Goal: Task Accomplishment & Management: Complete application form

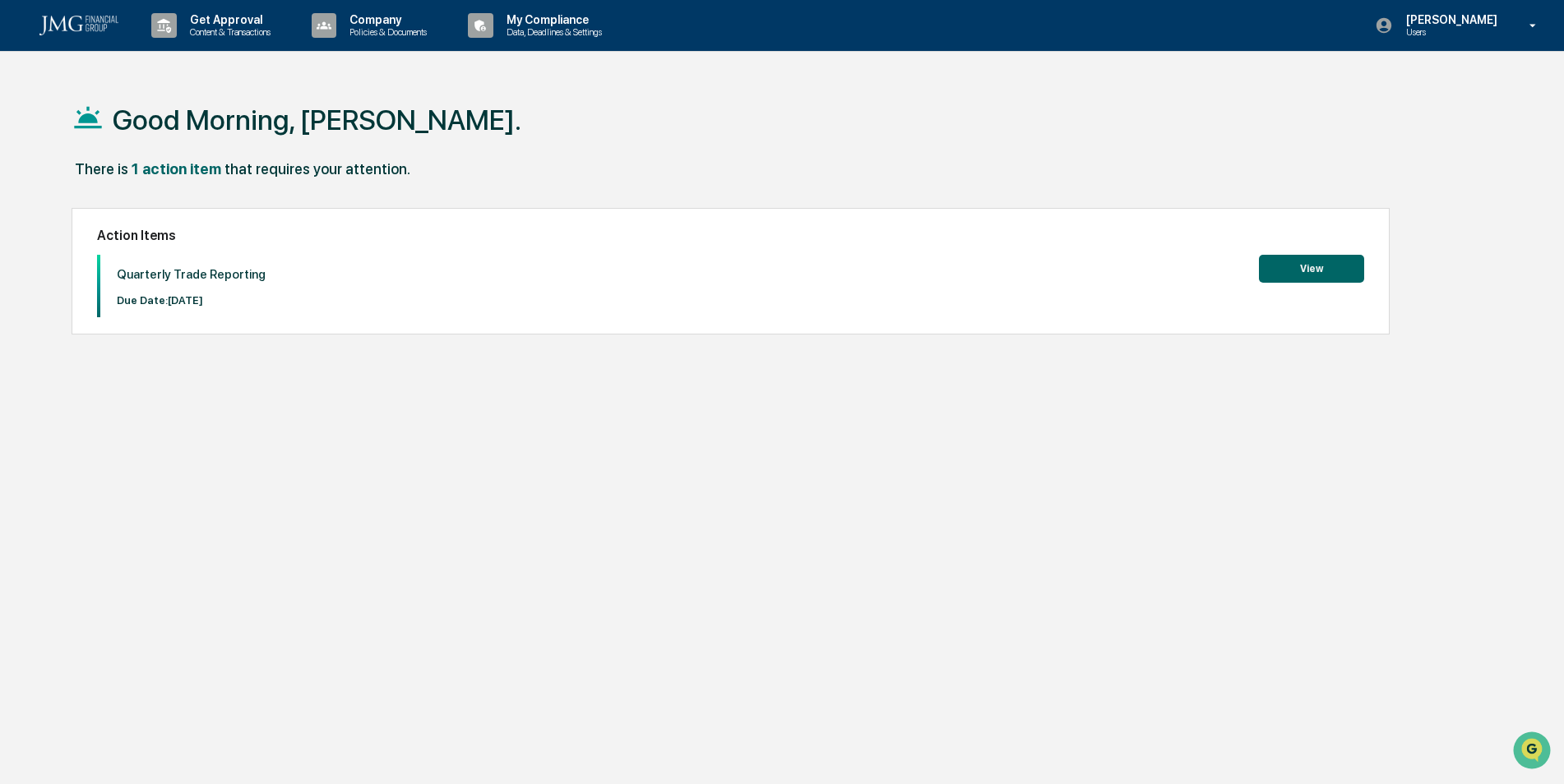
click at [1273, 276] on button "View" at bounding box center [1311, 268] width 105 height 28
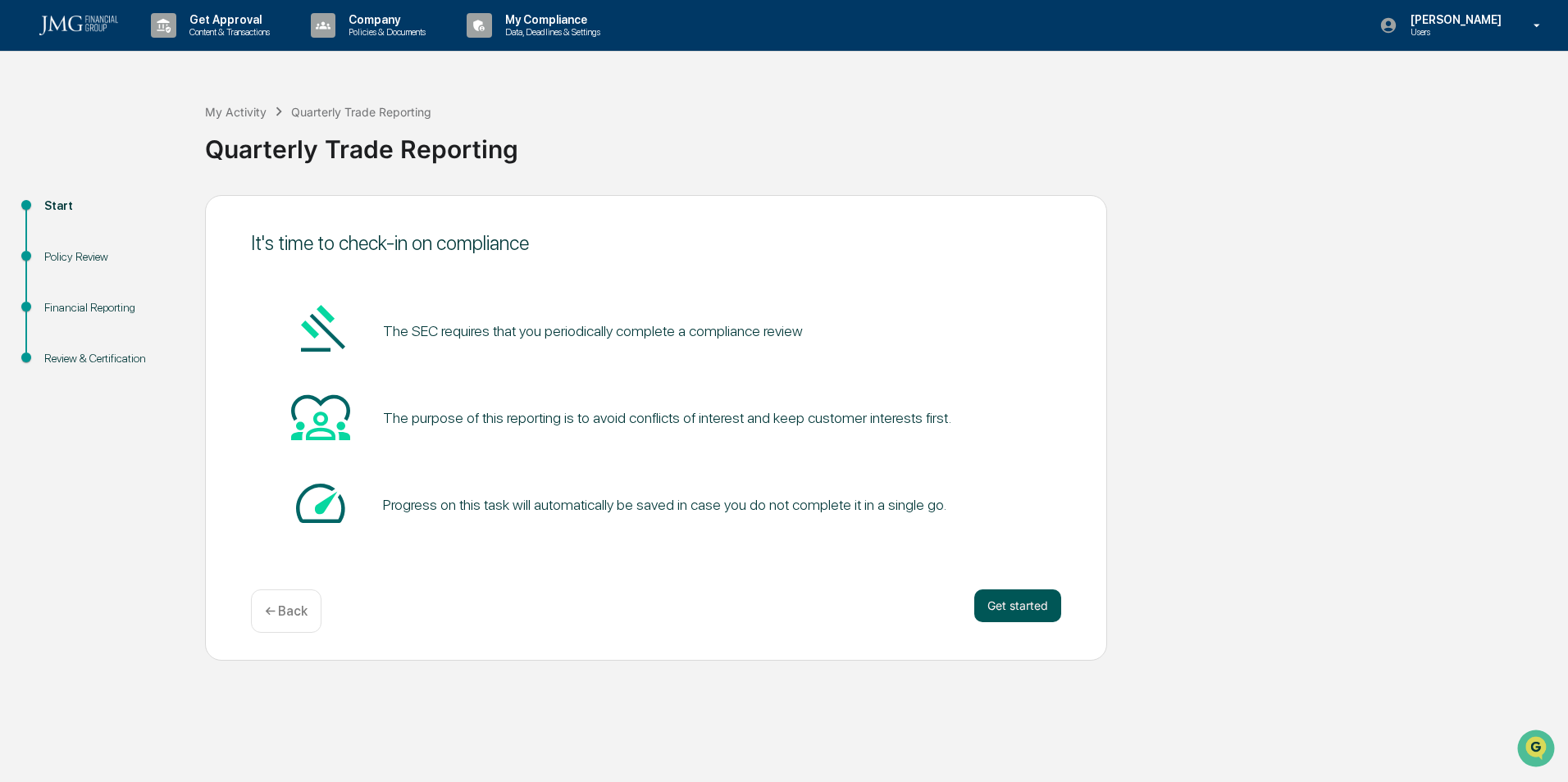
click at [1024, 607] on button "Get started" at bounding box center [1017, 606] width 87 height 33
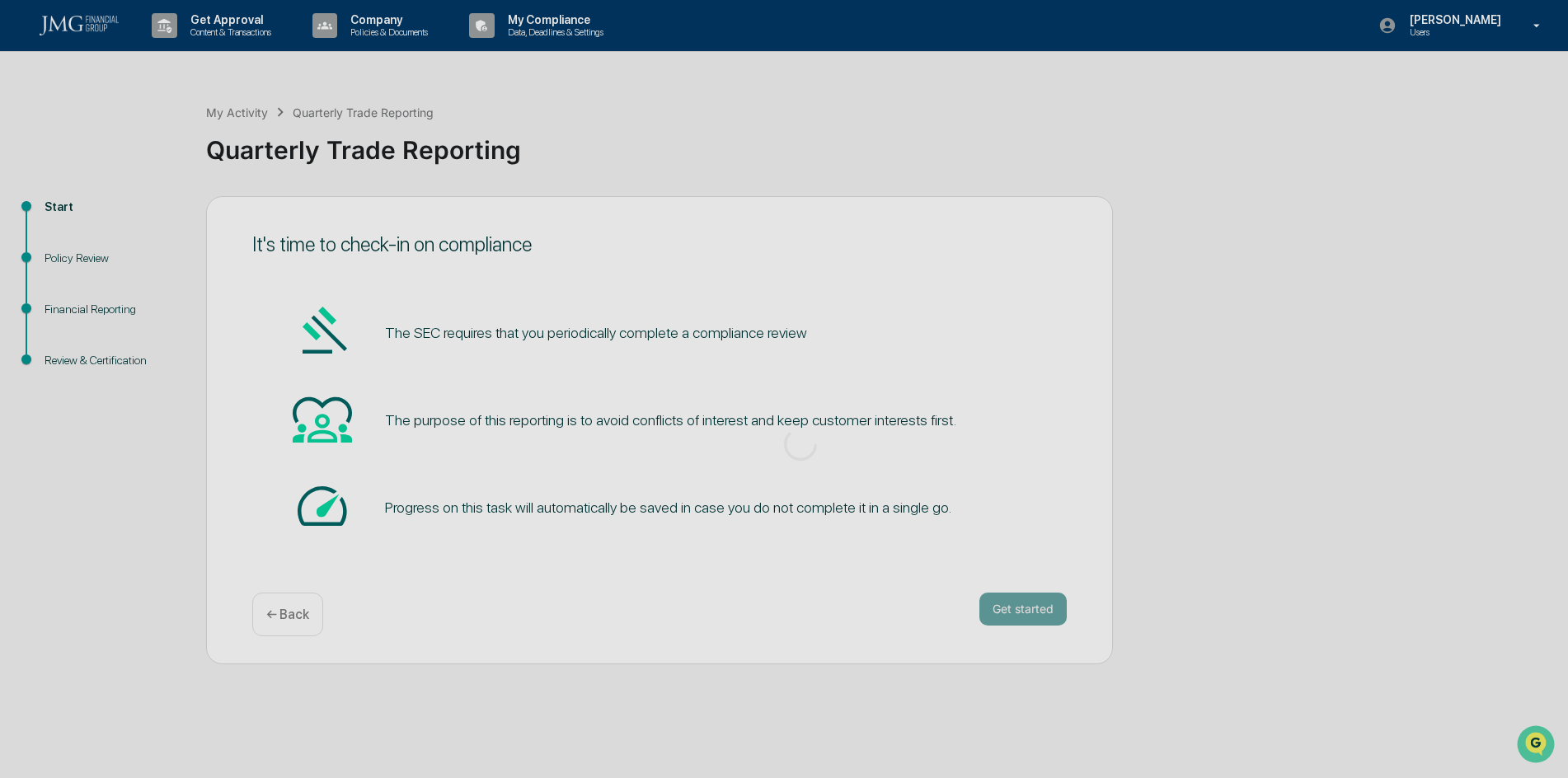
click at [78, 263] on div at bounding box center [801, 444] width 1601 height 888
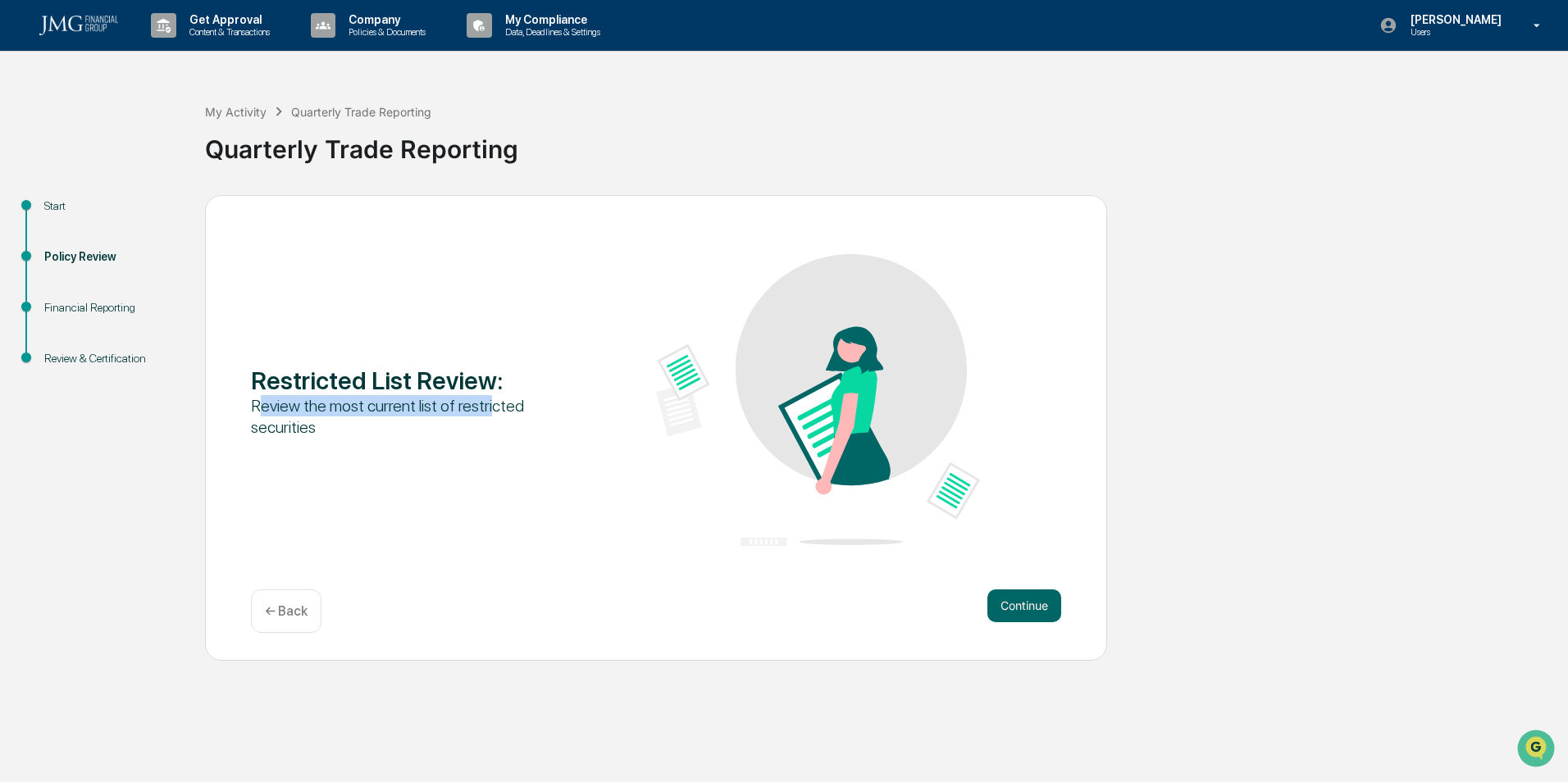
drag, startPoint x: 256, startPoint y: 412, endPoint x: 487, endPoint y: 403, distance: 231.2
click at [487, 403] on div "Review the most current list of restricted securities" at bounding box center [412, 417] width 324 height 43
drag, startPoint x: 487, startPoint y: 403, endPoint x: 389, endPoint y: 426, distance: 100.7
click at [389, 426] on div "Review the most current list of restricted securities" at bounding box center [412, 417] width 324 height 43
click at [1034, 600] on button "Continue" at bounding box center [1025, 606] width 74 height 33
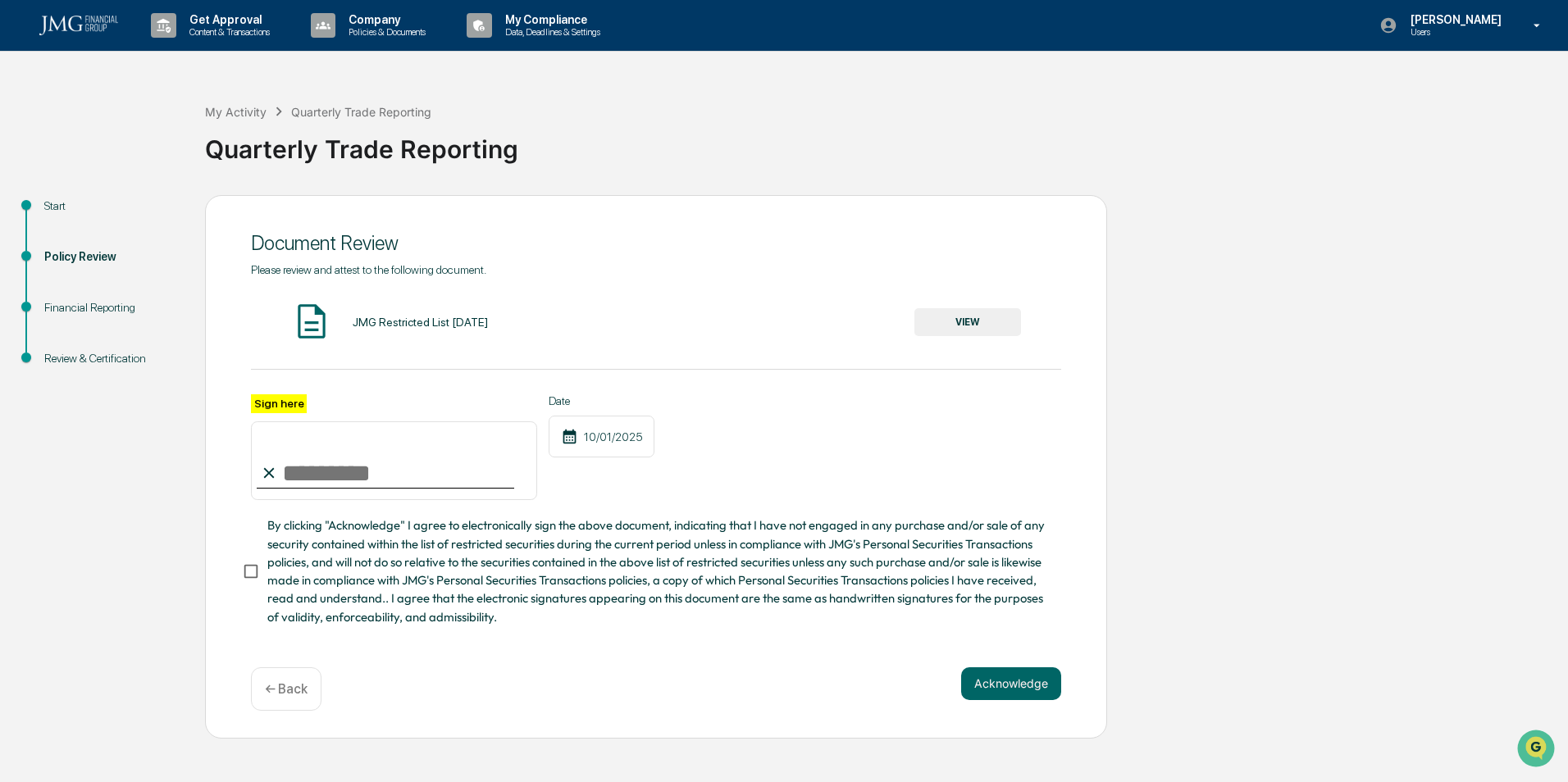
click at [938, 315] on button "VIEW" at bounding box center [967, 322] width 106 height 28
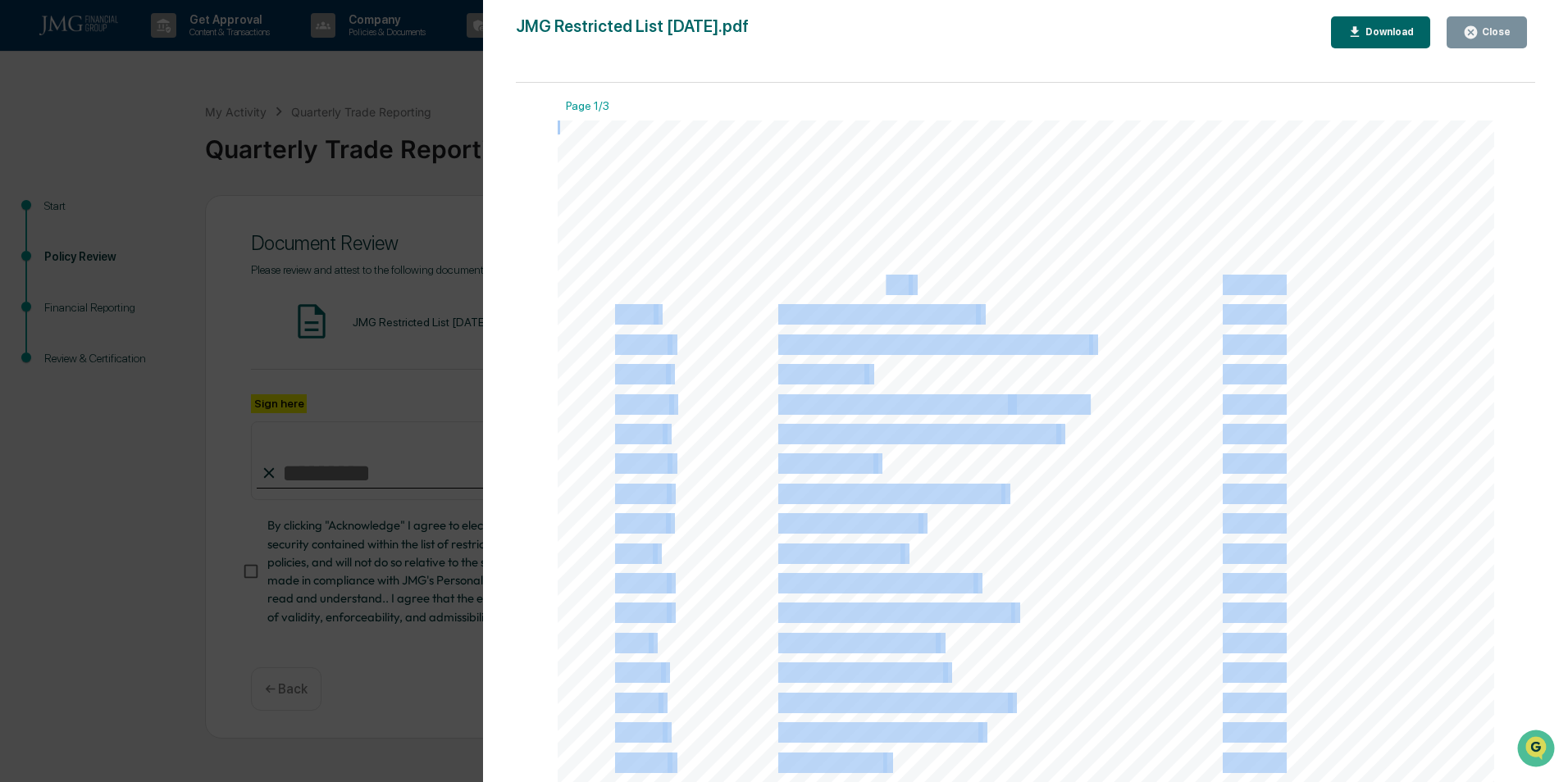
drag, startPoint x: 769, startPoint y: 284, endPoint x: 881, endPoint y: 287, distance: 112.0
click at [881, 287] on div "Restricted Securities List Symbol Security Name Restriction Start Date ULS UL S…" at bounding box center [1026, 726] width 937 height 1212
drag, startPoint x: 881, startPoint y: 287, endPoint x: 824, endPoint y: 332, distance: 72.6
click at [824, 332] on div "Restricted Securities List Symbol Security Name Restriction Start Date ULS UL S…" at bounding box center [1026, 726] width 937 height 1212
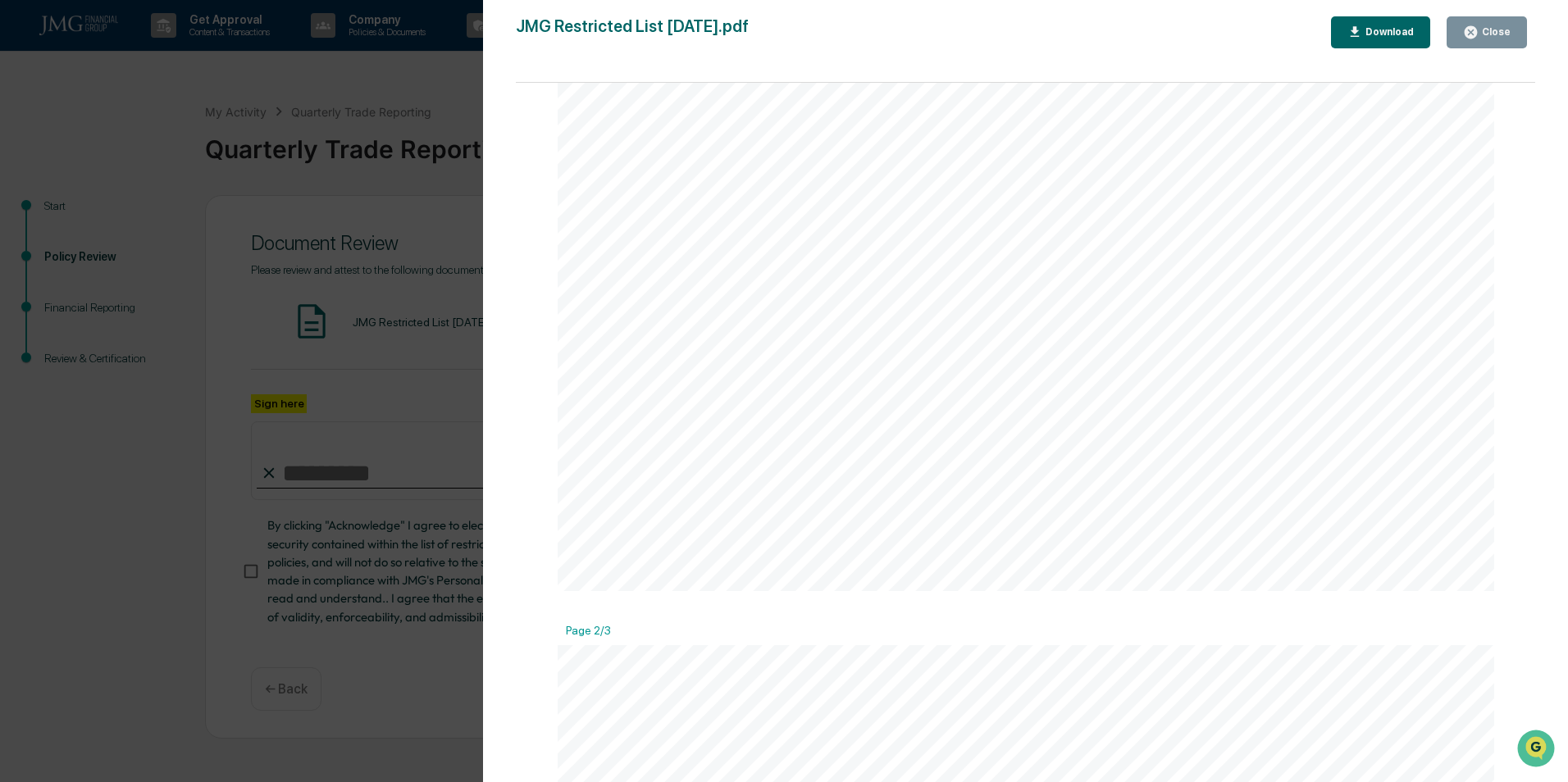
scroll to position [622, 0]
click at [1477, 35] on icon "button" at bounding box center [1471, 32] width 12 height 12
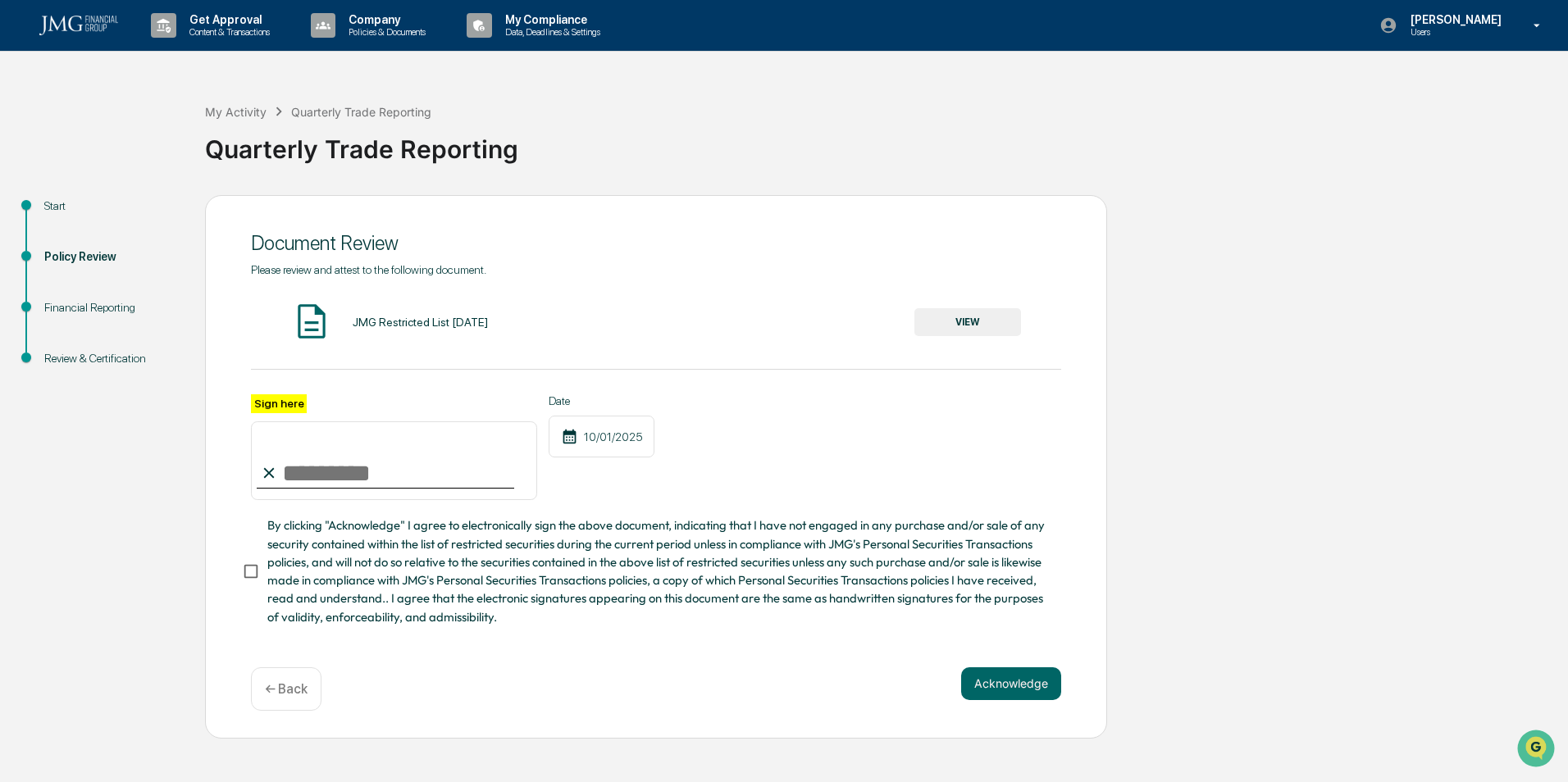
click at [383, 485] on input "Sign here" at bounding box center [393, 461] width 286 height 79
type input "**********"
click at [636, 494] on div "Date [DATE]" at bounding box center [602, 447] width 106 height 106
click at [989, 325] on button "VIEW" at bounding box center [967, 322] width 106 height 28
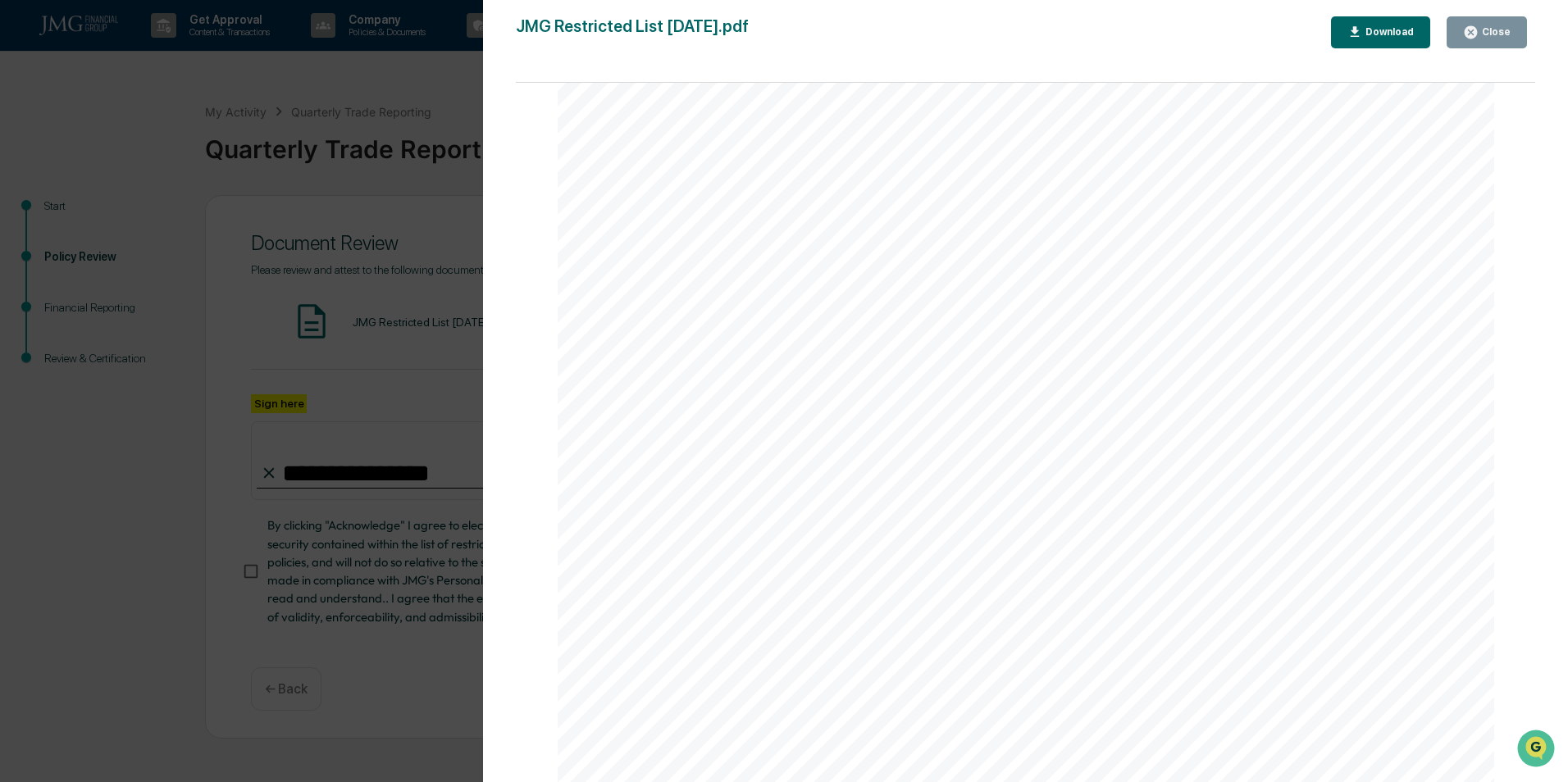
scroll to position [1361, 0]
click at [1492, 37] on div "Close" at bounding box center [1495, 32] width 32 height 12
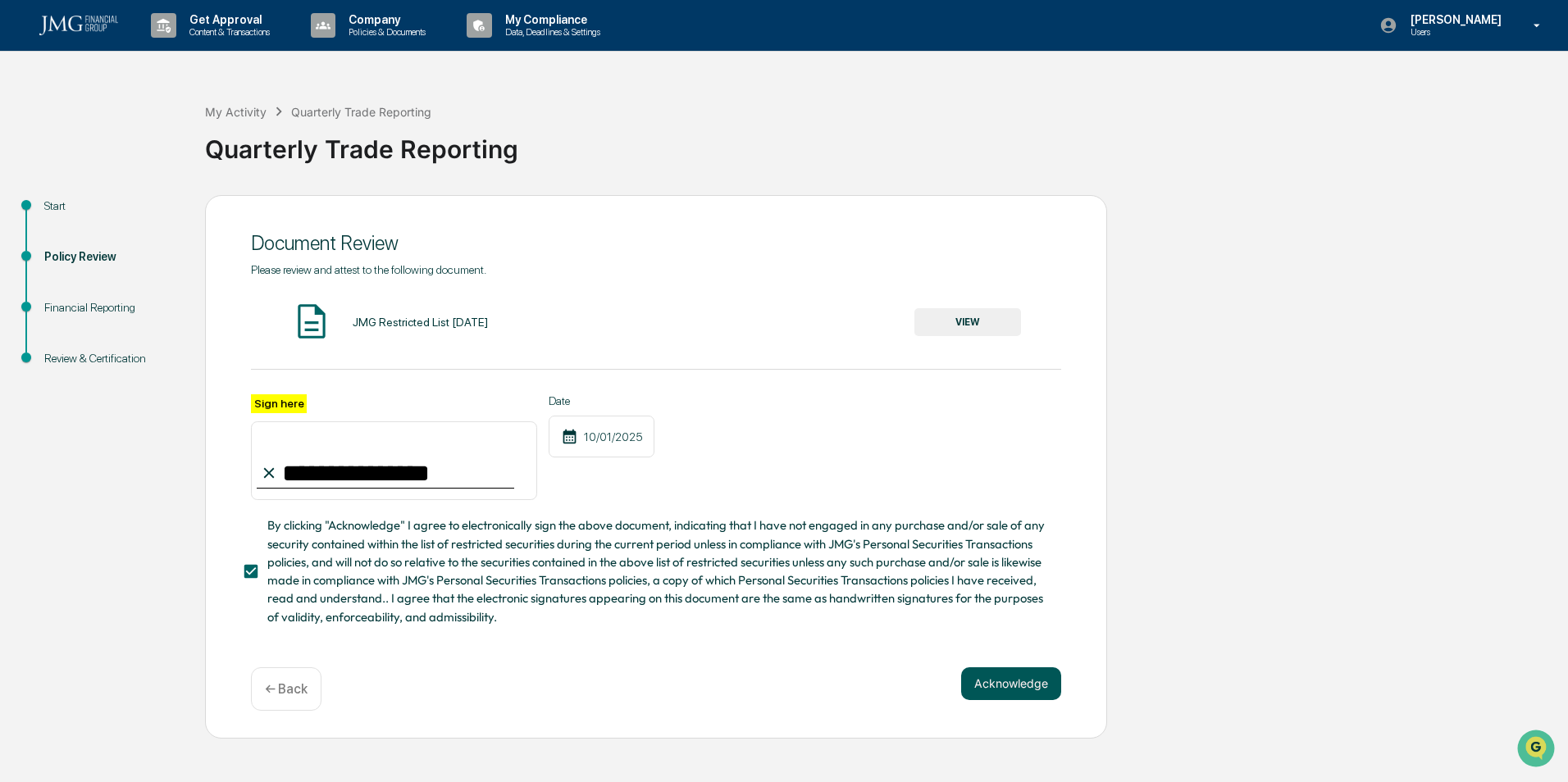
click at [1030, 695] on button "Acknowledge" at bounding box center [1011, 684] width 100 height 33
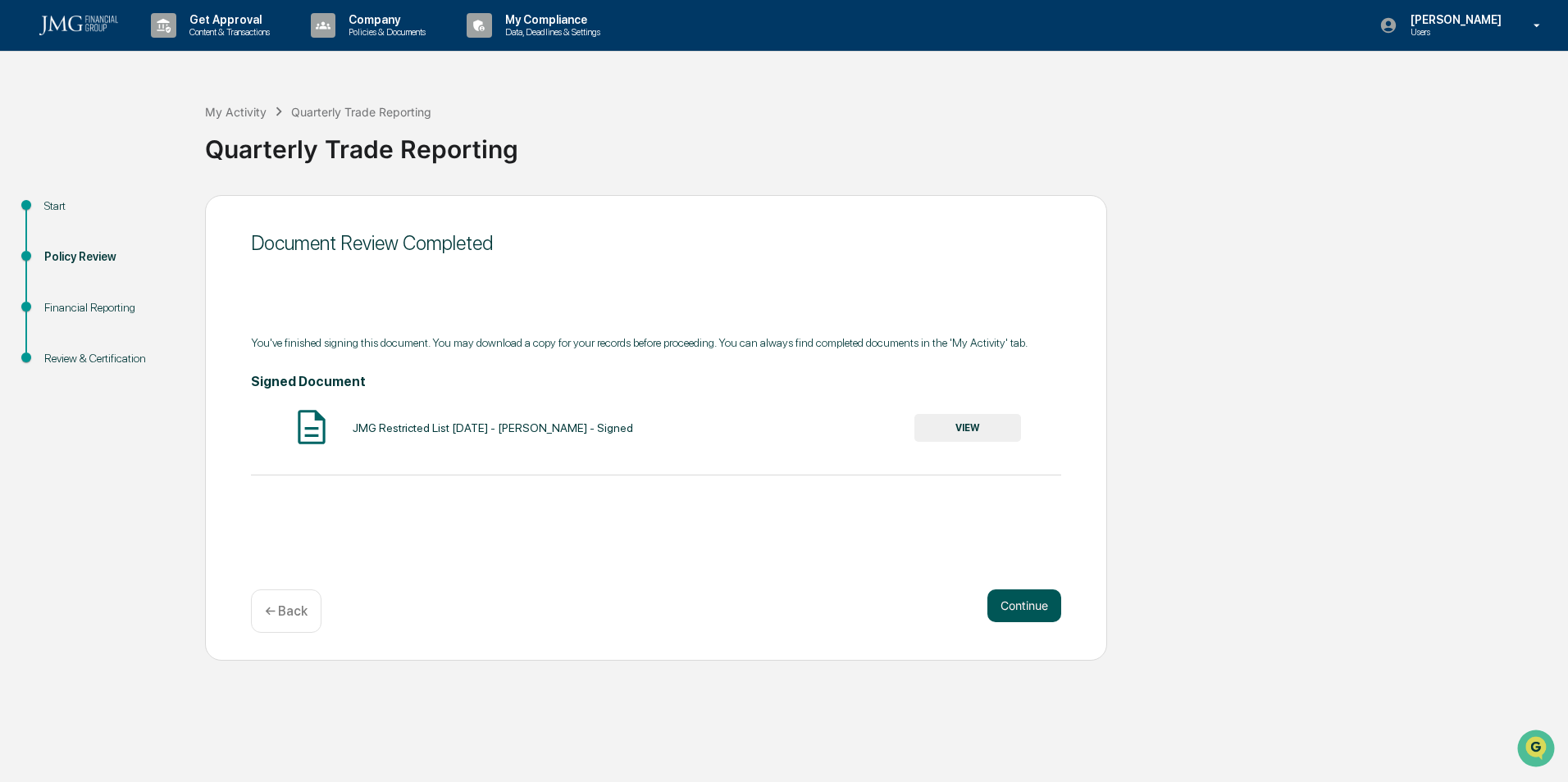
click at [1021, 614] on button "Continue" at bounding box center [1025, 606] width 74 height 33
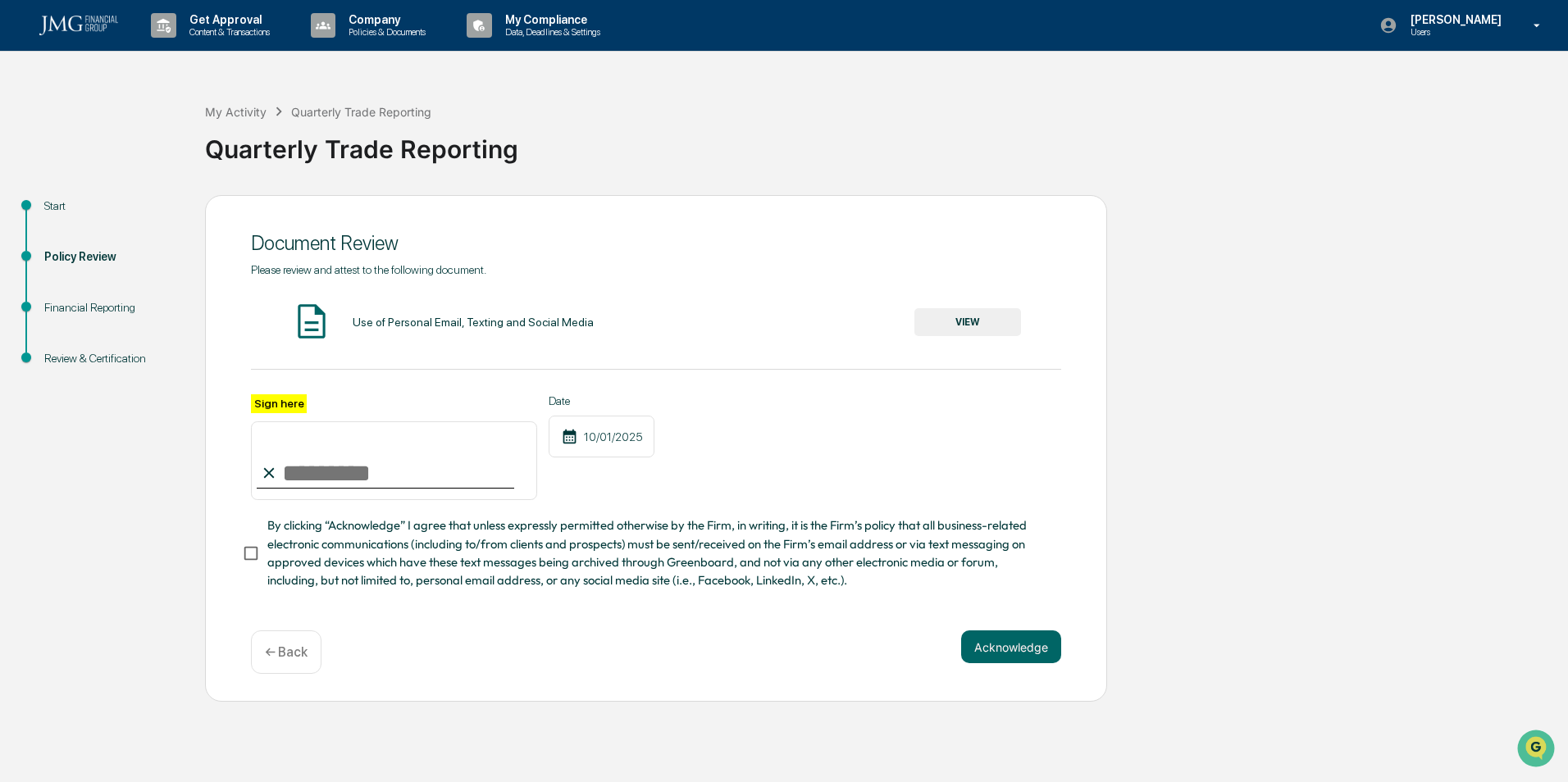
click at [945, 331] on button "VIEW" at bounding box center [967, 322] width 106 height 28
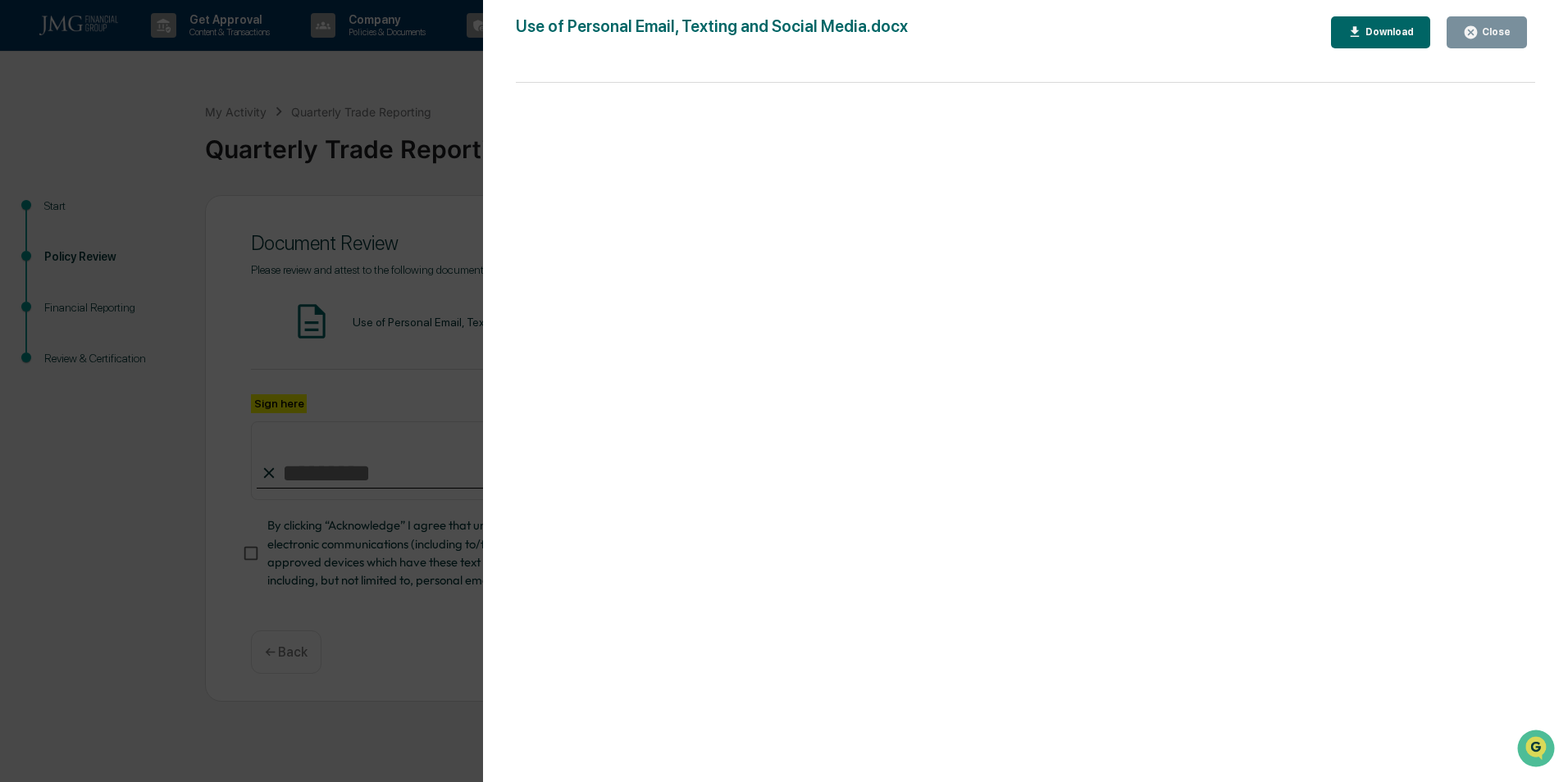
click at [1505, 30] on div "Close" at bounding box center [1495, 32] width 32 height 12
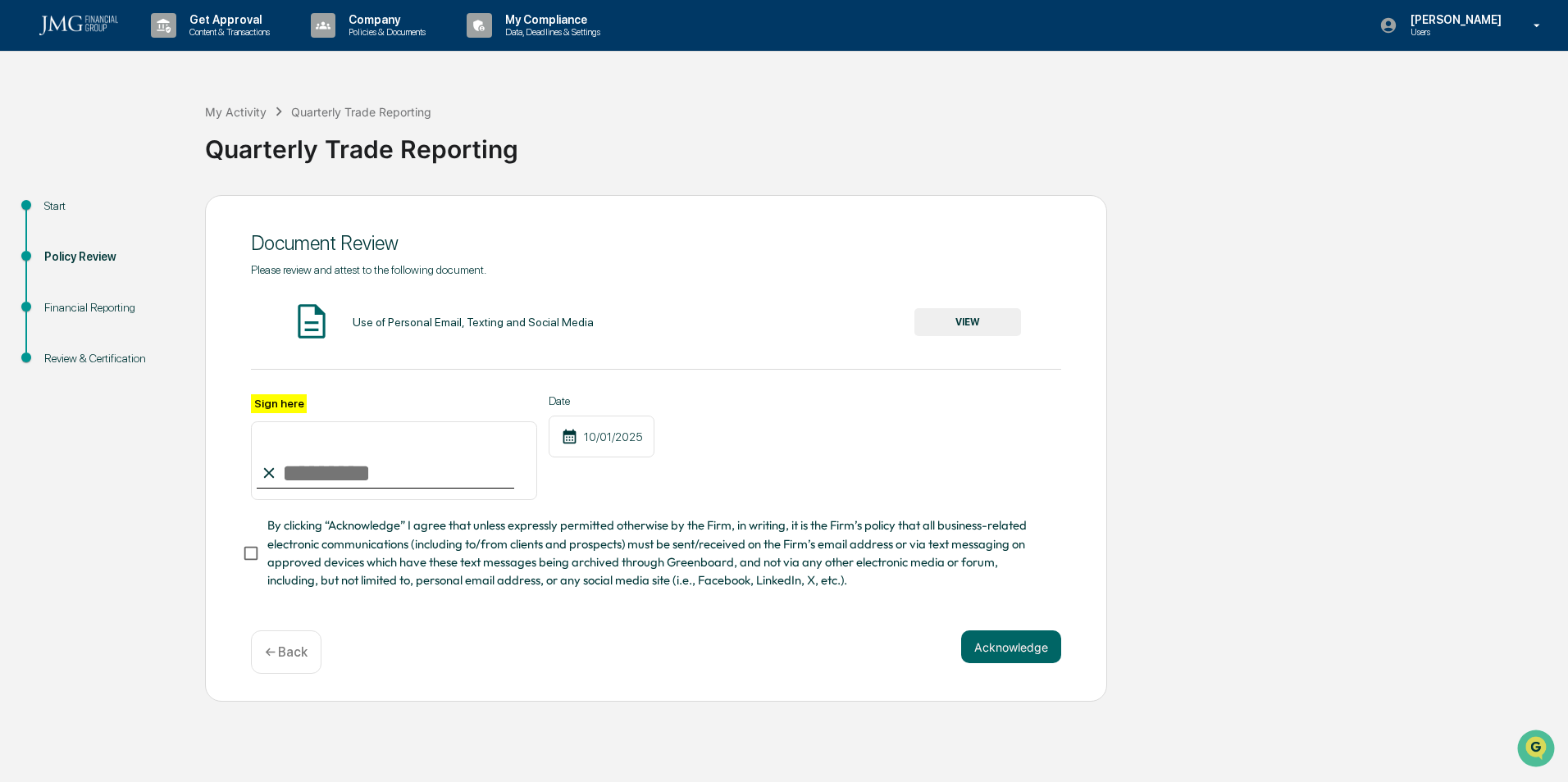
click at [360, 468] on input "Sign here" at bounding box center [393, 461] width 286 height 79
type input "**********"
click at [275, 558] on span "By clicking “Acknowledge” I agree that unless expressly permitted otherwise by …" at bounding box center [657, 553] width 781 height 73
click at [1017, 651] on button "Acknowledge" at bounding box center [1011, 647] width 100 height 33
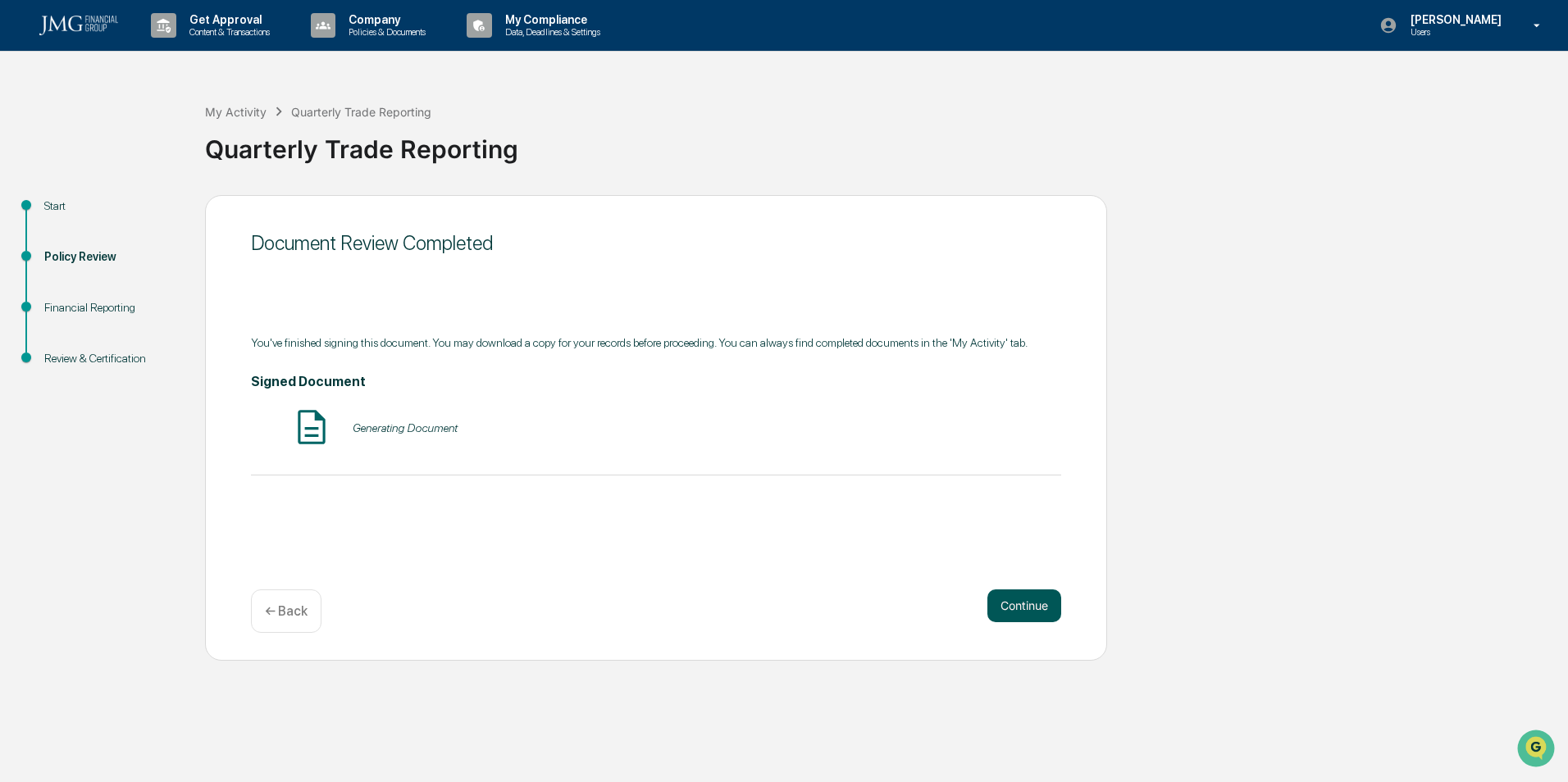
click at [1051, 596] on button "Continue" at bounding box center [1025, 606] width 74 height 33
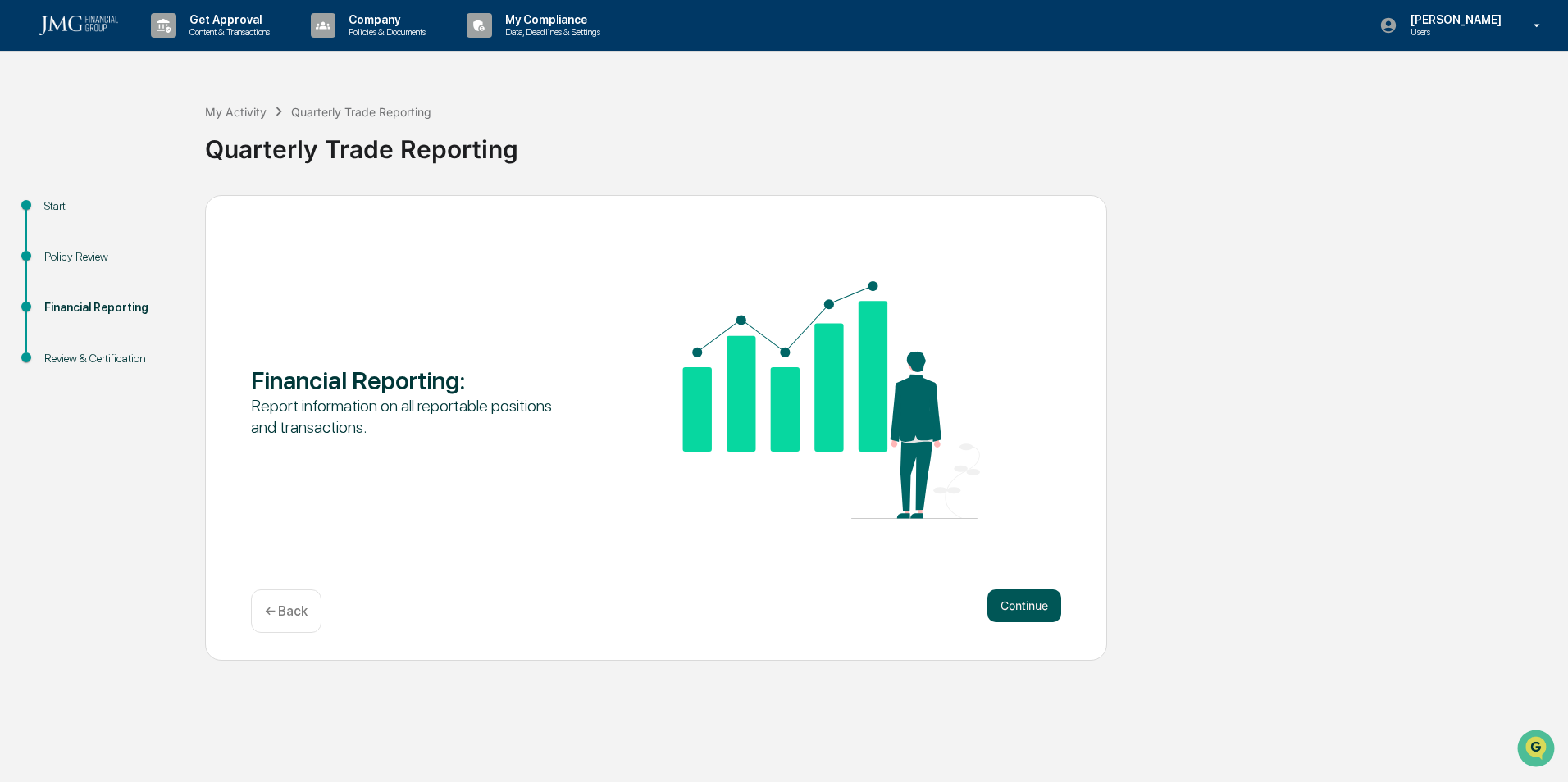
click at [1030, 602] on button "Continue" at bounding box center [1025, 606] width 74 height 33
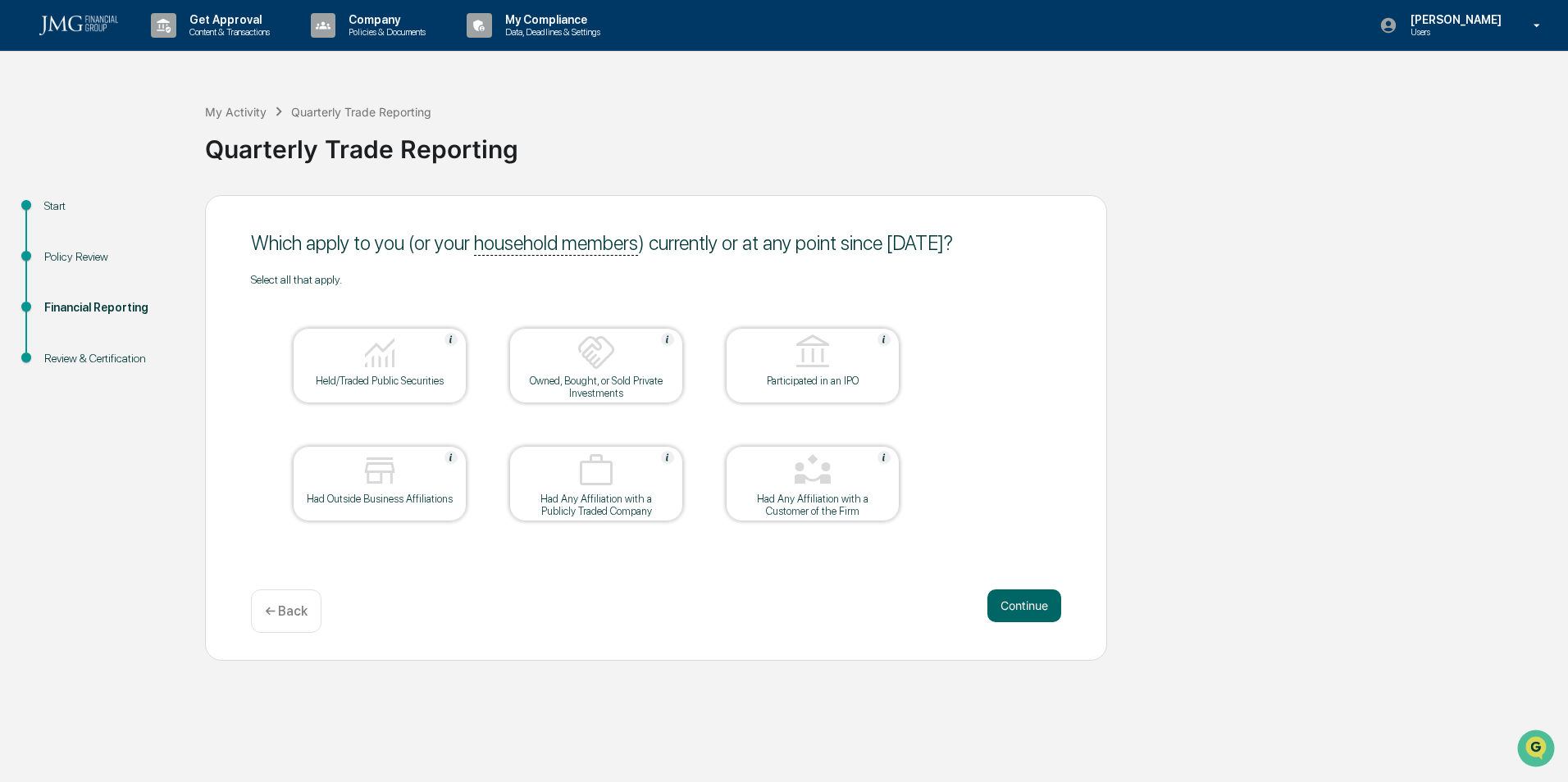
click at [420, 372] on div at bounding box center [379, 354] width 164 height 42
click at [1004, 600] on button "Continue" at bounding box center [1025, 606] width 74 height 33
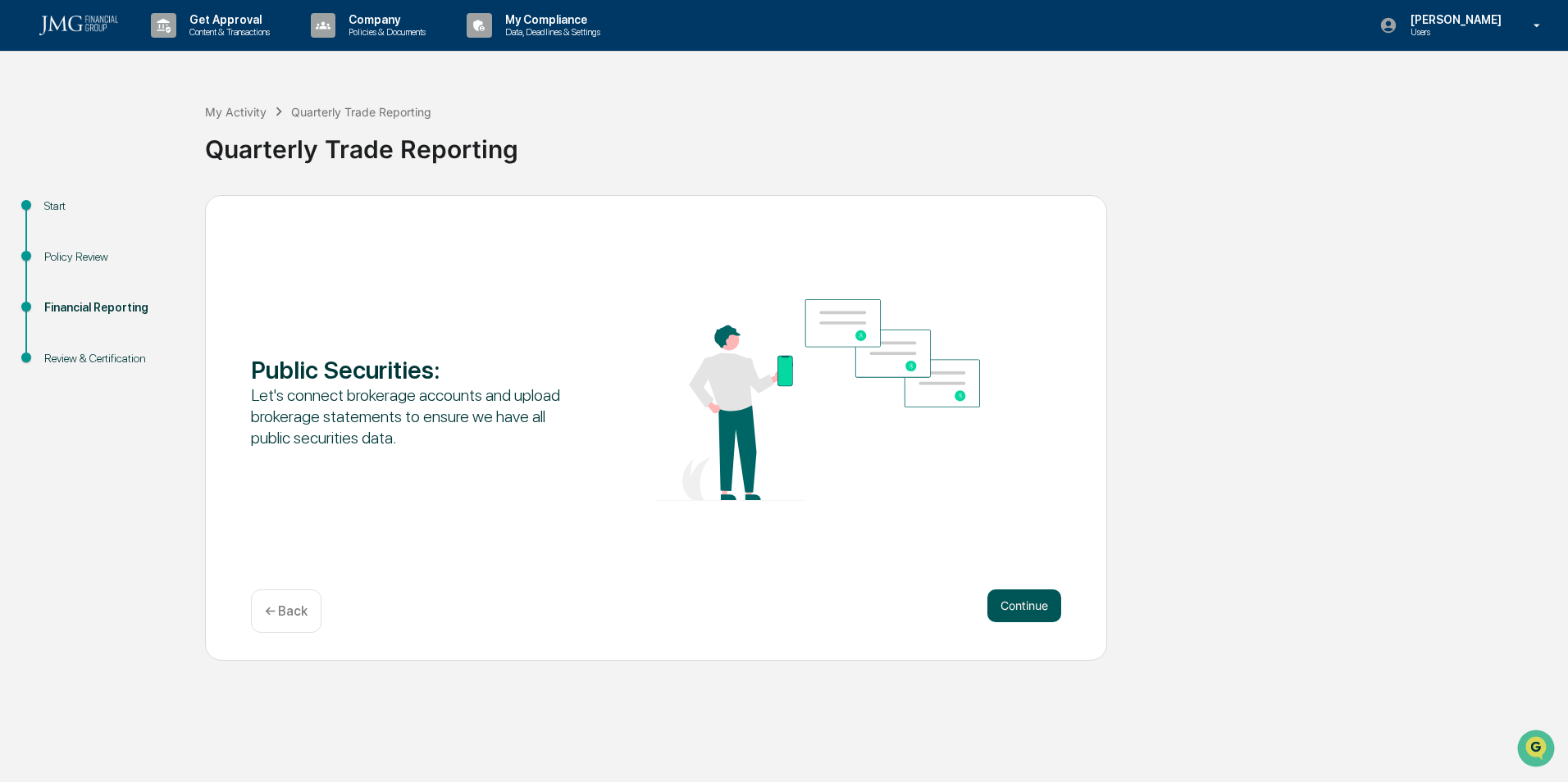
click at [1026, 605] on button "Continue" at bounding box center [1025, 606] width 74 height 33
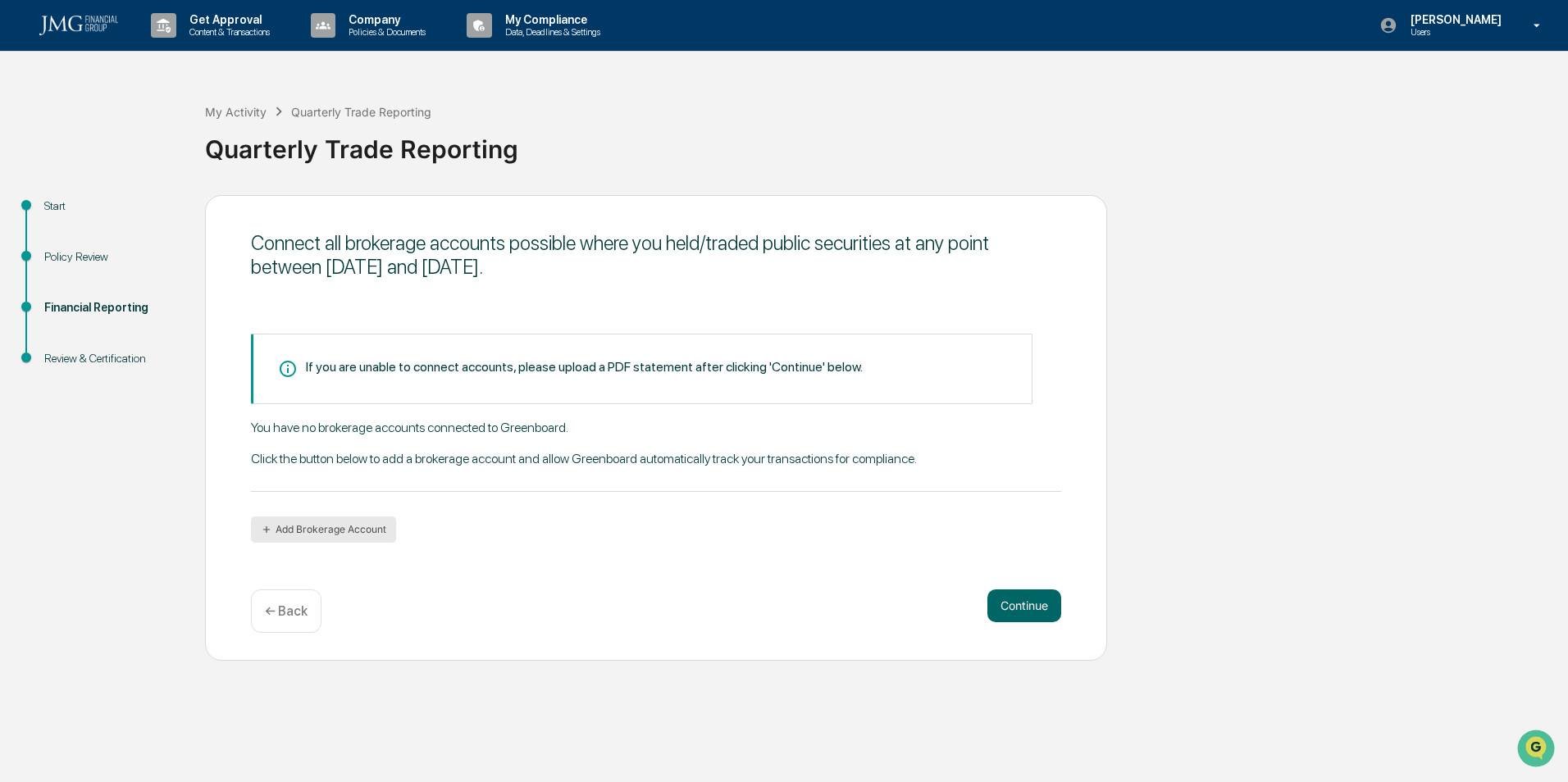
click at [309, 518] on button "Add Brokerage Account" at bounding box center [323, 530] width 145 height 26
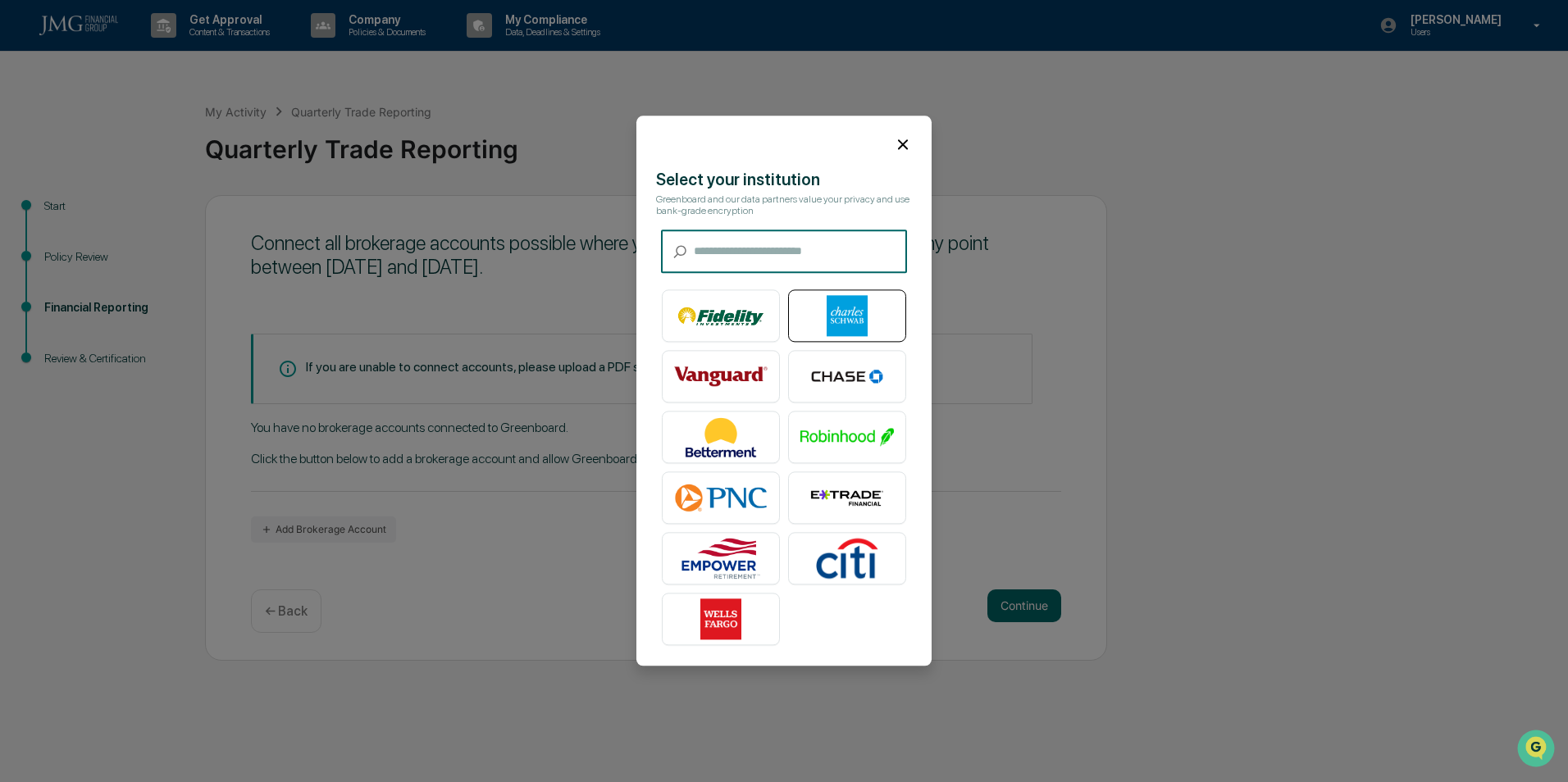
click at [837, 318] on img at bounding box center [847, 316] width 93 height 41
click at [894, 137] on icon at bounding box center [903, 144] width 18 height 18
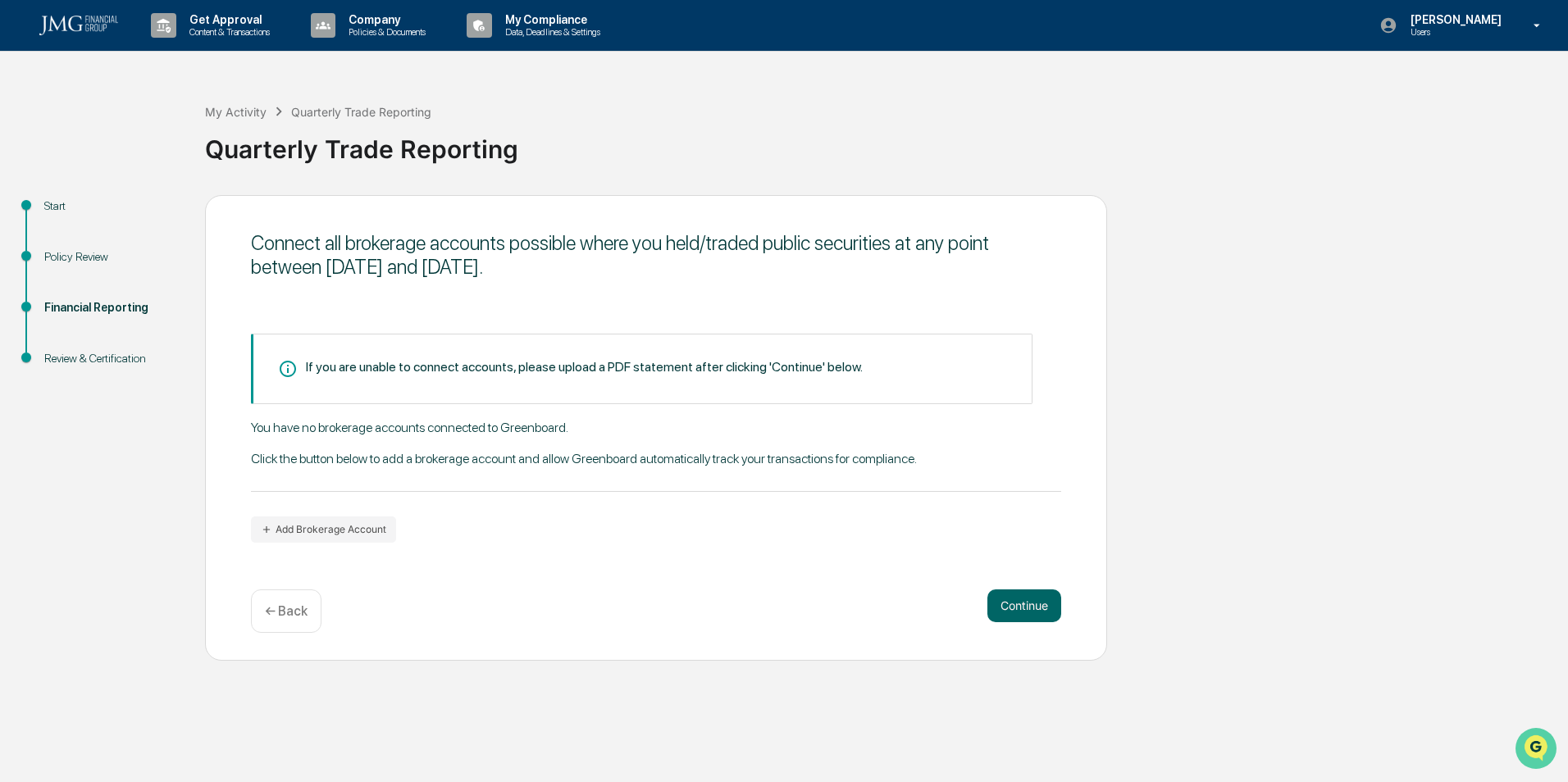
click at [1535, 743] on img "Open customer support" at bounding box center [1536, 748] width 41 height 33
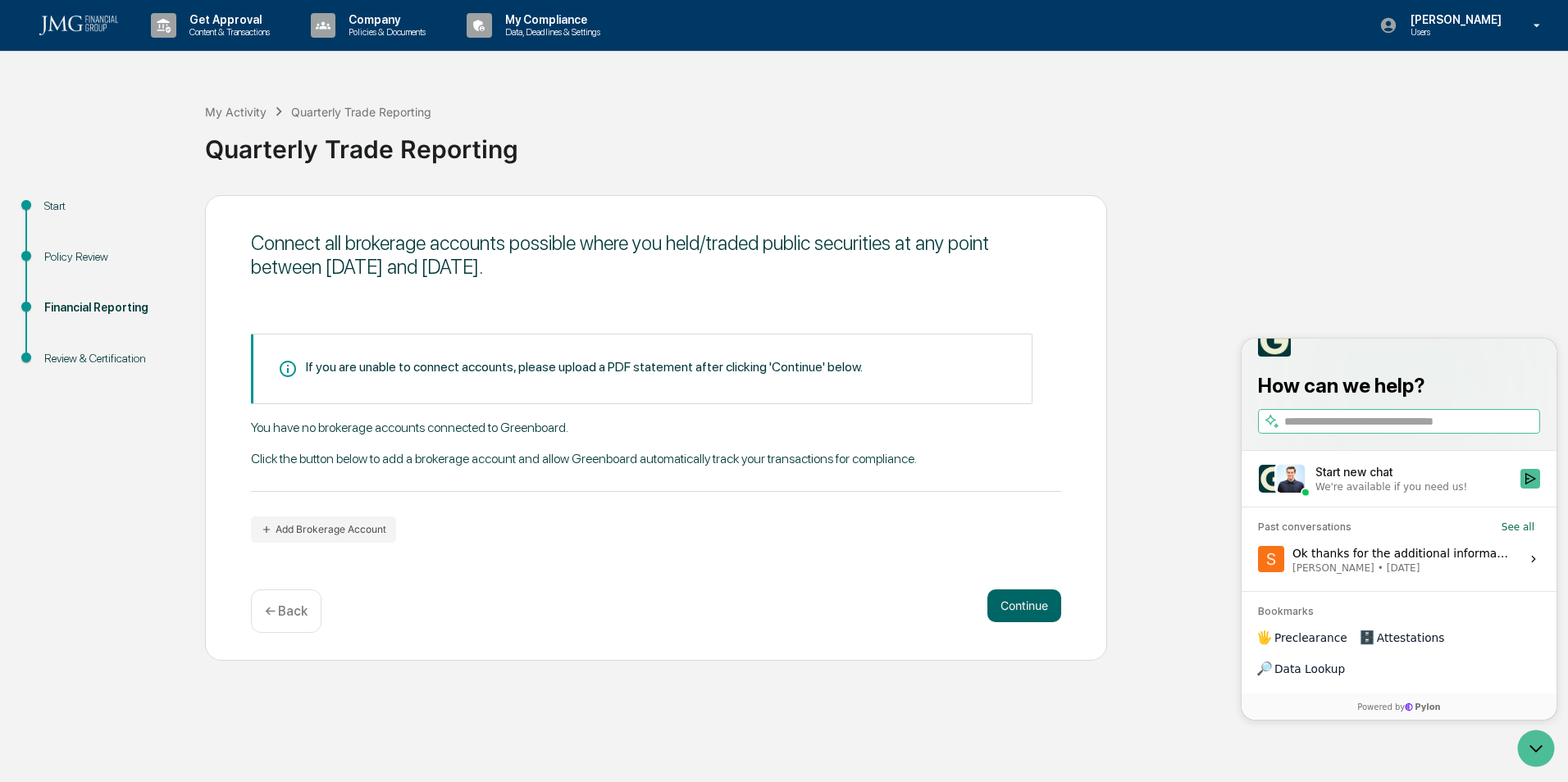
click at [1379, 494] on div "We're available if you need us!" at bounding box center [1392, 487] width 152 height 13
click at [1520, 489] on button "Start new chat We're available if you need us!" at bounding box center [1530, 479] width 20 height 20
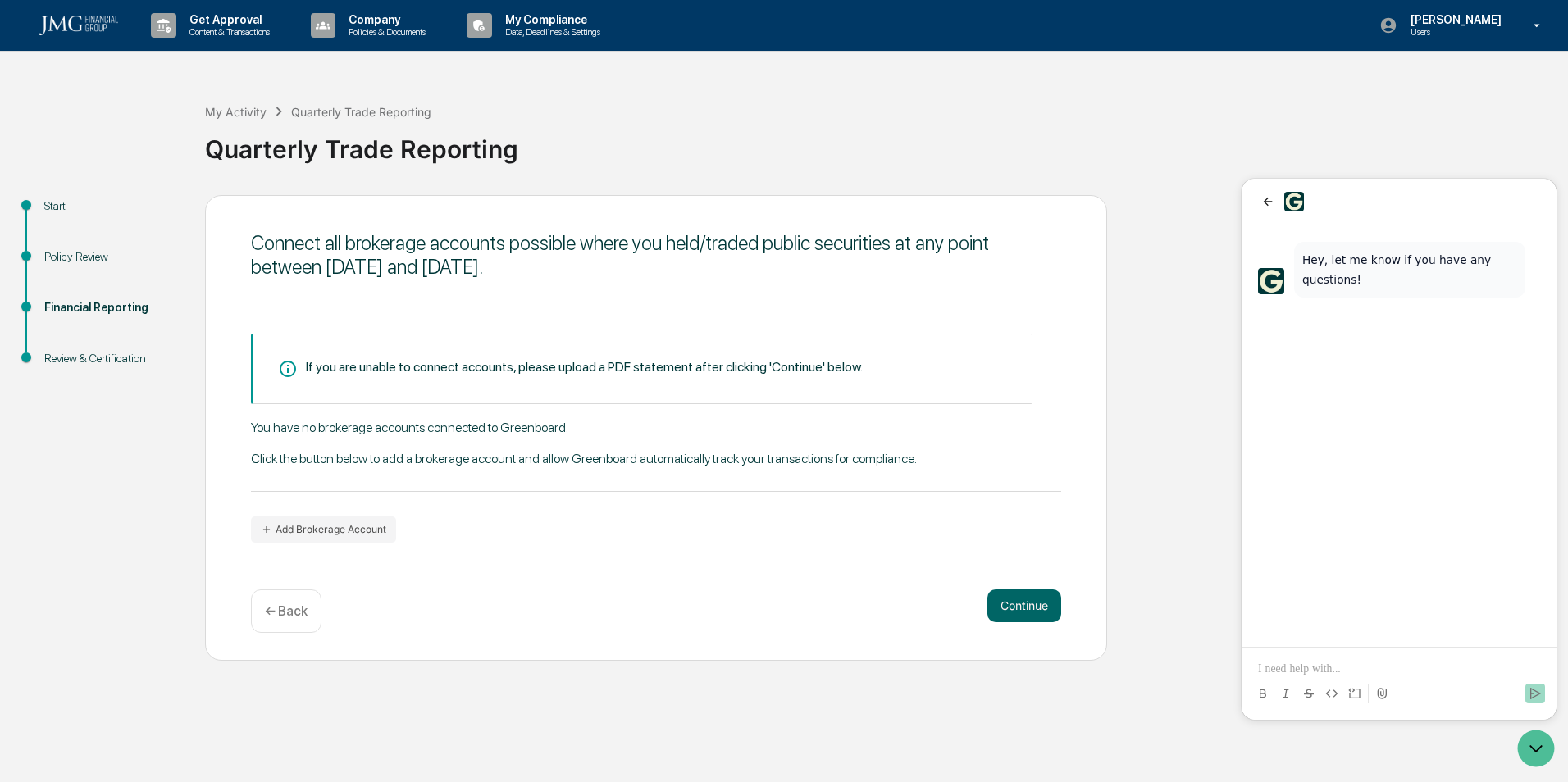
click at [1341, 663] on p at bounding box center [1399, 669] width 282 height 16
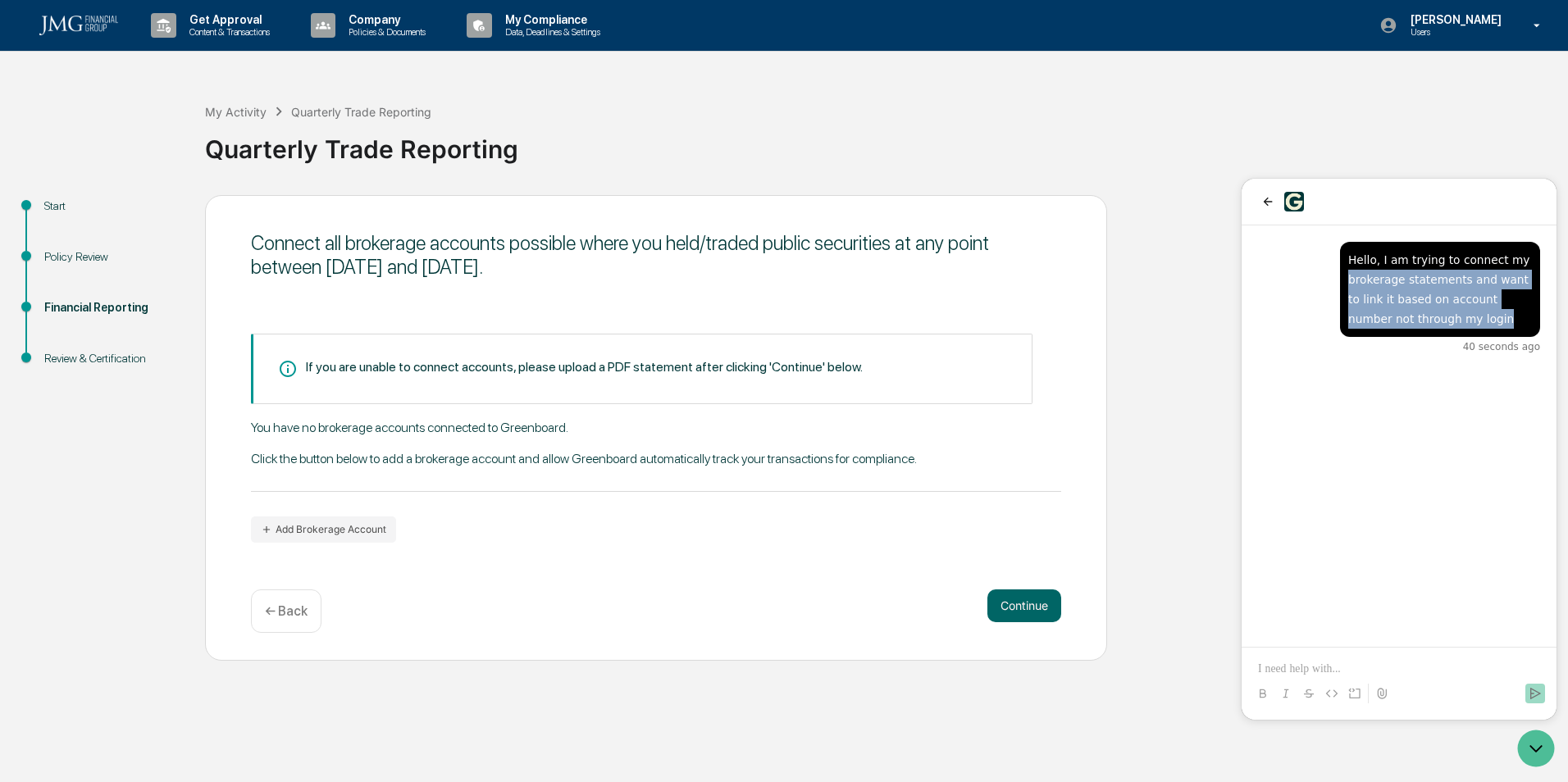
drag, startPoint x: 1439, startPoint y: 325, endPoint x: 1353, endPoint y: 260, distance: 107.8
click at [1353, 260] on div "Hello, I am trying to connect my brokerage statements and want to link it based…" at bounding box center [1439, 289] width 184 height 79
drag, startPoint x: 1353, startPoint y: 260, endPoint x: 1398, endPoint y: 289, distance: 53.5
click at [1398, 289] on div "Hello, I am trying to connect my brokerage statements and want to link it based…" at bounding box center [1439, 289] width 184 height 79
drag, startPoint x: 1450, startPoint y: 330, endPoint x: 1379, endPoint y: 240, distance: 114.6
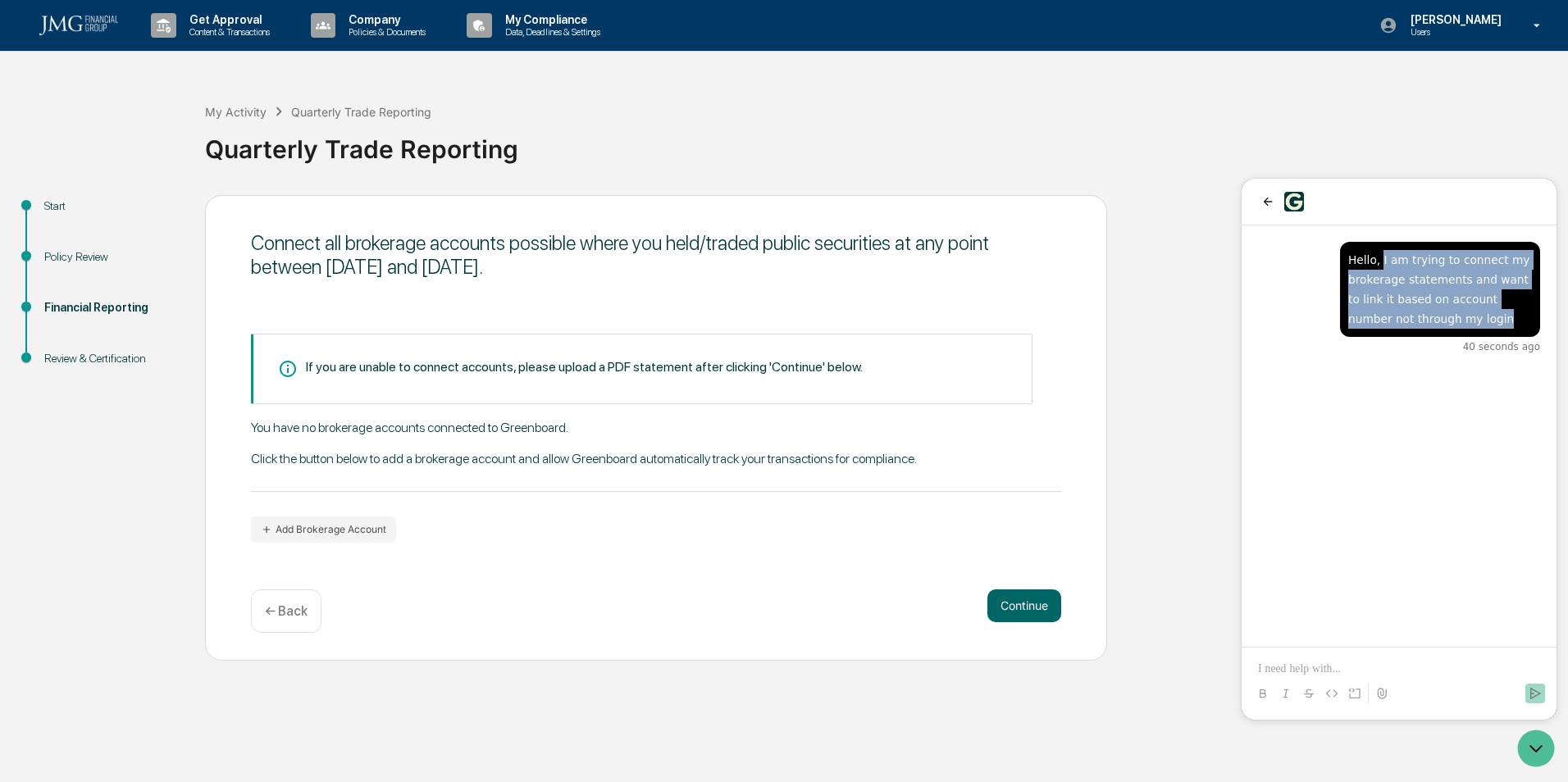
click at [1379, 240] on div "Hello, I am trying to connect my brokerage statements and want to link it based…" at bounding box center [1399, 297] width 315 height 144
drag, startPoint x: 1379, startPoint y: 240, endPoint x: 1390, endPoint y: 284, distance: 45.4
click at [1390, 284] on div "Hello, I am trying to connect my brokerage statements and want to link it based…" at bounding box center [1439, 289] width 184 height 79
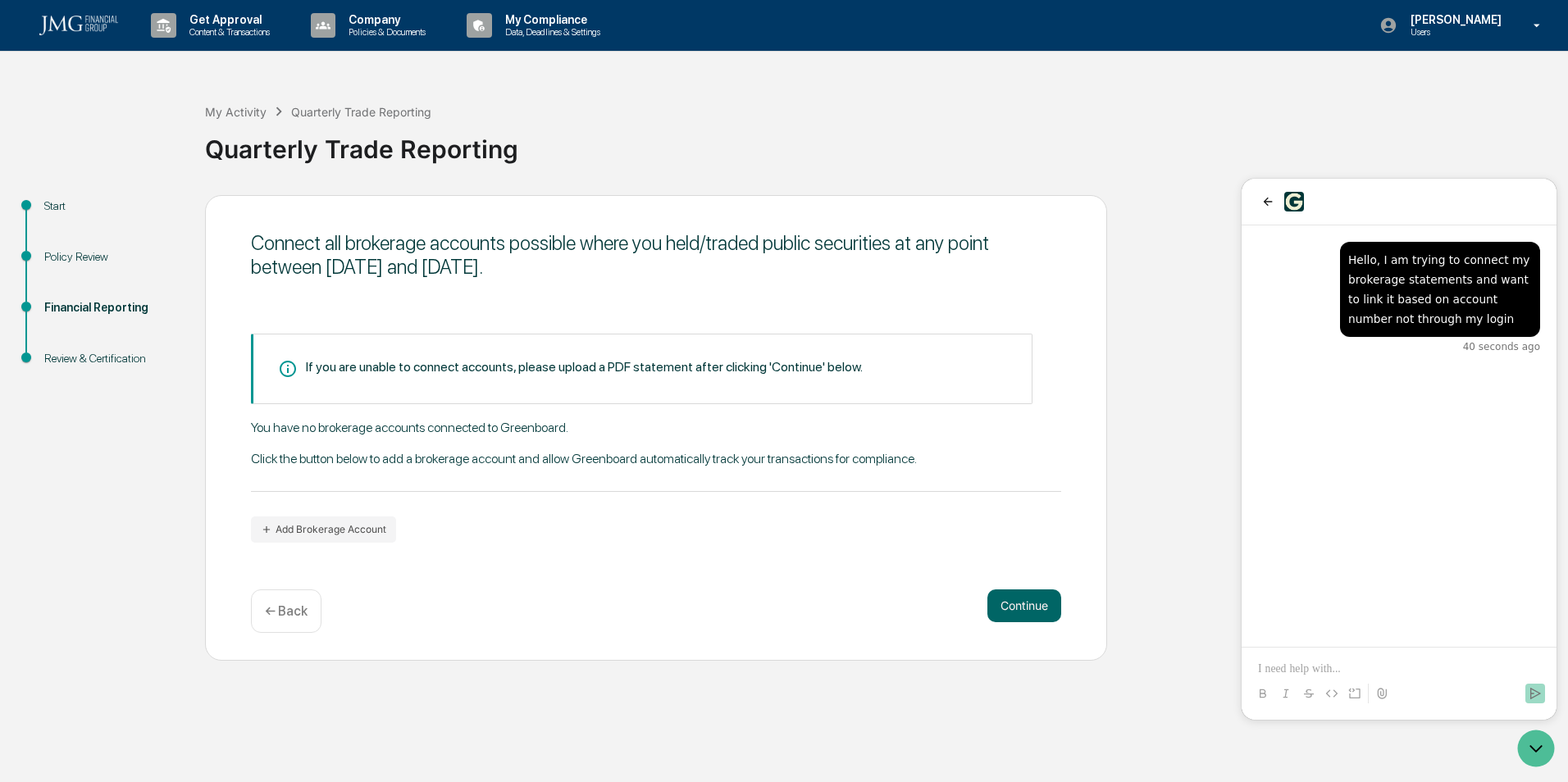
click at [1377, 270] on div "Hello, I am trying to connect my brokerage statements and want to link it based…" at bounding box center [1439, 289] width 184 height 79
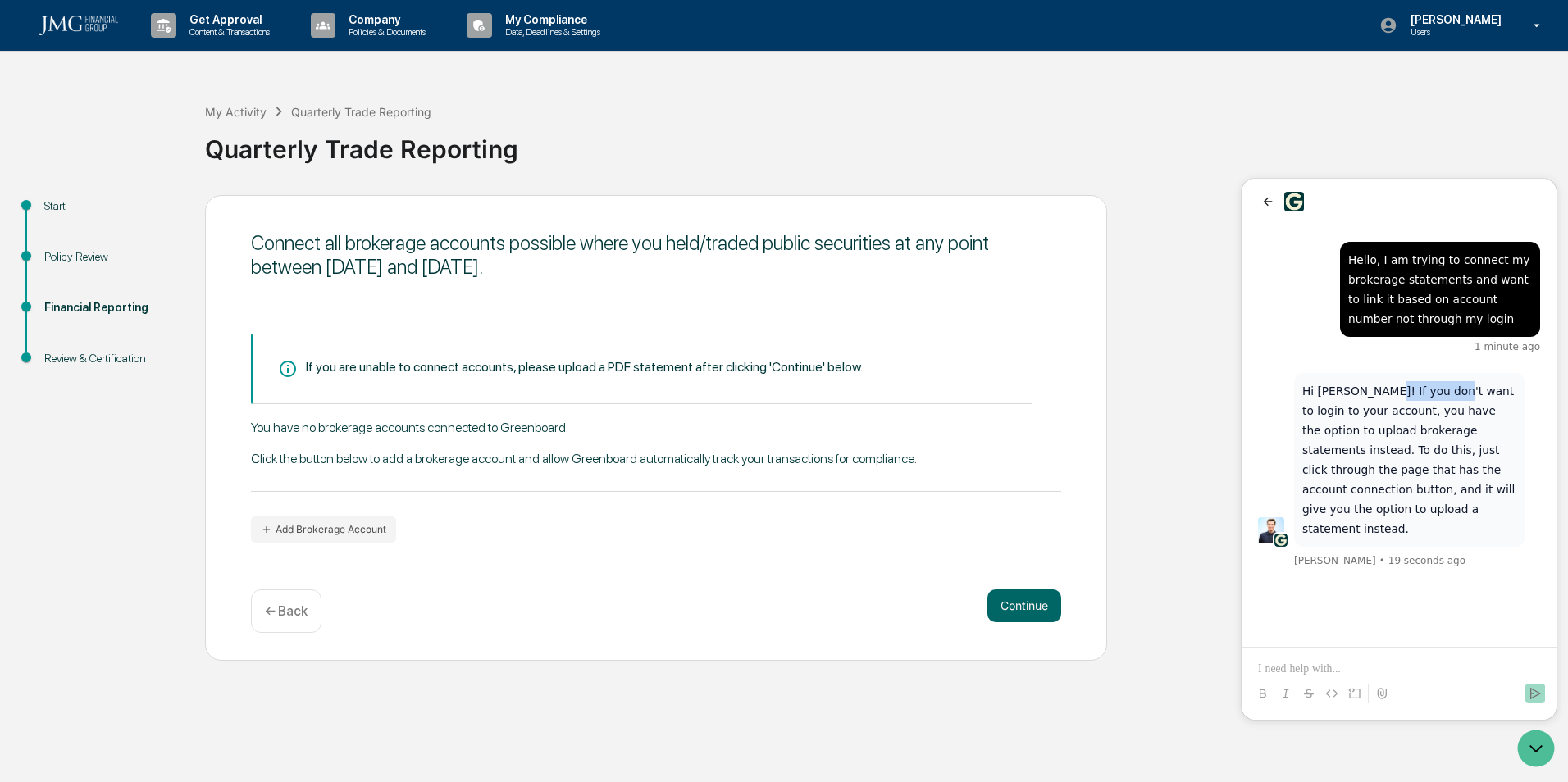
drag, startPoint x: 1370, startPoint y: 394, endPoint x: 1435, endPoint y: 396, distance: 65.0
click at [1435, 396] on p "Hi [PERSON_NAME]! If you don't want to login to your account, you have the opti…" at bounding box center [1410, 460] width 215 height 157
click at [1435, 471] on p "Hi [PERSON_NAME]! If you don't want to login to your account, you have the opti…" at bounding box center [1410, 460] width 215 height 157
click at [1338, 667] on p at bounding box center [1399, 669] width 282 height 16
click at [1354, 667] on p at bounding box center [1399, 669] width 282 height 16
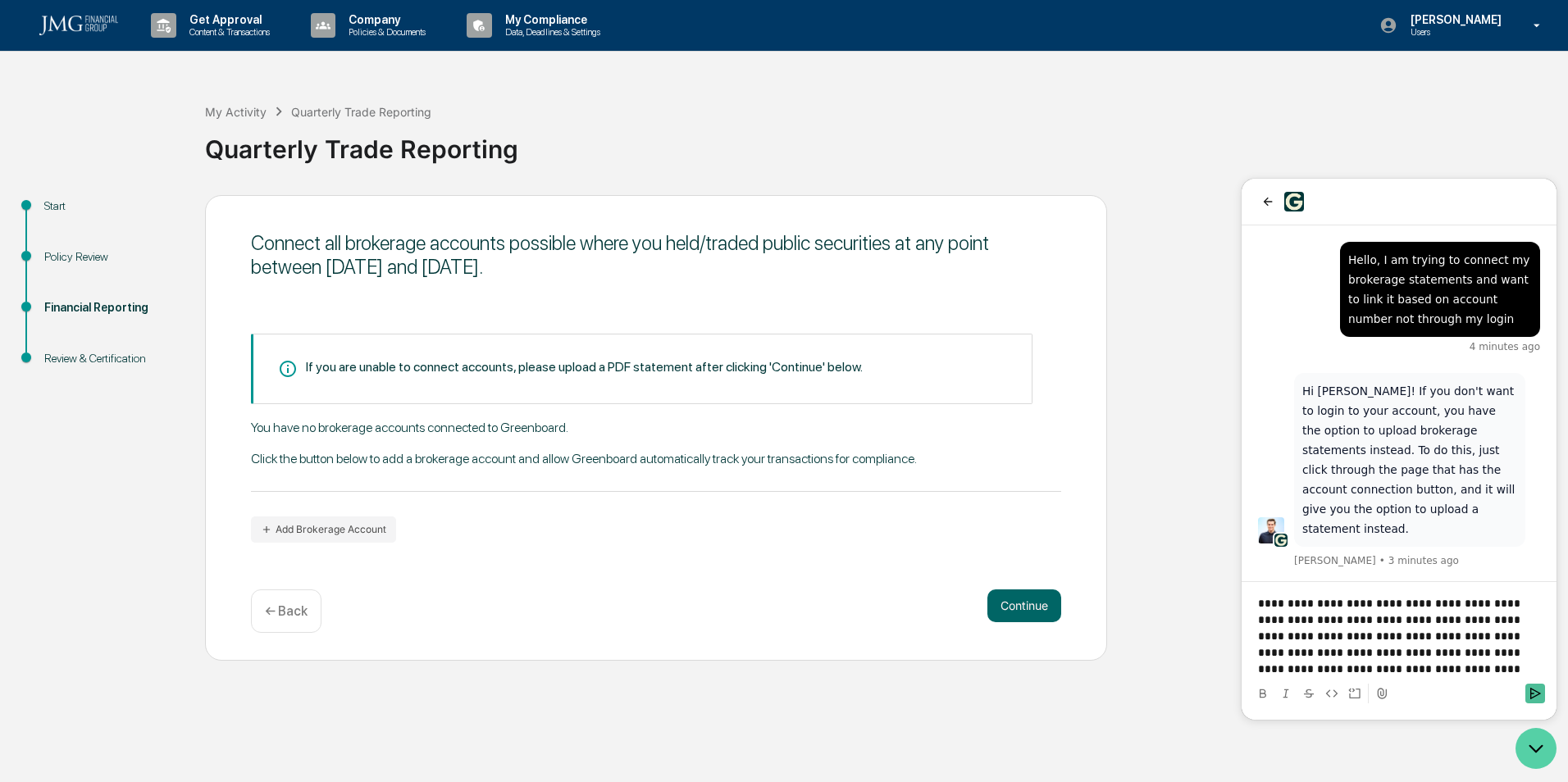
scroll to position [0, 0]
click at [1383, 657] on p "**********" at bounding box center [1399, 627] width 282 height 98
click at [1534, 692] on icon "Send" at bounding box center [1535, 694] width 13 height 13
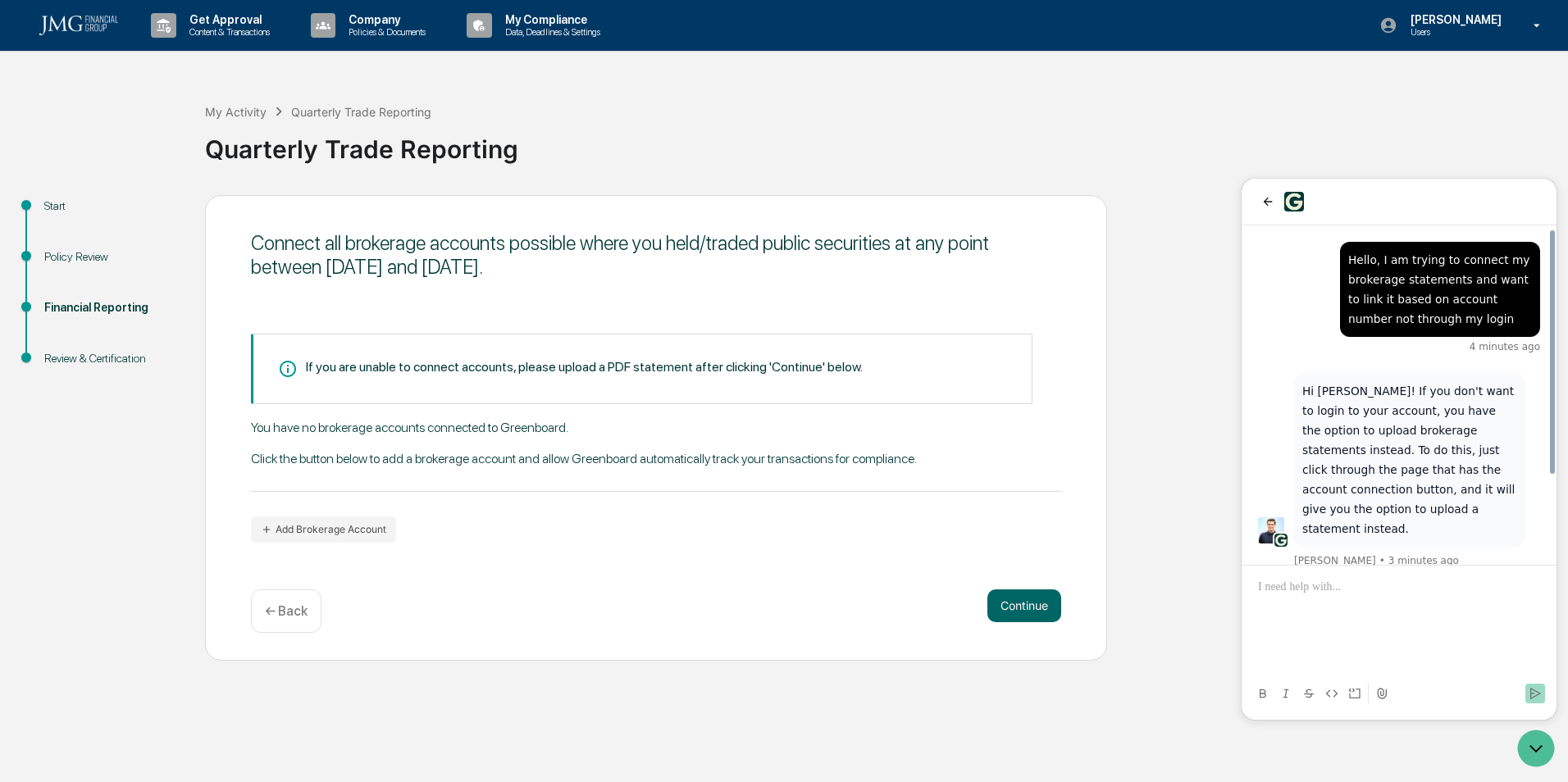
scroll to position [149, 0]
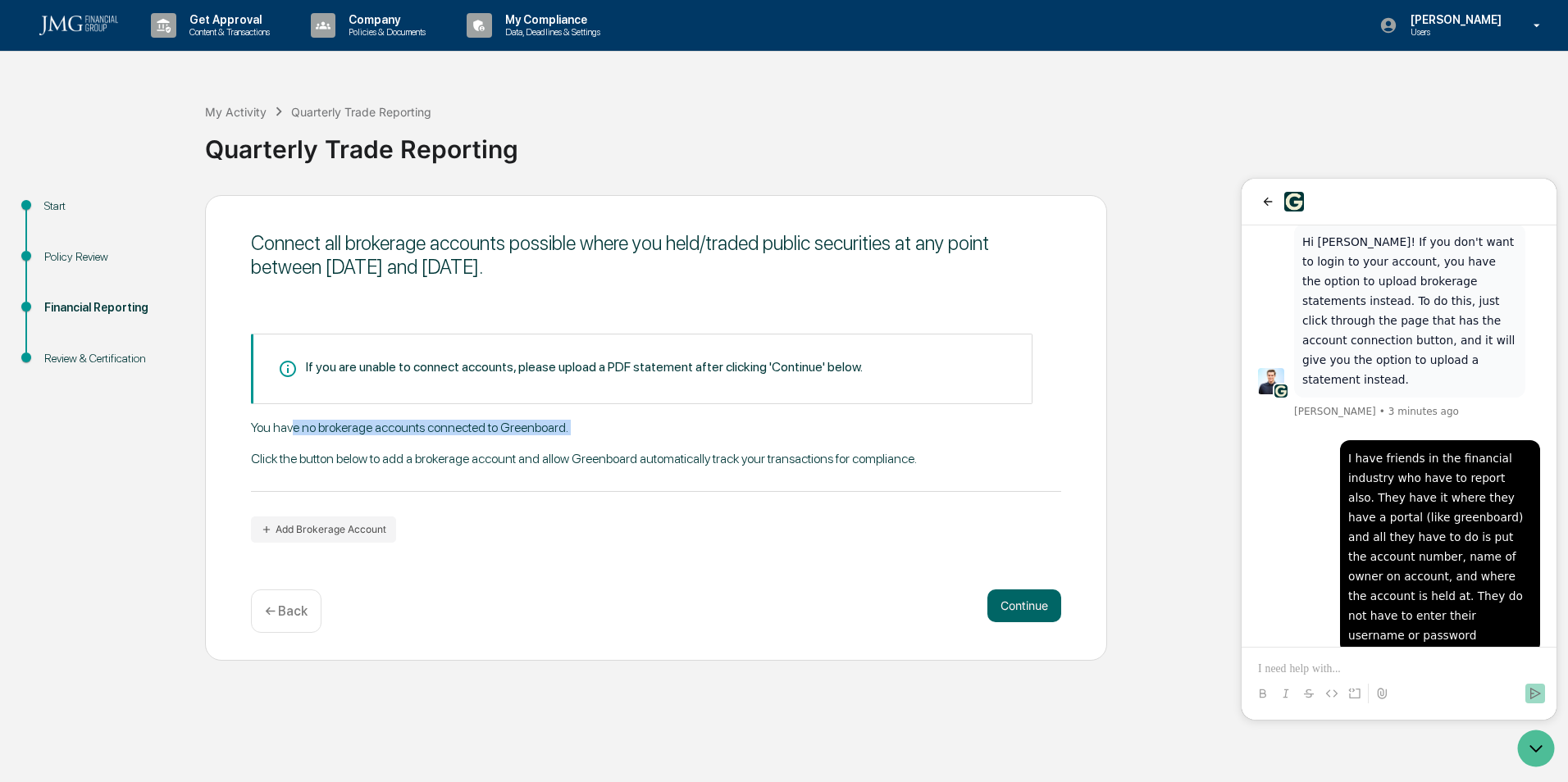
drag, startPoint x: 293, startPoint y: 424, endPoint x: 425, endPoint y: 441, distance: 133.1
click at [425, 441] on div "You have no brokerage accounts connected to Greenboard. Click the button below …" at bounding box center [655, 456] width 810 height 73
drag, startPoint x: 425, startPoint y: 441, endPoint x: 391, endPoint y: 443, distance: 34.1
click at [391, 443] on div "You have no brokerage accounts connected to Greenboard. Click the button below …" at bounding box center [655, 456] width 810 height 73
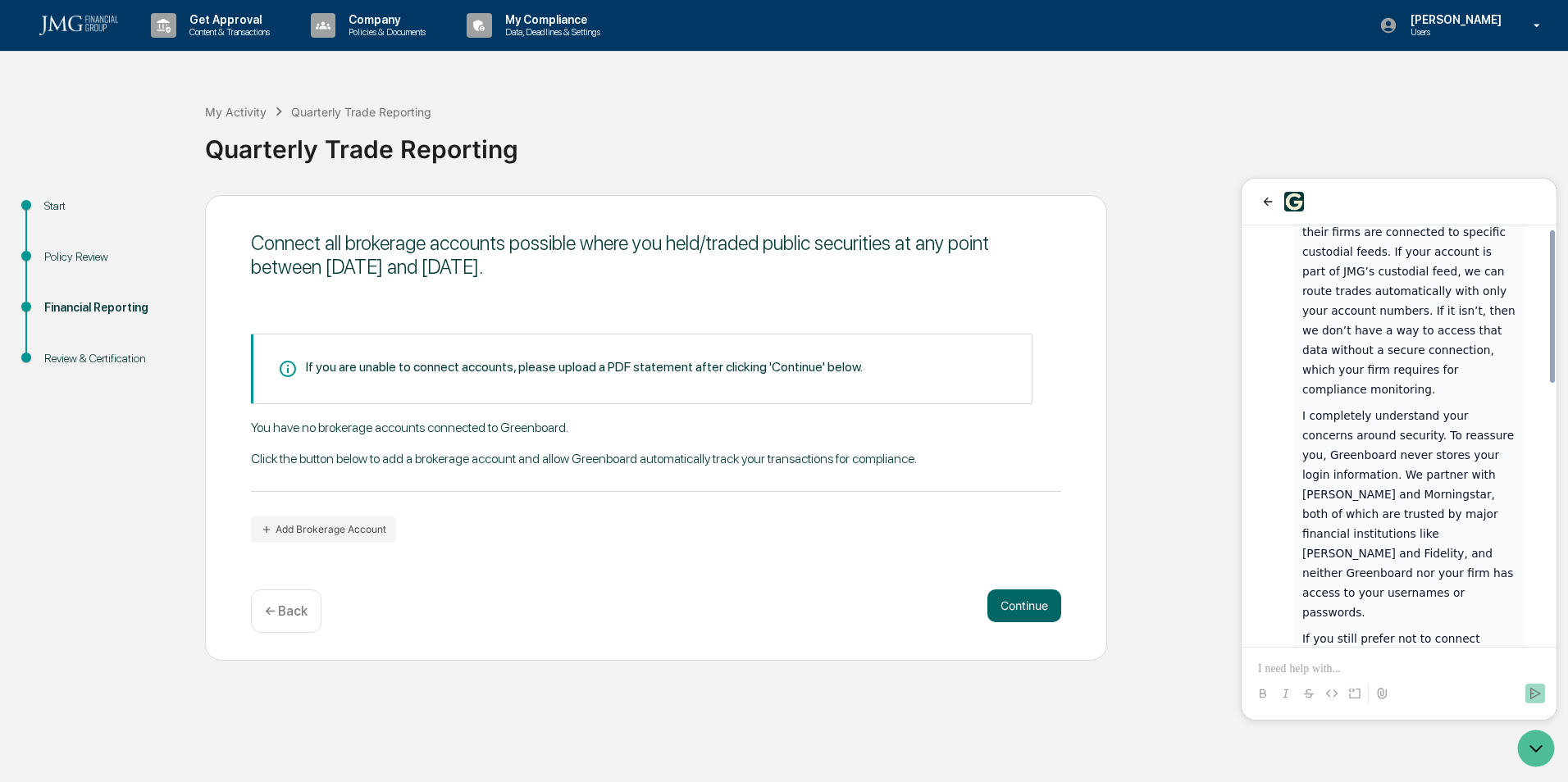
scroll to position [713, 0]
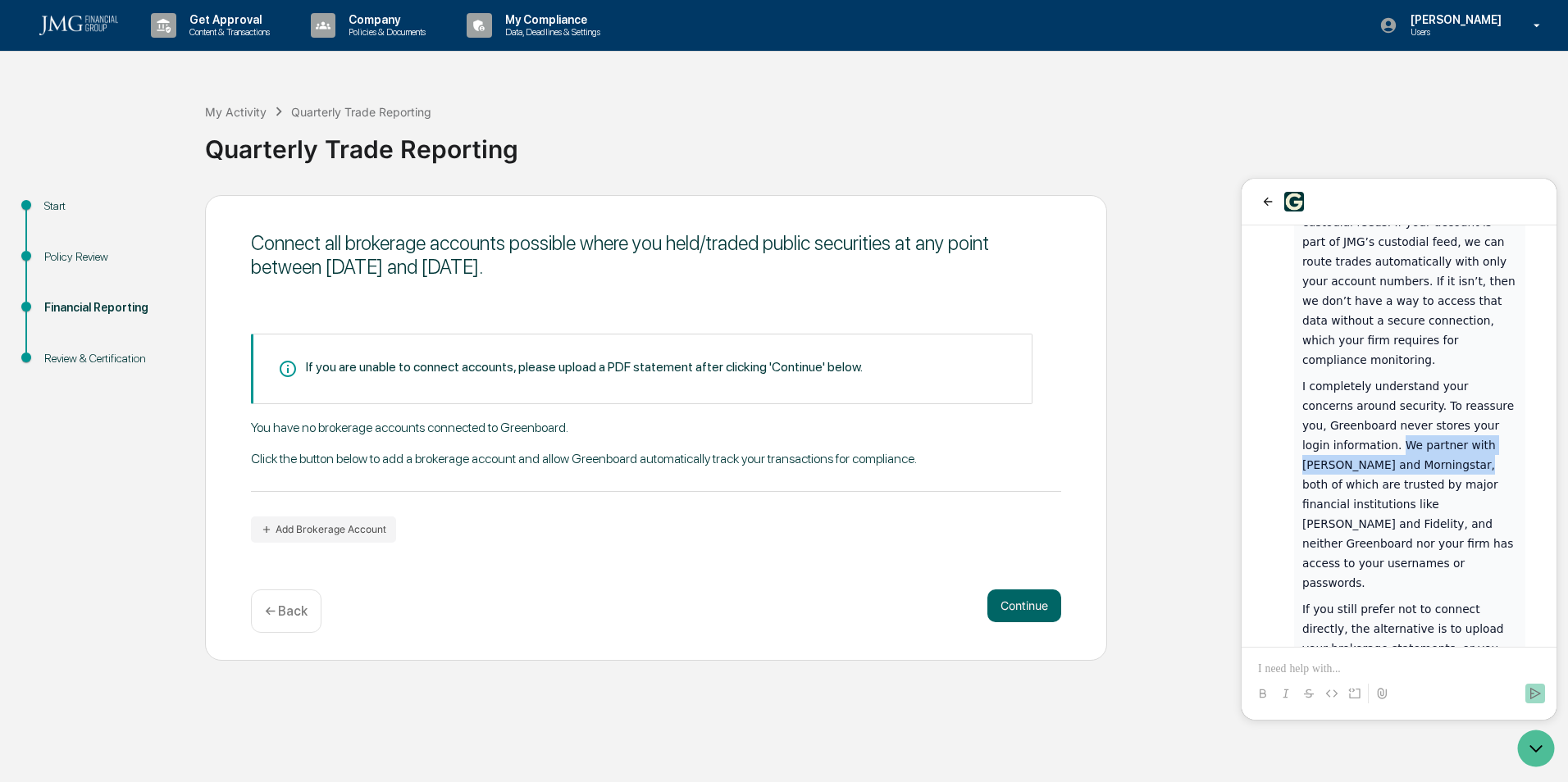
drag, startPoint x: 1368, startPoint y: 390, endPoint x: 1404, endPoint y: 408, distance: 40.2
click at [1404, 408] on p "I completely understand your concerns around security. To reassure you, Greenbo…" at bounding box center [1410, 485] width 215 height 217
drag, startPoint x: 1404, startPoint y: 408, endPoint x: 1381, endPoint y: 431, distance: 32.5
click at [1381, 431] on p "I completely understand your concerns around security. To reassure you, Greenbo…" at bounding box center [1410, 485] width 215 height 217
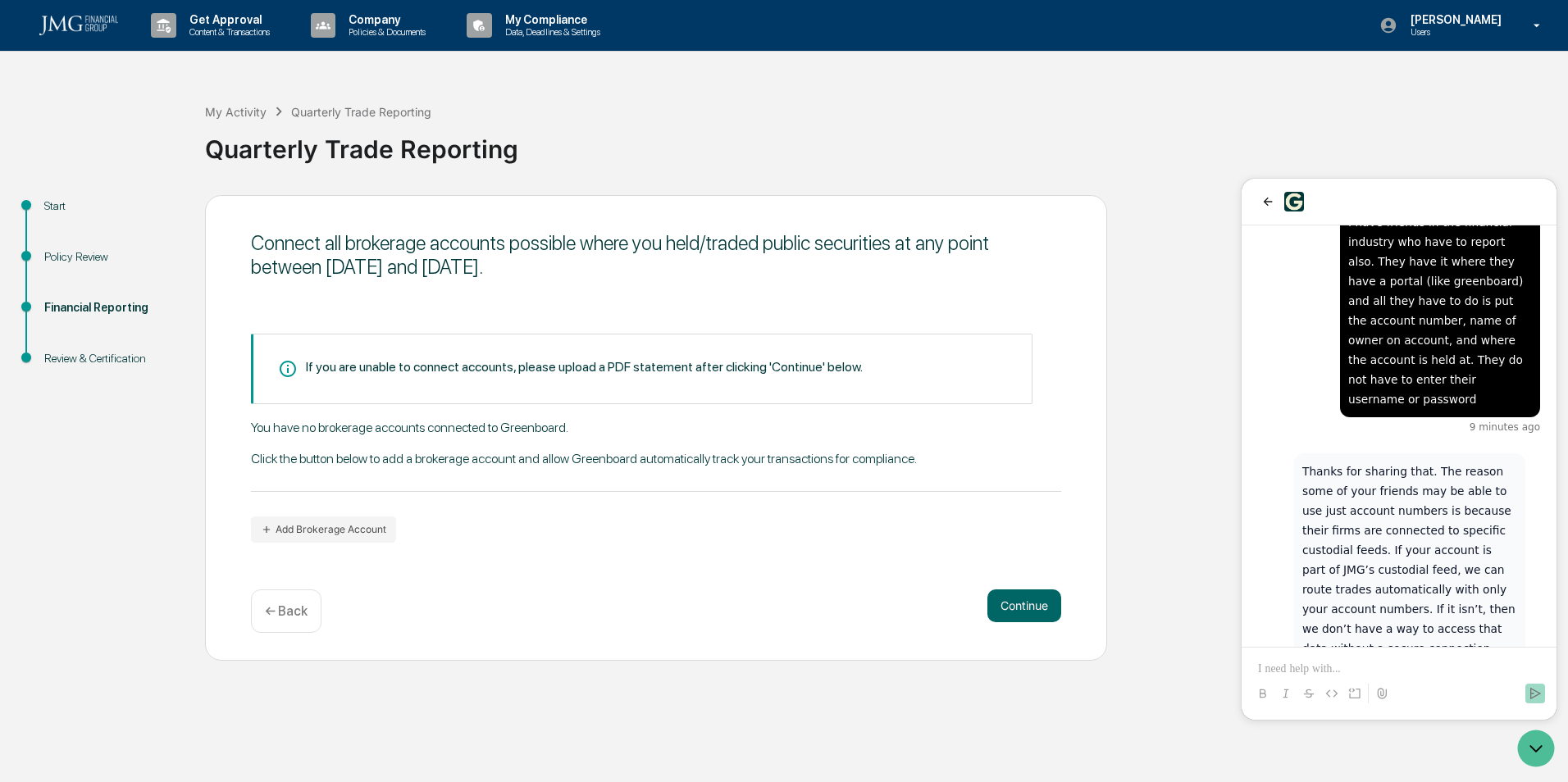
scroll to position [467, 0]
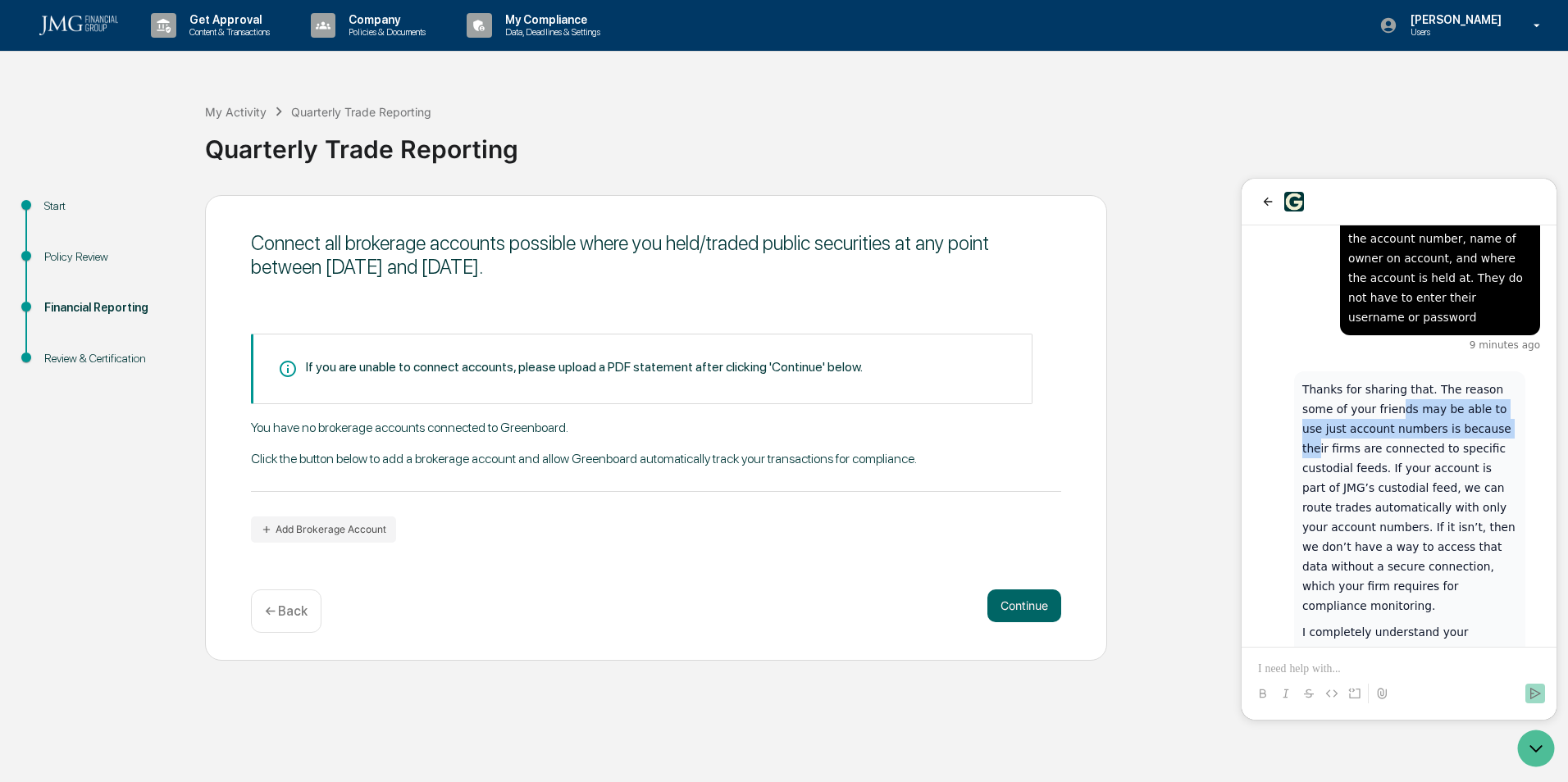
drag, startPoint x: 1364, startPoint y: 373, endPoint x: 1461, endPoint y: 391, distance: 98.7
click at [1461, 391] on p "Thanks for sharing that. The reason some of your friends may be able to use jus…" at bounding box center [1410, 498] width 215 height 236
drag, startPoint x: 1461, startPoint y: 391, endPoint x: 1434, endPoint y: 403, distance: 29.5
click at [1434, 403] on p "Thanks for sharing that. The reason some of your friends may be able to use jus…" at bounding box center [1410, 498] width 215 height 236
drag, startPoint x: 1401, startPoint y: 418, endPoint x: 1461, endPoint y: 416, distance: 60.0
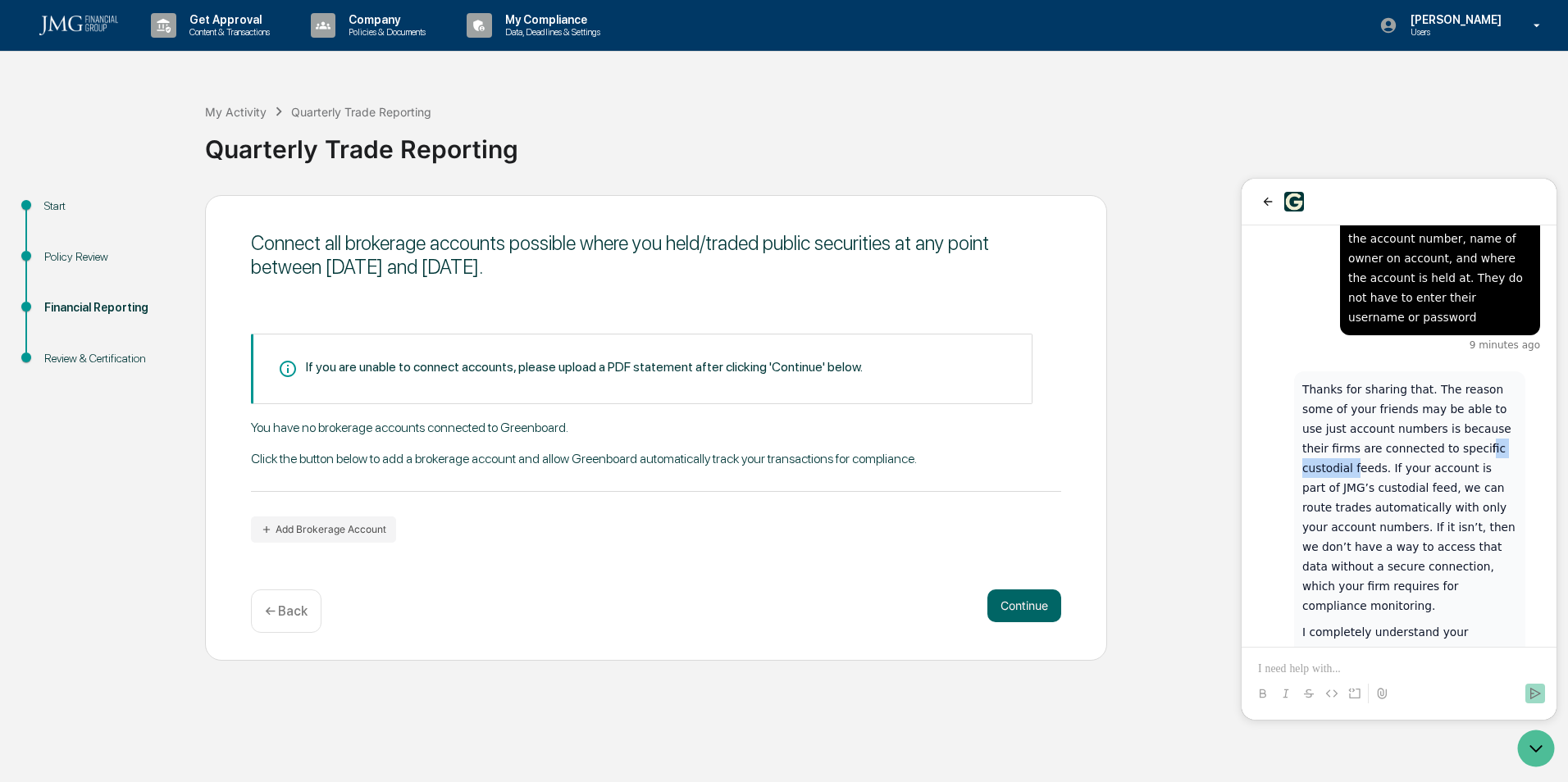
click at [1461, 416] on p "Thanks for sharing that. The reason some of your friends may be able to use jus…" at bounding box center [1410, 498] width 215 height 236
drag, startPoint x: 1461, startPoint y: 416, endPoint x: 1401, endPoint y: 428, distance: 61.2
click at [1401, 428] on p "Thanks for sharing that. The reason some of your friends may be able to use jus…" at bounding box center [1410, 498] width 215 height 236
drag, startPoint x: 1386, startPoint y: 428, endPoint x: 1445, endPoint y: 434, distance: 59.3
click at [1445, 434] on p "Thanks for sharing that. The reason some of your friends may be able to use jus…" at bounding box center [1410, 498] width 215 height 236
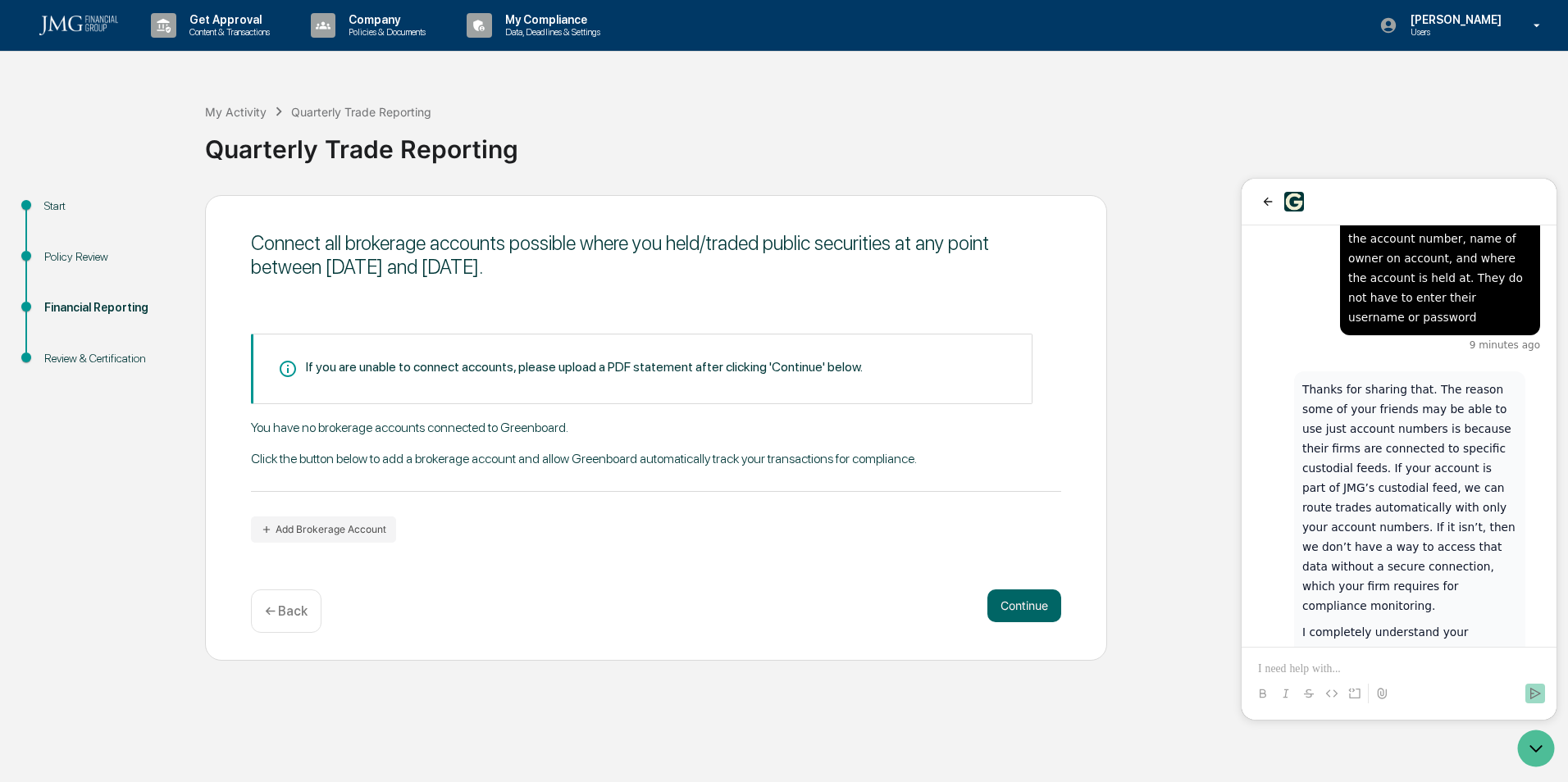
drag, startPoint x: 1445, startPoint y: 434, endPoint x: 1375, endPoint y: 440, distance: 70.3
click at [1375, 440] on p "Thanks for sharing that. The reason some of your friends may be able to use jus…" at bounding box center [1410, 498] width 215 height 236
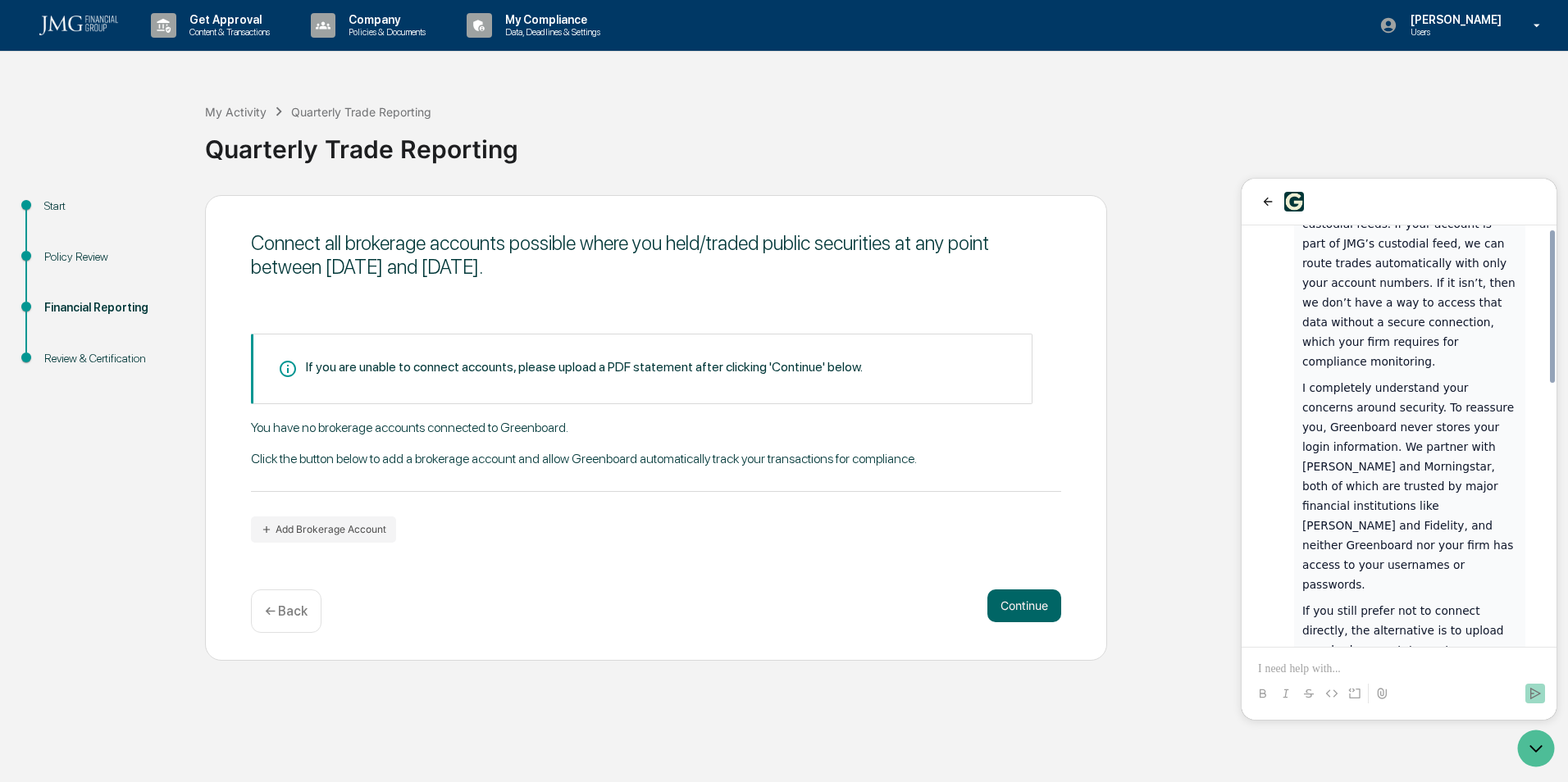
scroll to position [713, 0]
drag, startPoint x: 1359, startPoint y: 513, endPoint x: 1386, endPoint y: 514, distance: 27.0
click at [1386, 599] on p "If you still prefer not to connect directly, the alternative is to upload your …" at bounding box center [1410, 648] width 215 height 98
drag, startPoint x: 1386, startPoint y: 514, endPoint x: 1369, endPoint y: 527, distance: 21.4
click at [1369, 599] on p "If you still prefer not to connect directly, the alternative is to upload your …" at bounding box center [1410, 648] width 215 height 98
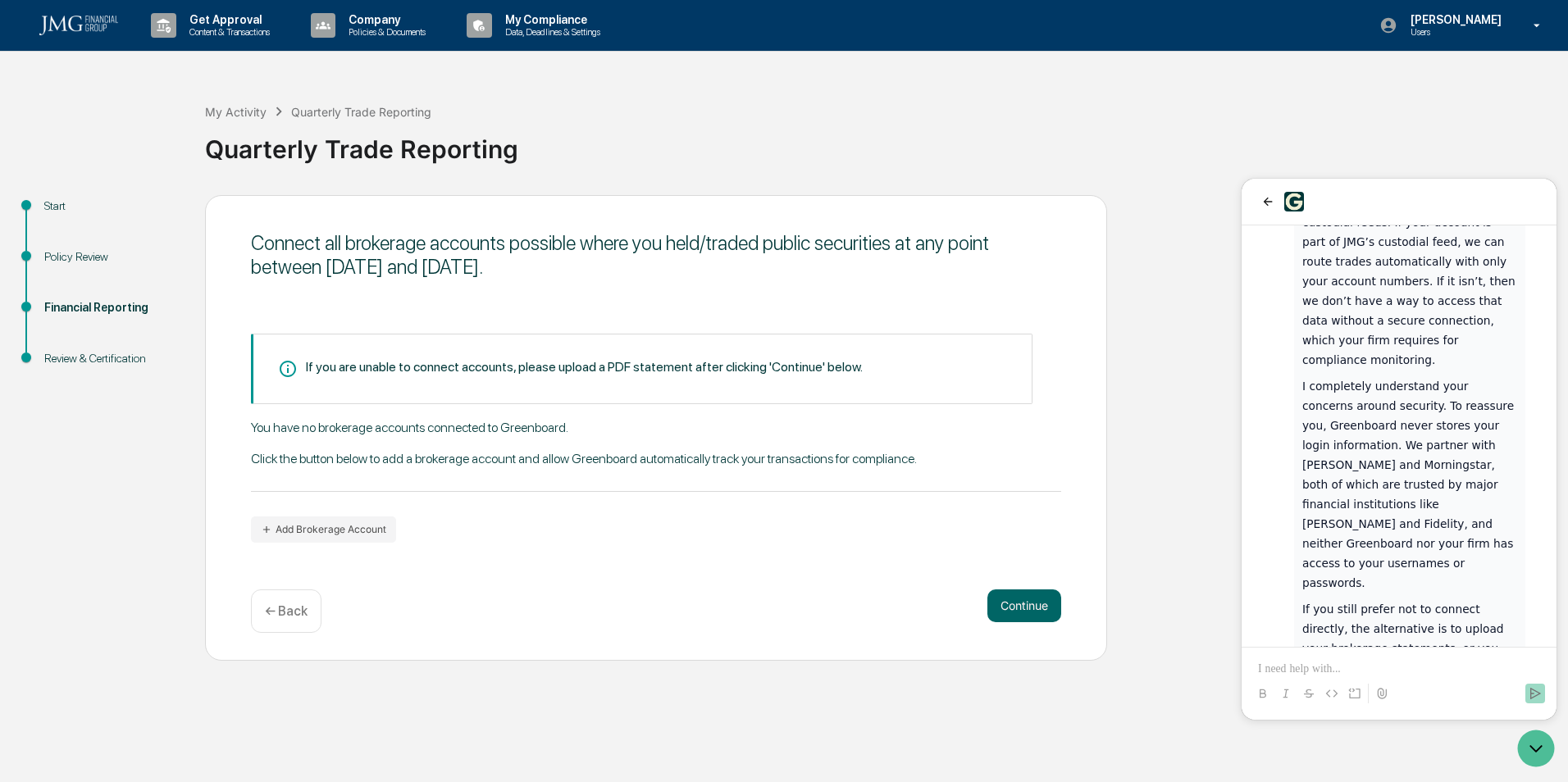
click at [1375, 667] on p at bounding box center [1399, 669] width 282 height 16
click at [1312, 661] on p at bounding box center [1399, 669] width 282 height 16
click at [1434, 669] on p "**********" at bounding box center [1399, 653] width 282 height 49
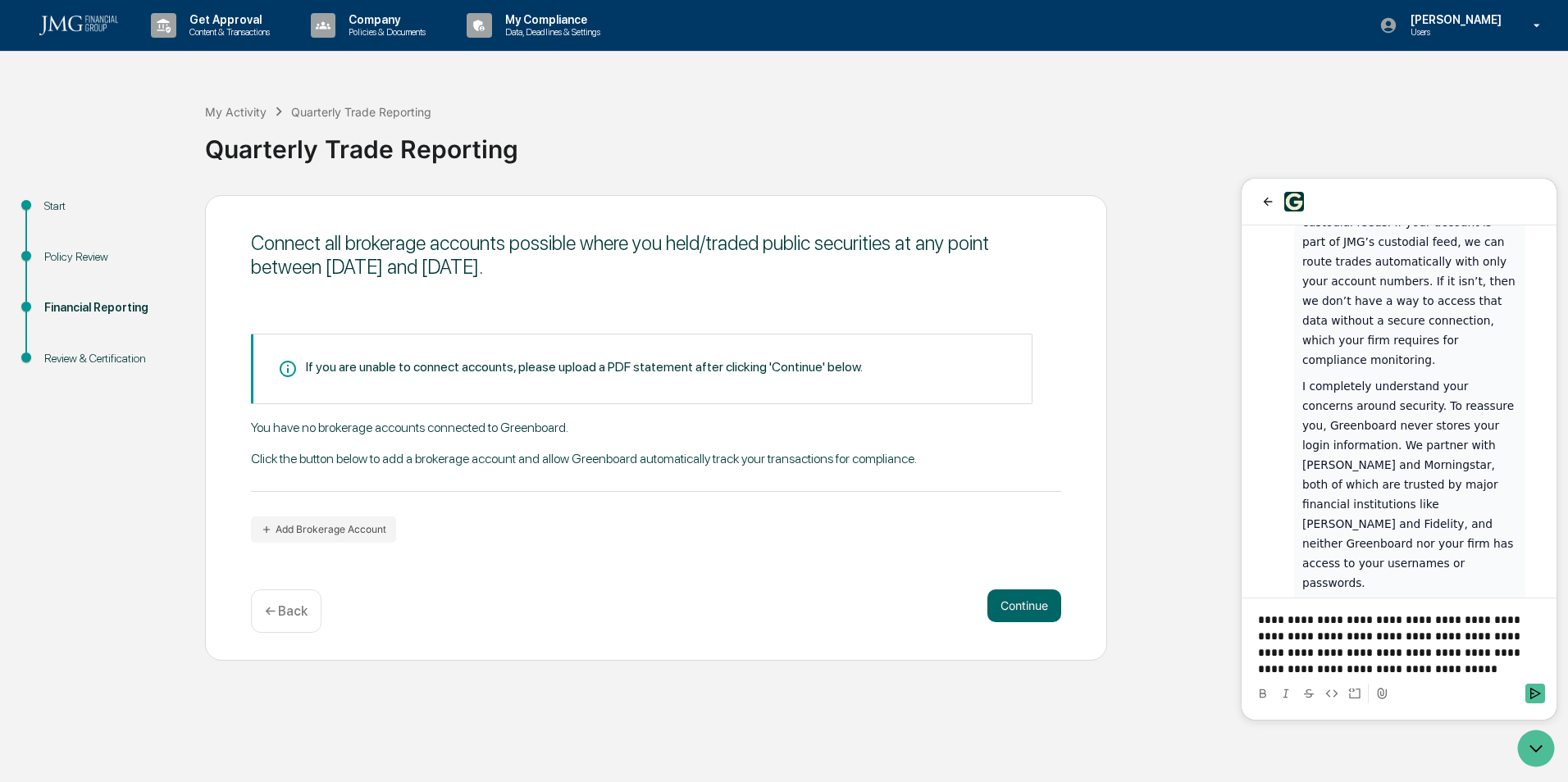
click at [1386, 652] on p "**********" at bounding box center [1399, 644] width 282 height 66
click at [1343, 671] on p "**********" at bounding box center [1399, 635] width 282 height 82
click at [1334, 679] on div at bounding box center [1399, 694] width 302 height 33
click at [1332, 677] on p "**********" at bounding box center [1399, 635] width 282 height 82
click at [1333, 672] on p "**********" at bounding box center [1399, 619] width 282 height 115
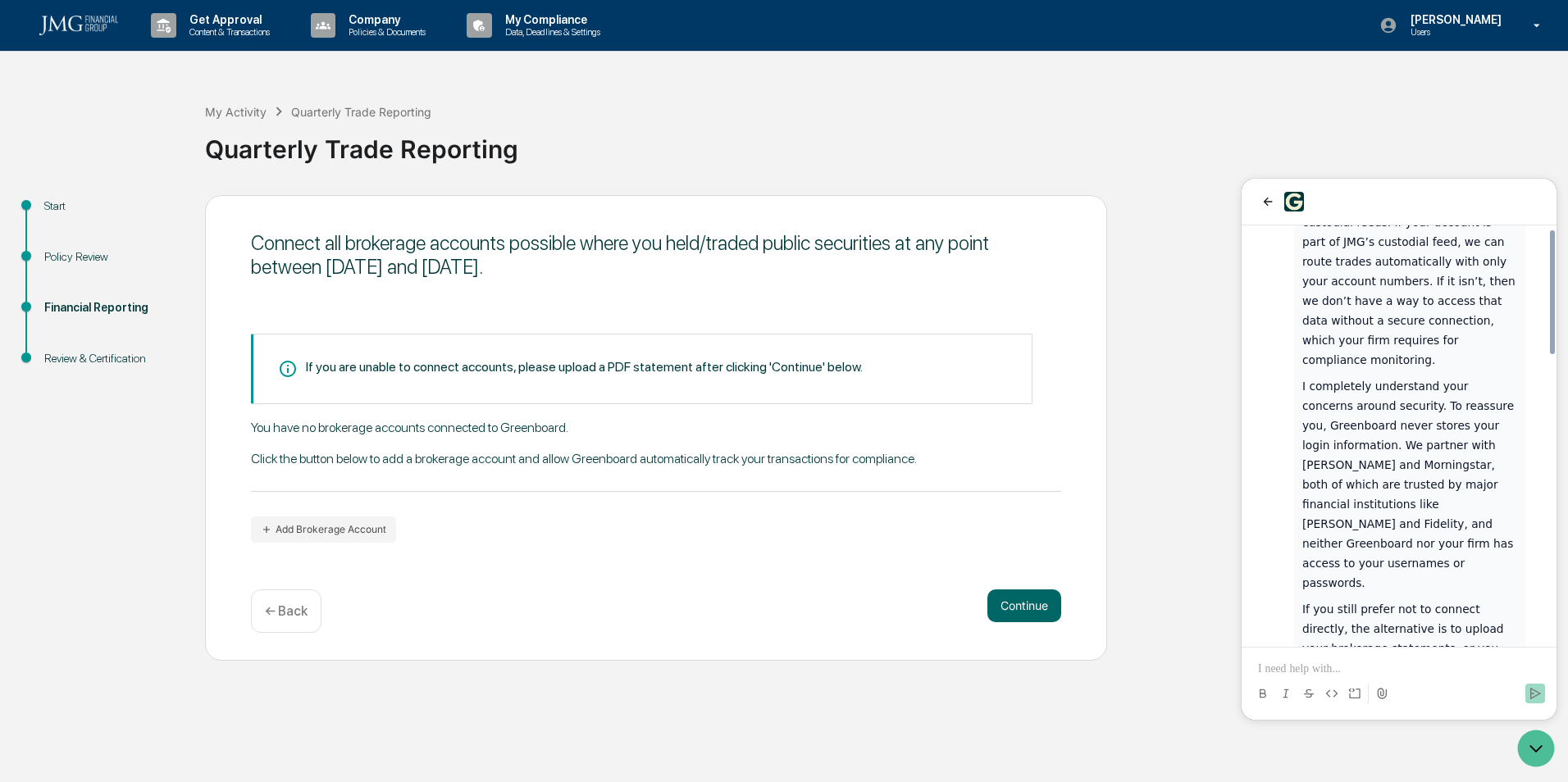
scroll to position [982, 0]
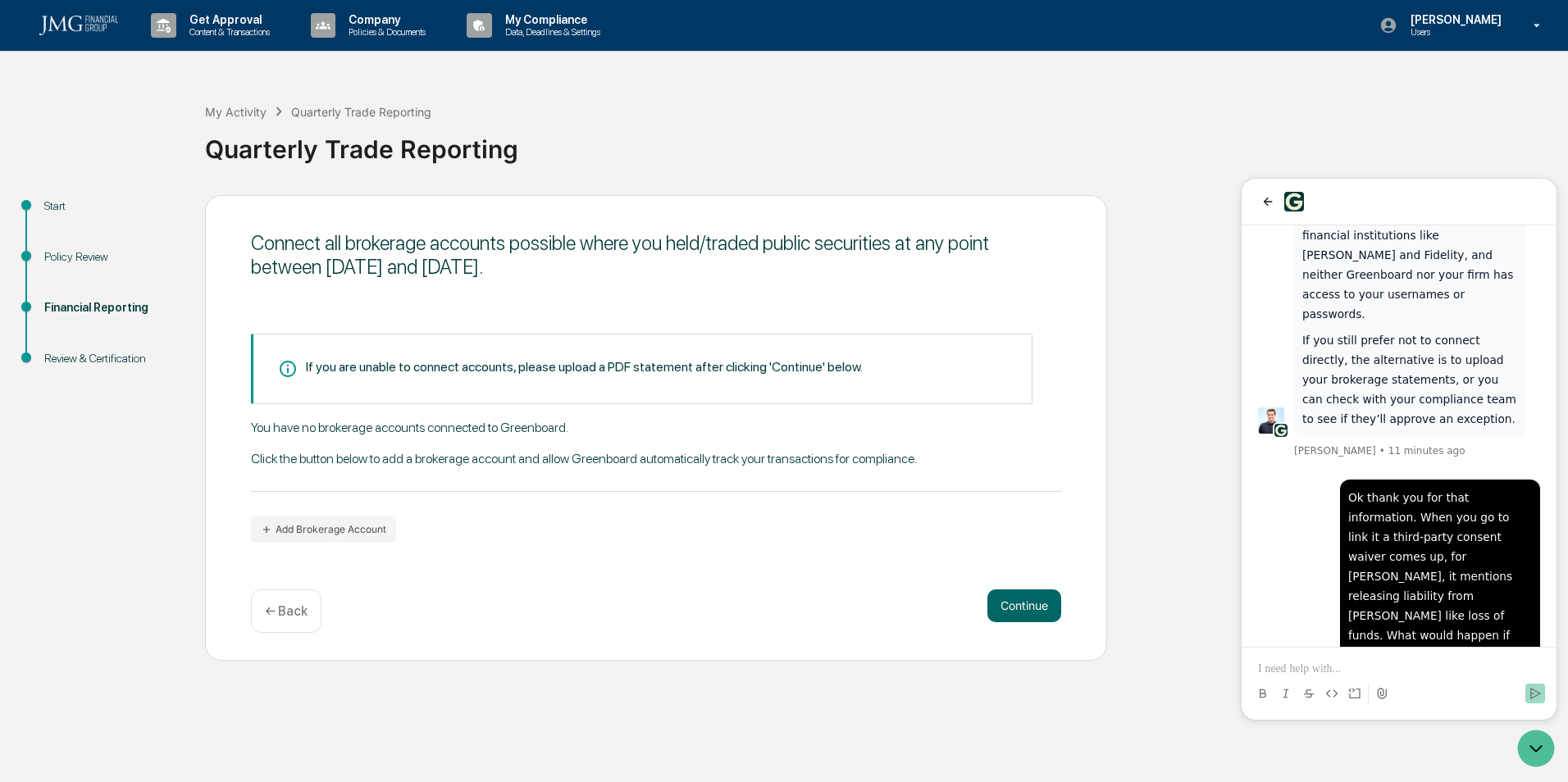
click at [106, 302] on div "Financial Reporting" at bounding box center [111, 307] width 134 height 17
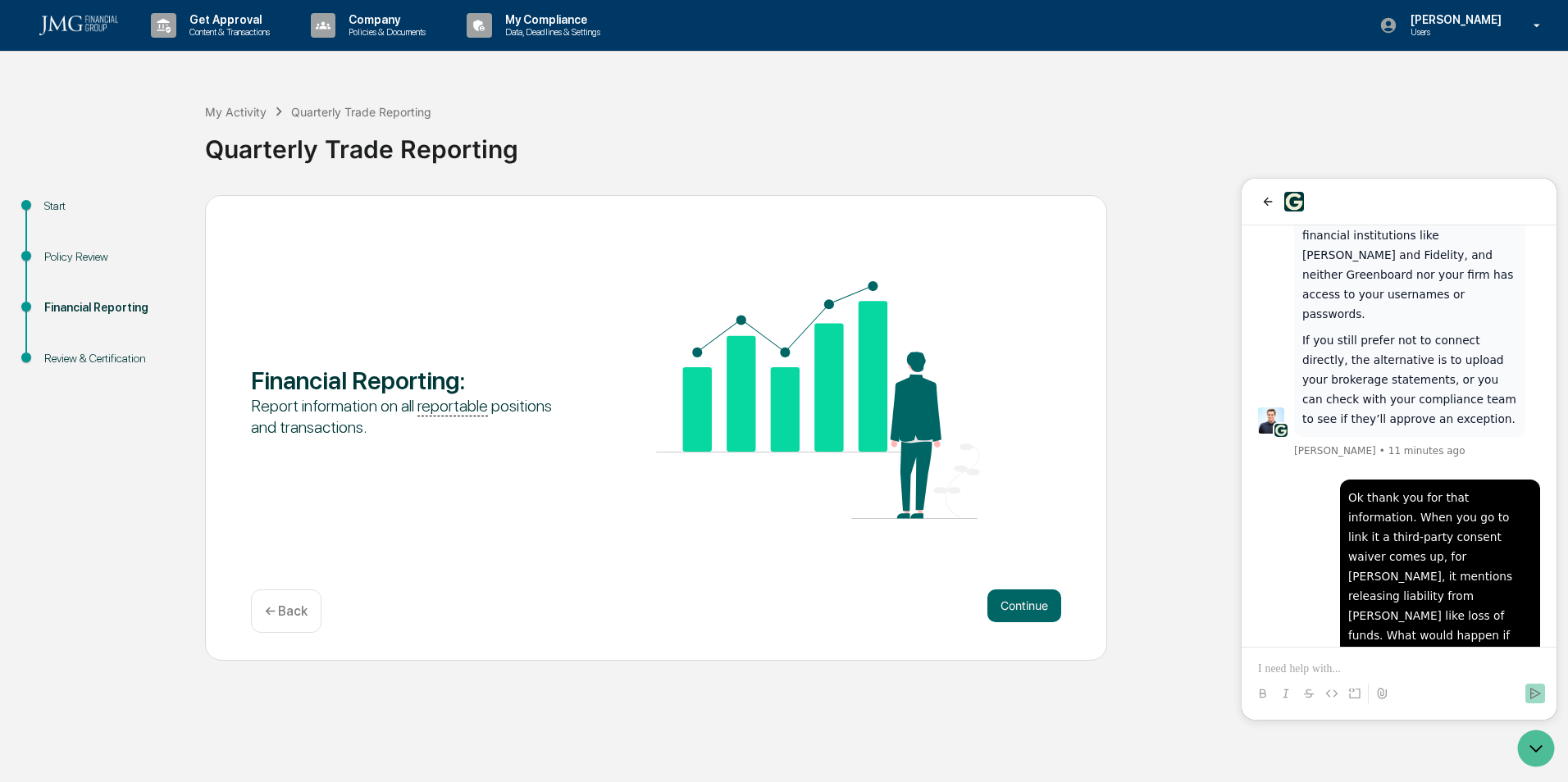
click at [292, 616] on p "← Back" at bounding box center [286, 611] width 43 height 16
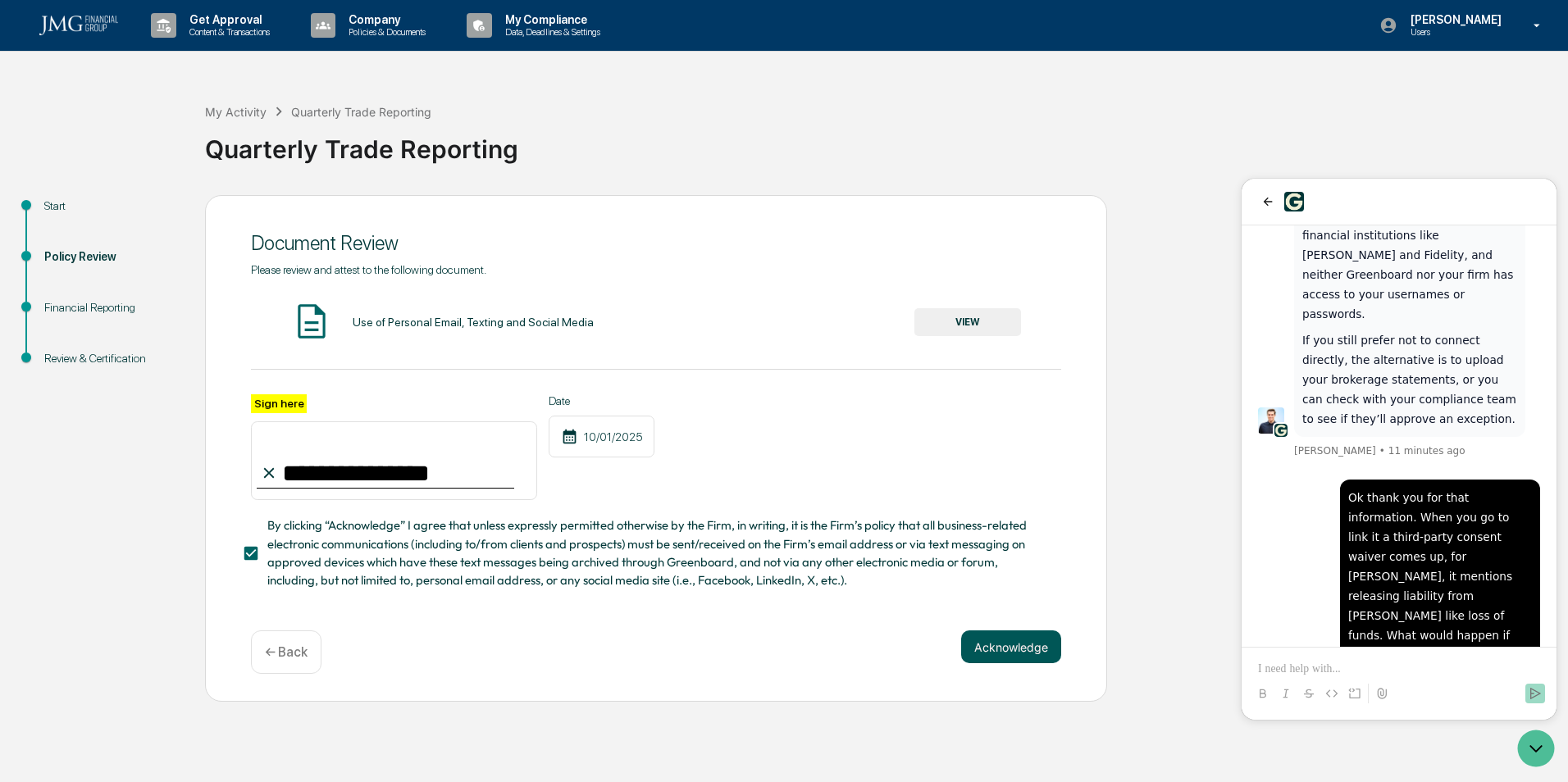
click at [1020, 653] on button "Acknowledge" at bounding box center [1011, 647] width 100 height 33
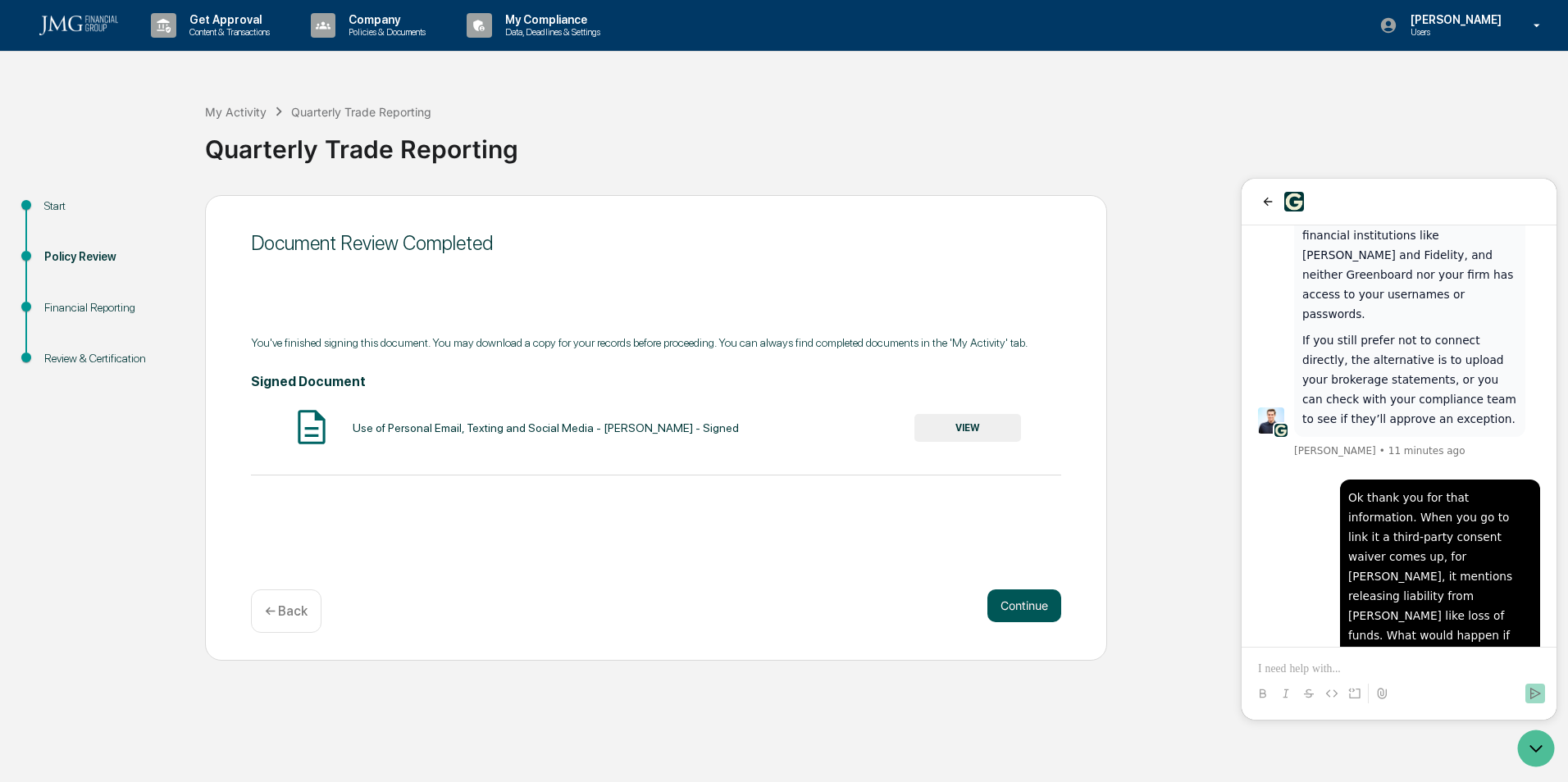
click at [1010, 605] on button "Continue" at bounding box center [1025, 606] width 74 height 33
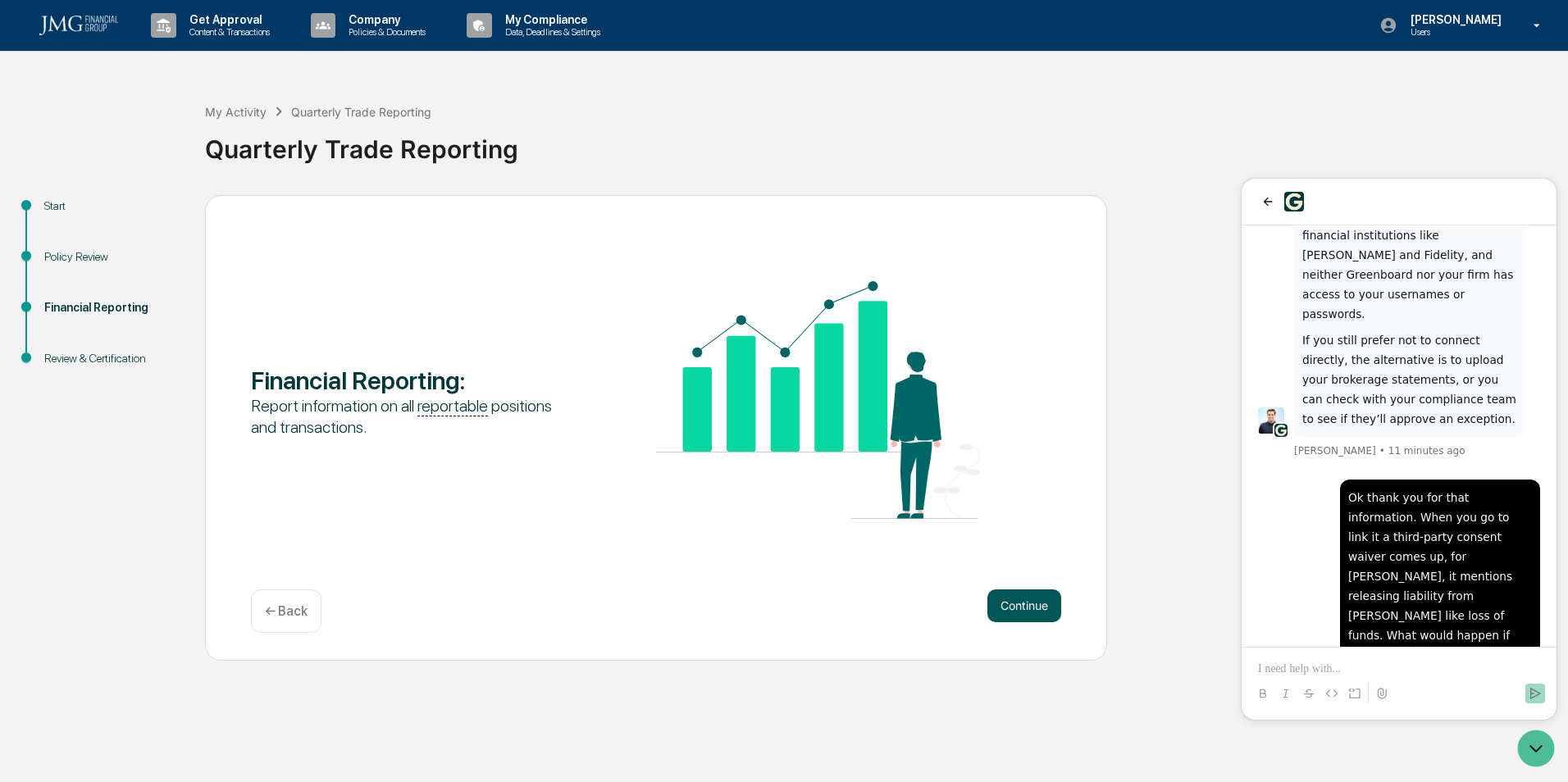
click at [1004, 596] on button "Continue" at bounding box center [1025, 606] width 74 height 33
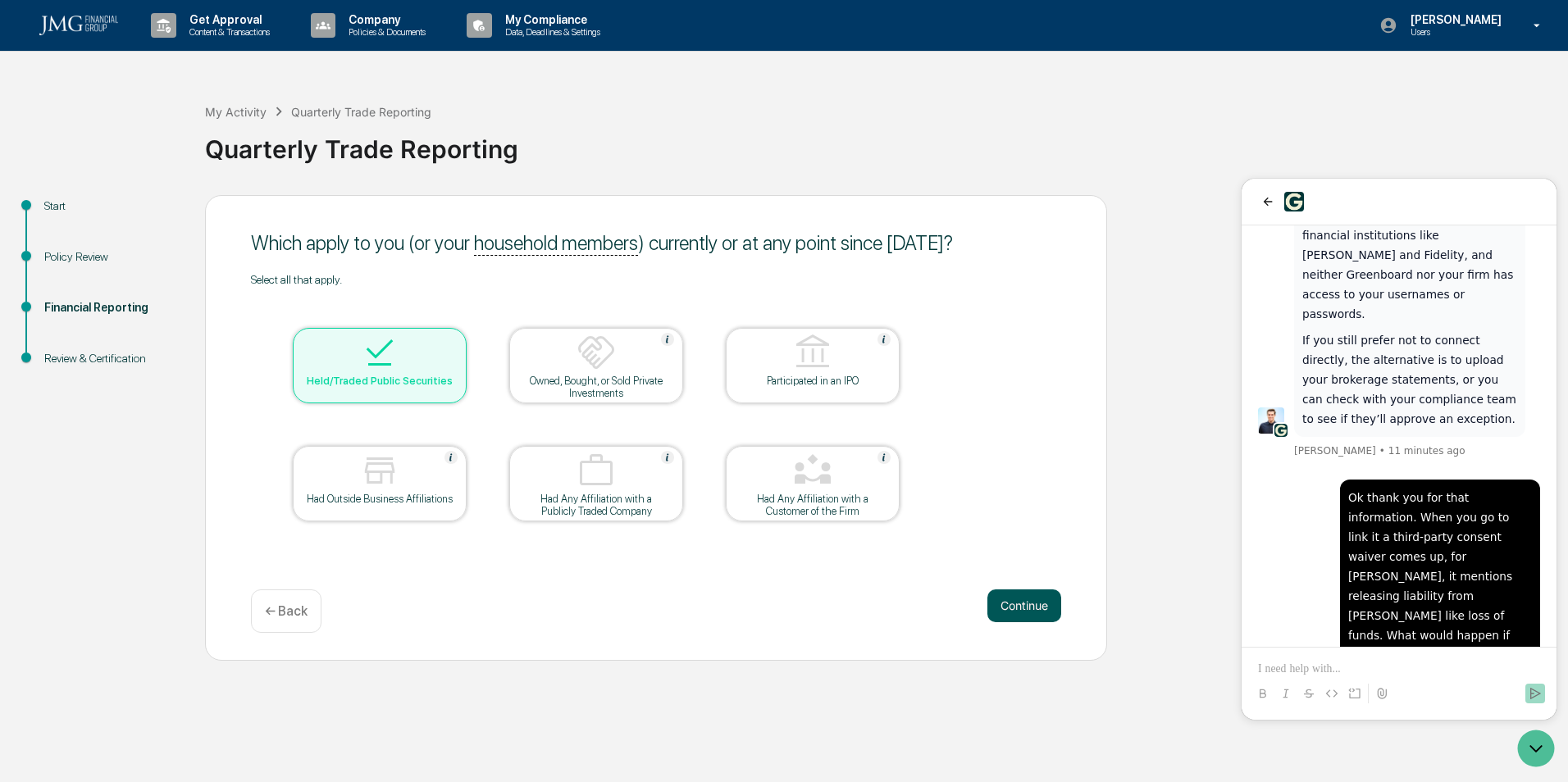
click at [1040, 607] on button "Continue" at bounding box center [1025, 606] width 74 height 33
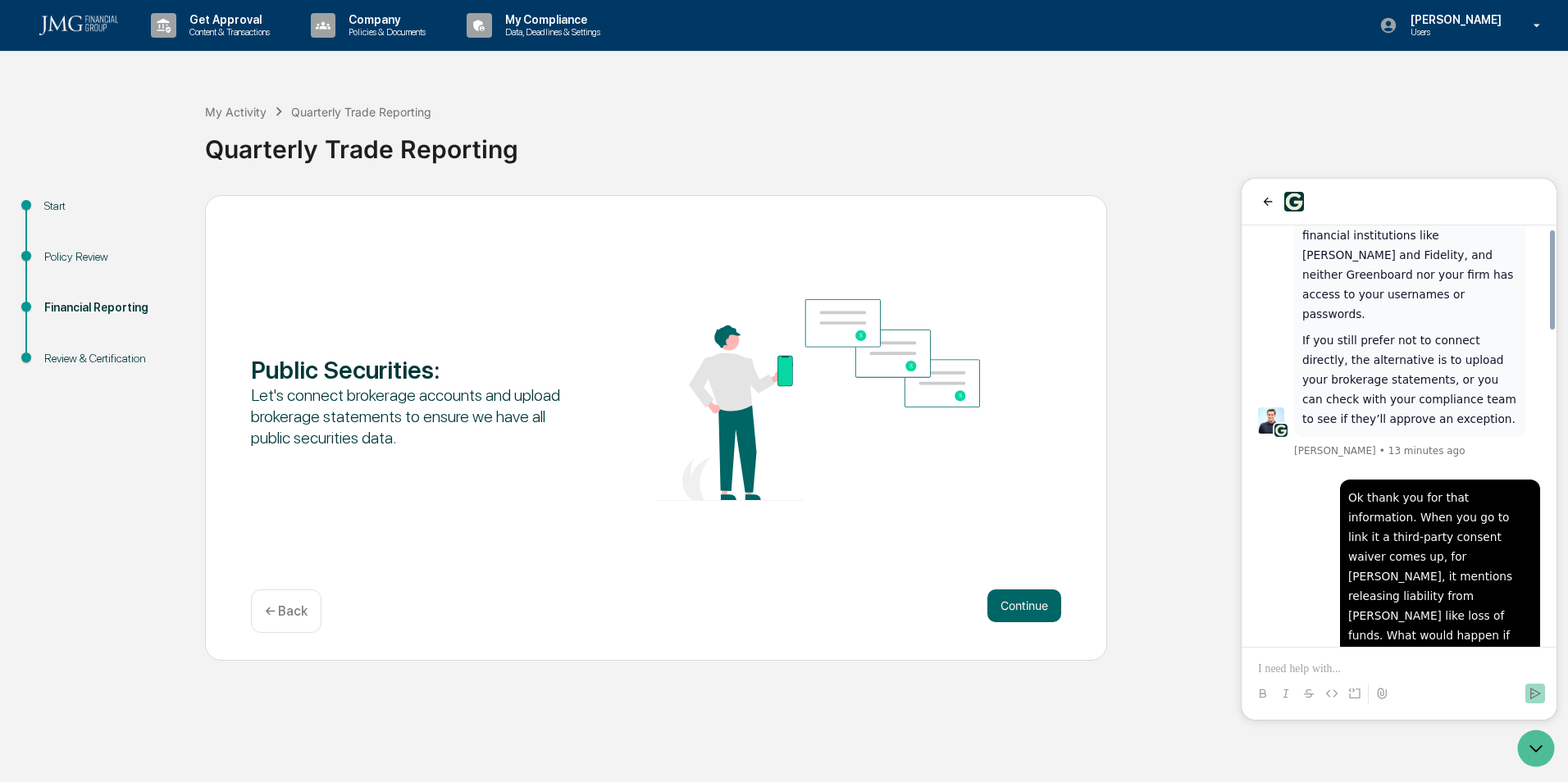
scroll to position [1323, 0]
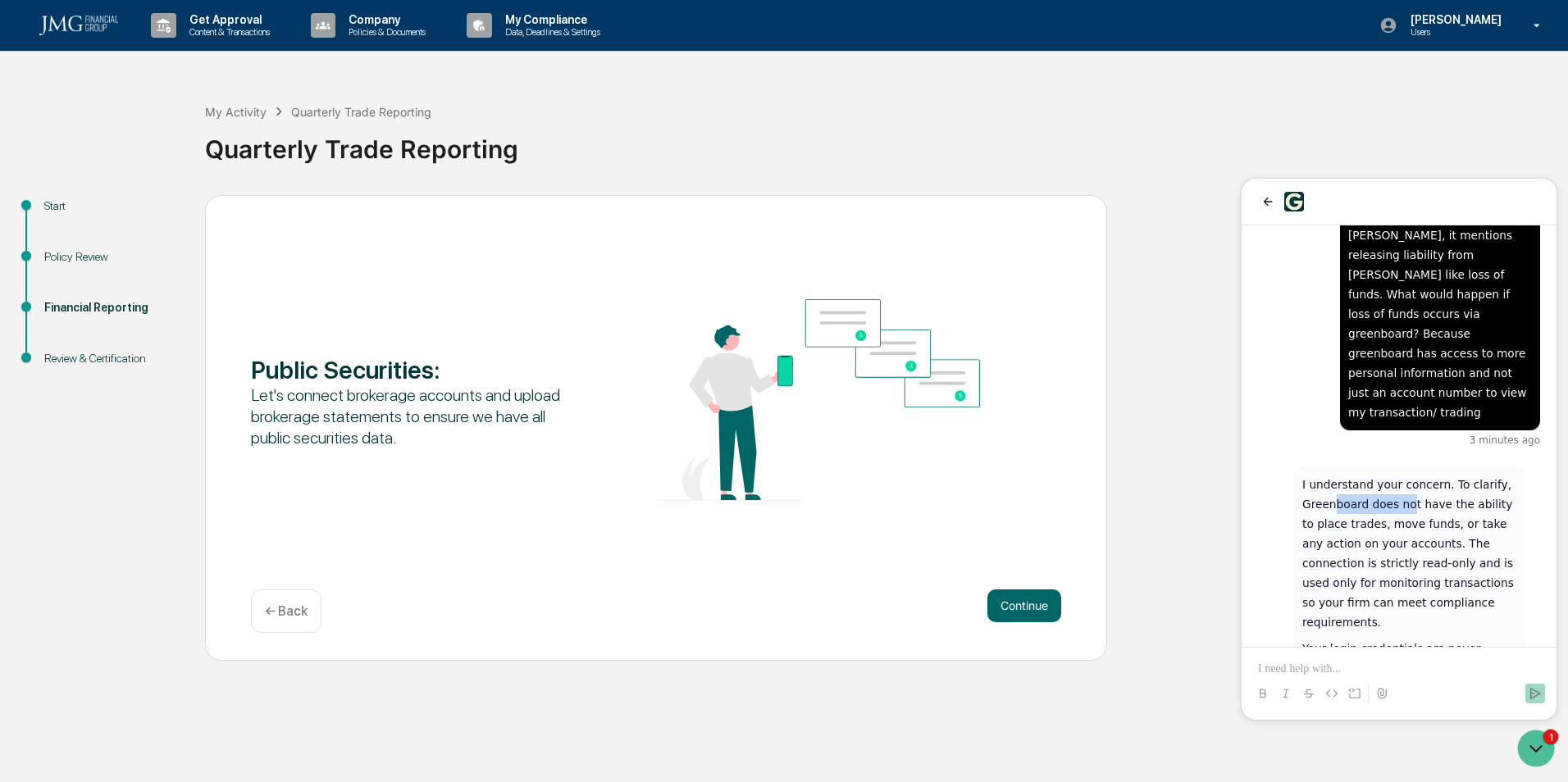
drag, startPoint x: 1333, startPoint y: 345, endPoint x: 1401, endPoint y: 352, distance: 68.4
click at [1401, 475] on p "I understand your concern. To clarify, Greenboard does not have the ability to …" at bounding box center [1410, 553] width 215 height 157
drag, startPoint x: 1401, startPoint y: 352, endPoint x: 1386, endPoint y: 369, distance: 22.7
click at [1386, 475] on p "I understand your concern. To clarify, Greenboard does not have the ability to …" at bounding box center [1410, 553] width 215 height 157
drag, startPoint x: 1432, startPoint y: 385, endPoint x: 1448, endPoint y: 428, distance: 45.9
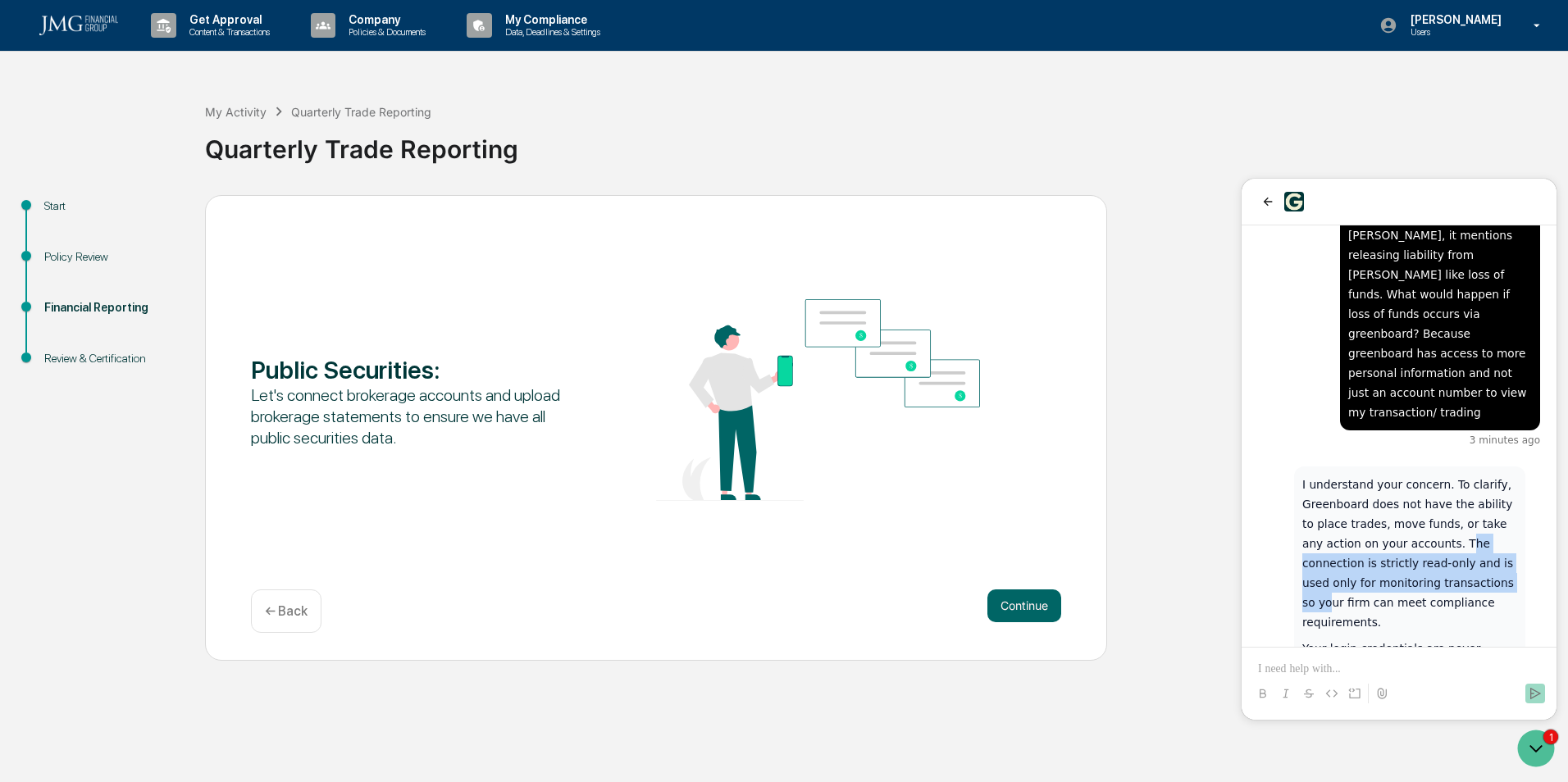
click at [1448, 475] on p "I understand your concern. To clarify, Greenboard does not have the ability to …" at bounding box center [1410, 553] width 215 height 157
drag, startPoint x: 1448, startPoint y: 428, endPoint x: 1419, endPoint y: 433, distance: 29.4
click at [1419, 475] on p "I understand your concern. To clarify, Greenboard does not have the ability to …" at bounding box center [1410, 553] width 215 height 157
click at [1404, 475] on div "I understand your concern. To clarify, Greenboard does not have the ability to …" at bounding box center [1410, 635] width 215 height 321
drag, startPoint x: 1404, startPoint y: 455, endPoint x: 1415, endPoint y: 483, distance: 30.1
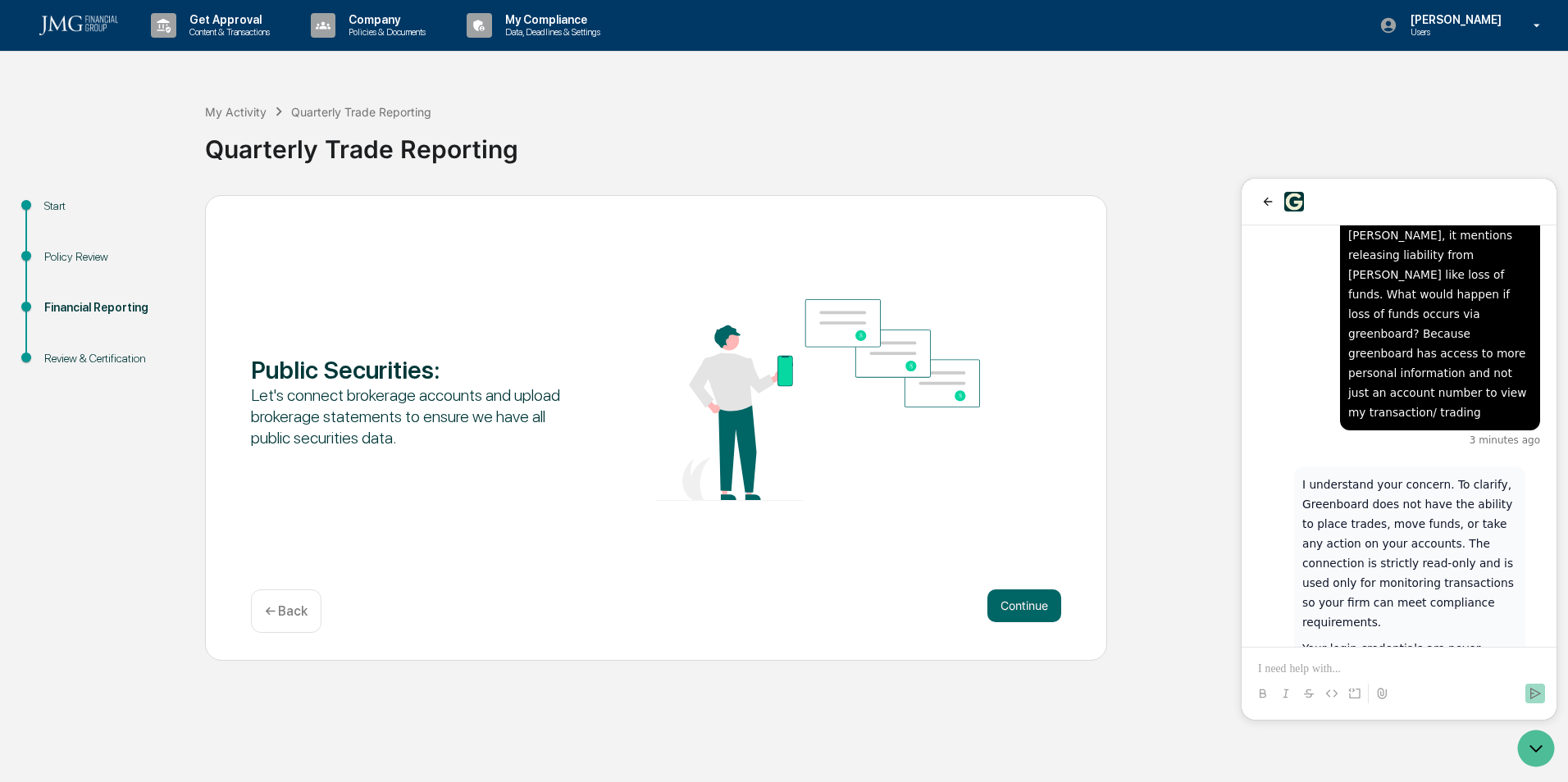
click at [1415, 639] on p "Your login credentials are never stored on Greenboard. The connection is handle…" at bounding box center [1410, 717] width 215 height 157
drag, startPoint x: 1415, startPoint y: 483, endPoint x: 1411, endPoint y: 493, distance: 10.8
click at [1411, 639] on p "Your login credentials are never stored on Greenboard. The connection is handle…" at bounding box center [1410, 717] width 215 height 157
click at [1432, 639] on p "Your login credentials are never stored on Greenboard. The connection is handle…" at bounding box center [1410, 717] width 215 height 157
drag, startPoint x: 1432, startPoint y: 532, endPoint x: 1411, endPoint y: 541, distance: 22.8
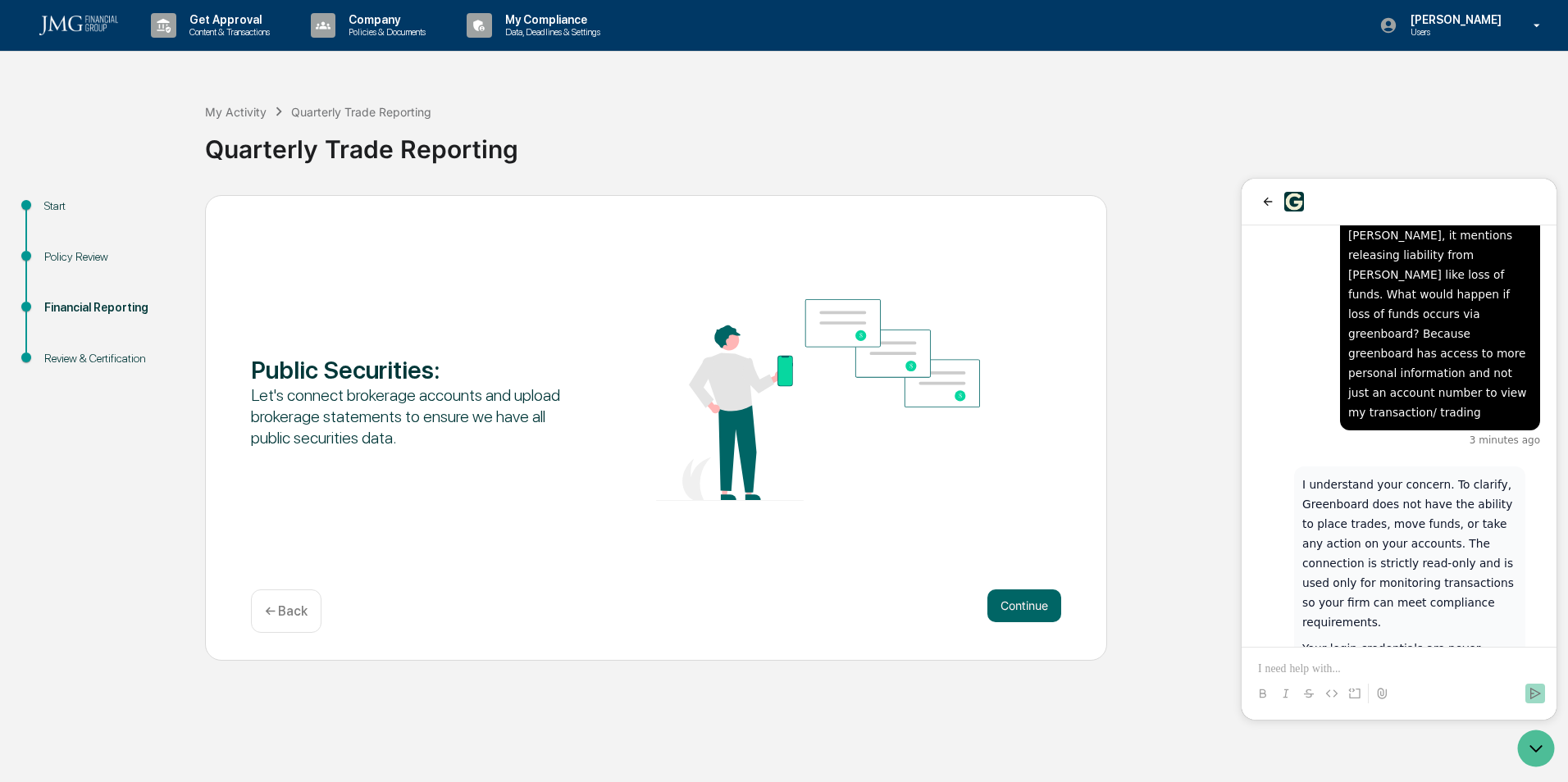
click at [1411, 639] on p "Your login credentials are never stored on Greenboard. The connection is handle…" at bounding box center [1410, 717] width 215 height 157
click at [1358, 662] on p at bounding box center [1399, 669] width 282 height 16
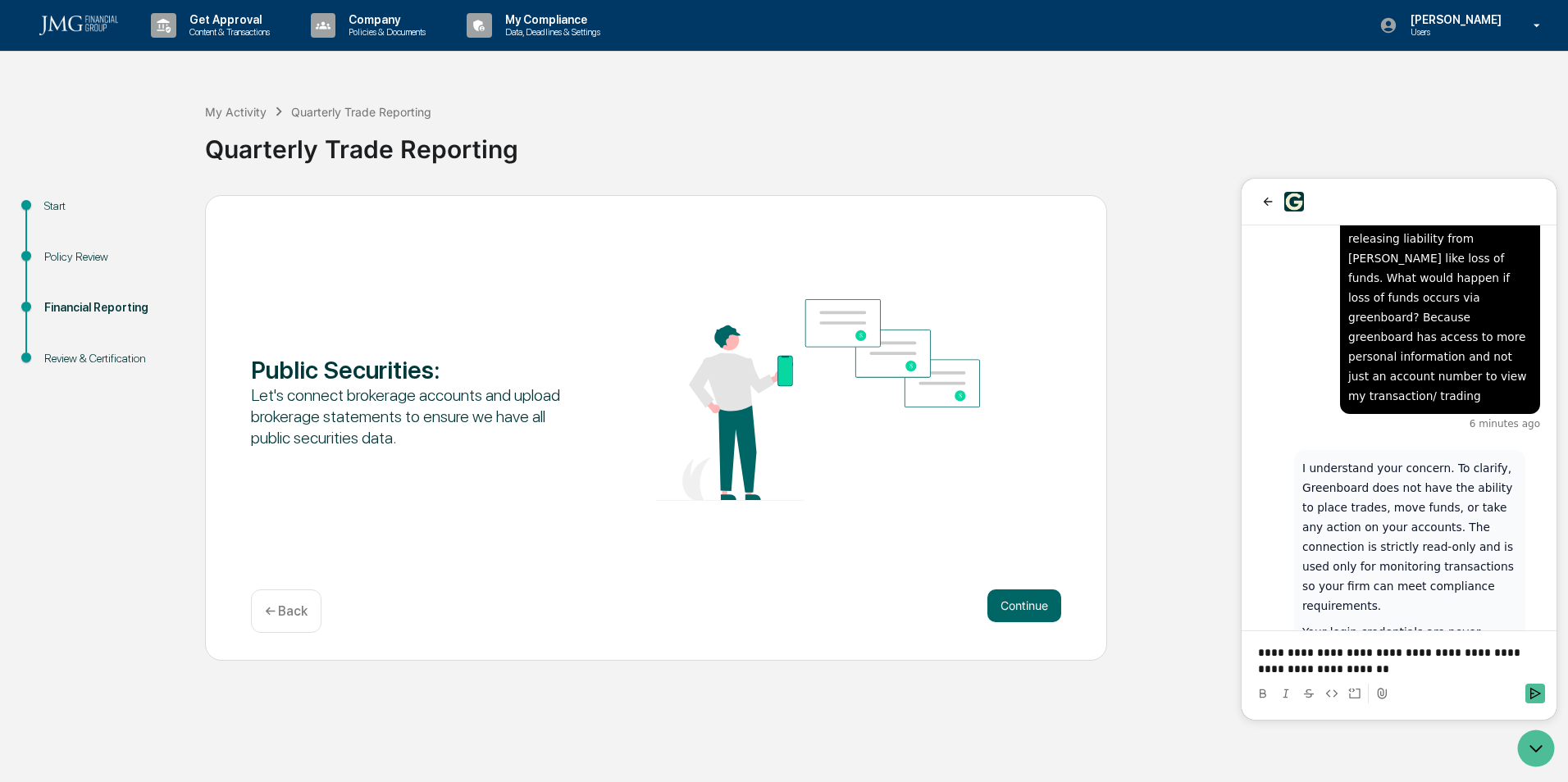
click at [1364, 669] on p "**********" at bounding box center [1399, 661] width 282 height 33
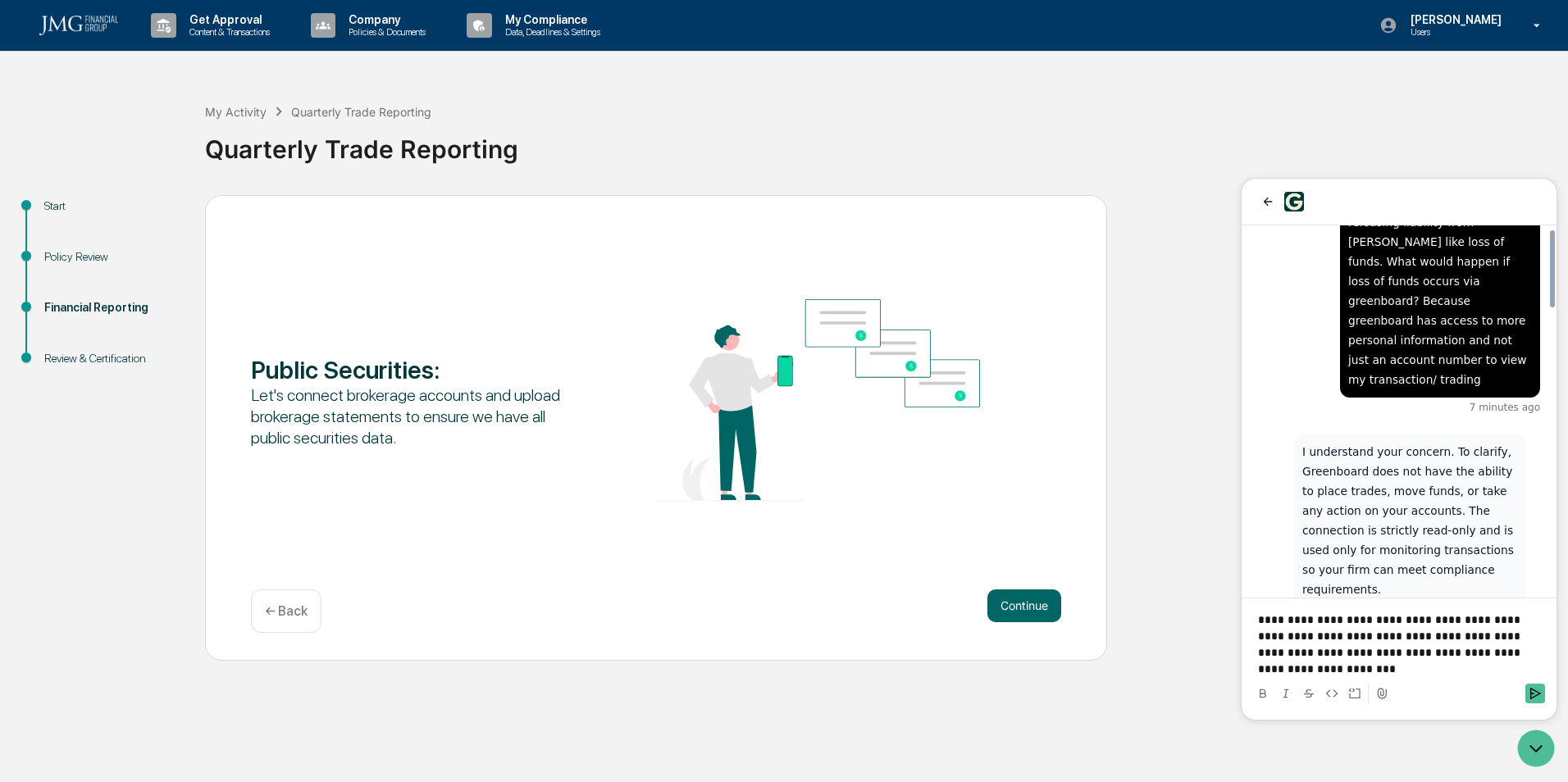
scroll to position [1372, 0]
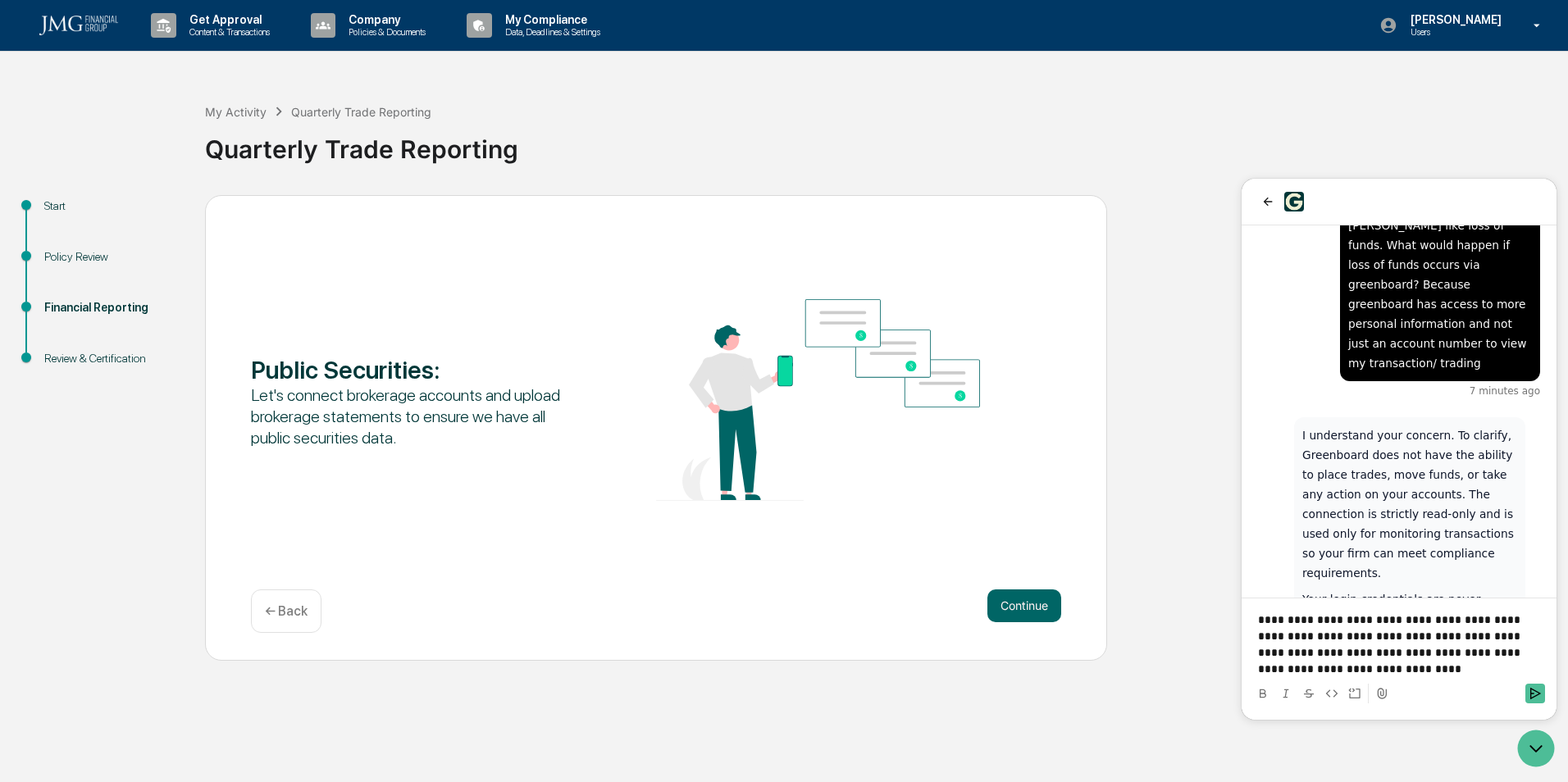
click at [1439, 662] on p "**********" at bounding box center [1399, 644] width 282 height 66
click at [1436, 655] on p "**********" at bounding box center [1399, 644] width 282 height 66
click at [1269, 672] on p "**********" at bounding box center [1399, 644] width 282 height 66
click at [1388, 667] on p "**********" at bounding box center [1399, 644] width 282 height 66
click at [1394, 670] on p "**********" at bounding box center [1399, 644] width 282 height 66
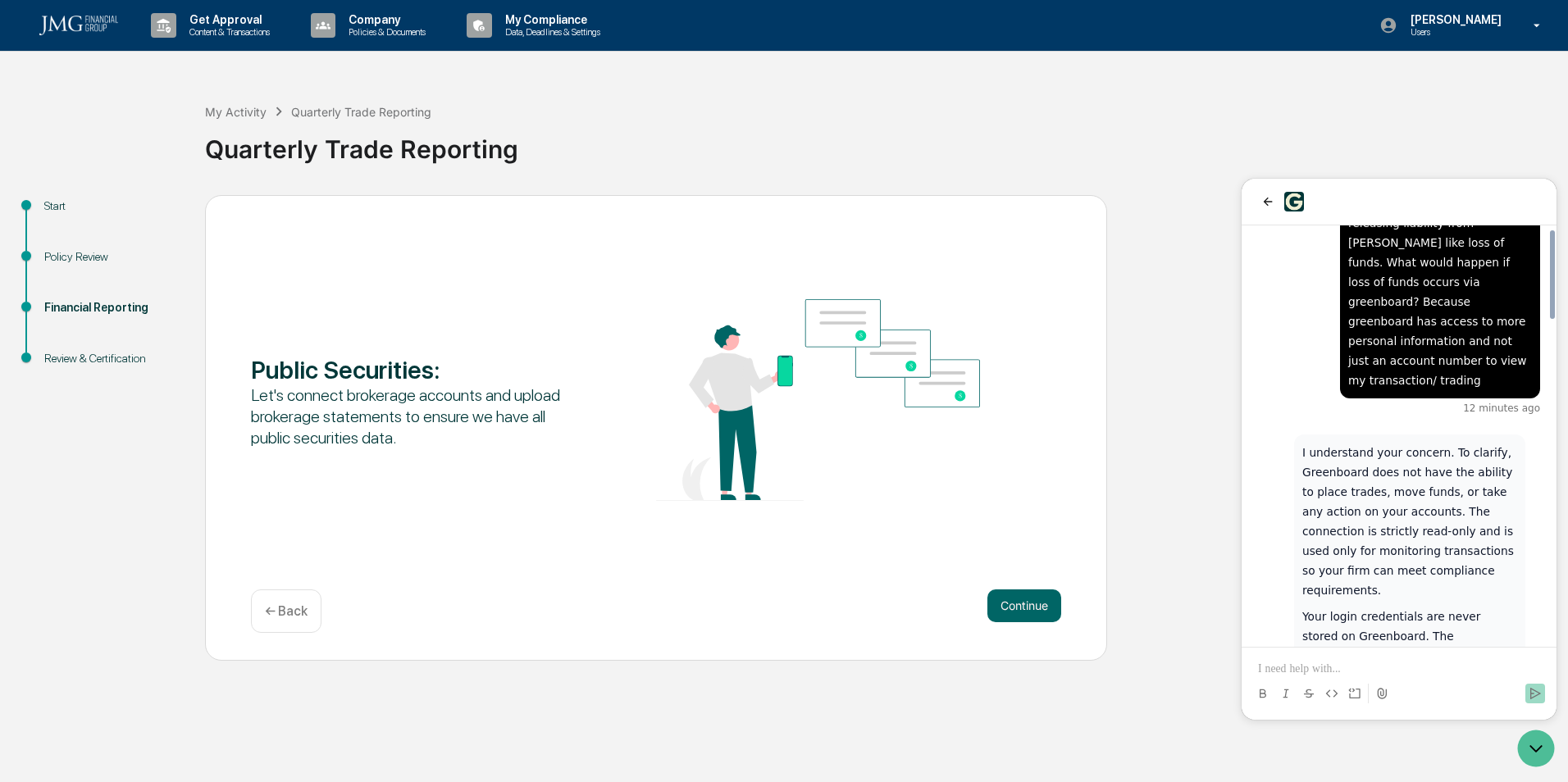
scroll to position [1533, 0]
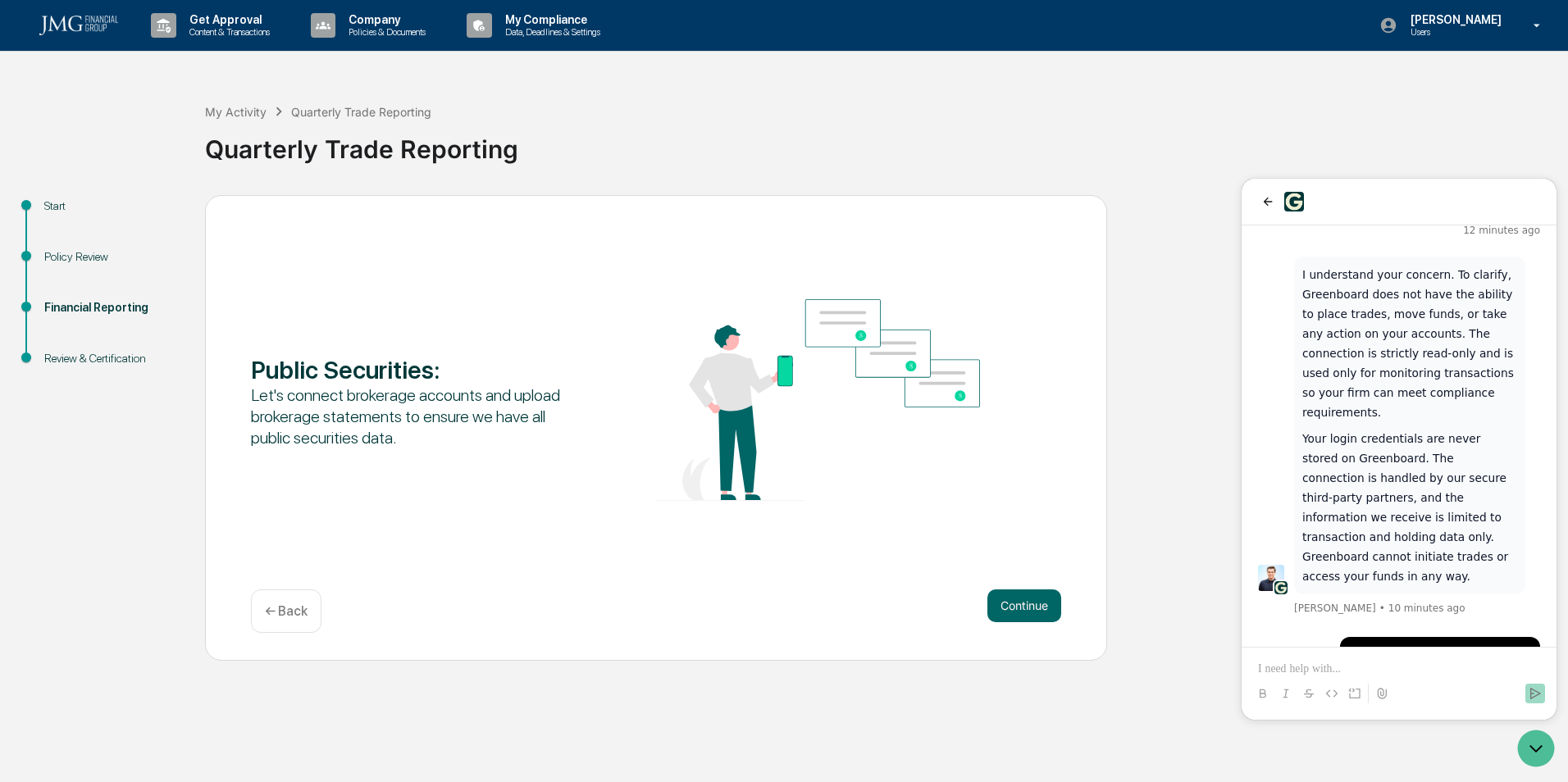
drag, startPoint x: 1447, startPoint y: 595, endPoint x: 1353, endPoint y: 494, distance: 138.0
click at [1353, 645] on div "Ok so the connection is just to allow greenboard to view my account transaction…" at bounding box center [1439, 733] width 184 height 177
drag, startPoint x: 1353, startPoint y: 494, endPoint x: 1398, endPoint y: 519, distance: 51.5
click at [1398, 645] on div "Ok so the connection is just to allow greenboard to view my account transaction…" at bounding box center [1439, 733] width 184 height 177
click at [1345, 658] on div at bounding box center [1399, 679] width 302 height 63
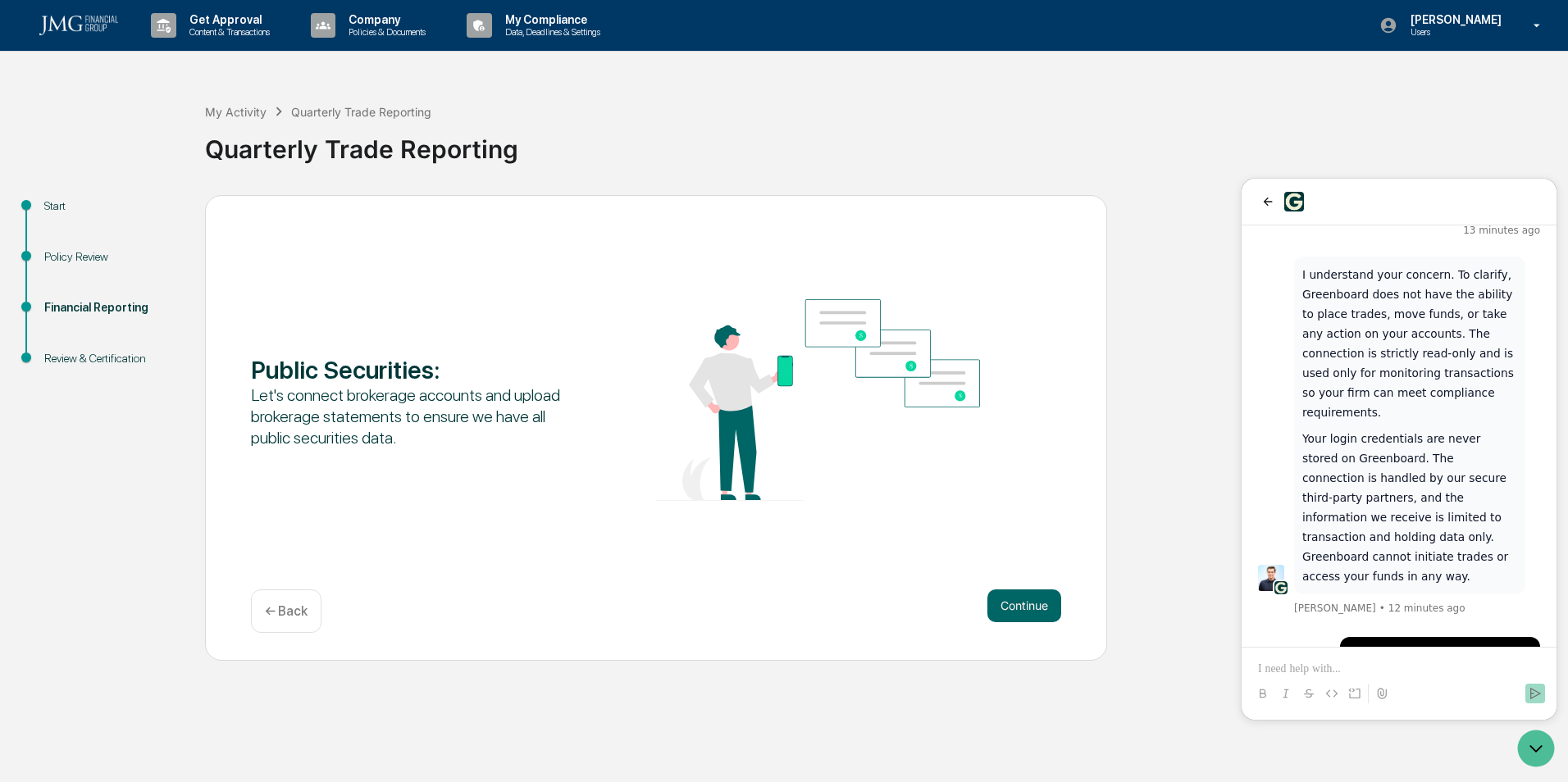
drag, startPoint x: 1348, startPoint y: 669, endPoint x: 1358, endPoint y: 666, distance: 10.4
click at [1348, 668] on p at bounding box center [1399, 669] width 282 height 16
drag, startPoint x: 1313, startPoint y: 339, endPoint x: 1420, endPoint y: 342, distance: 107.0
click at [1420, 428] on p "Your login credentials are never stored on Greenboard. The connection is handle…" at bounding box center [1410, 507] width 215 height 157
drag, startPoint x: 1420, startPoint y: 342, endPoint x: 1406, endPoint y: 347, distance: 14.9
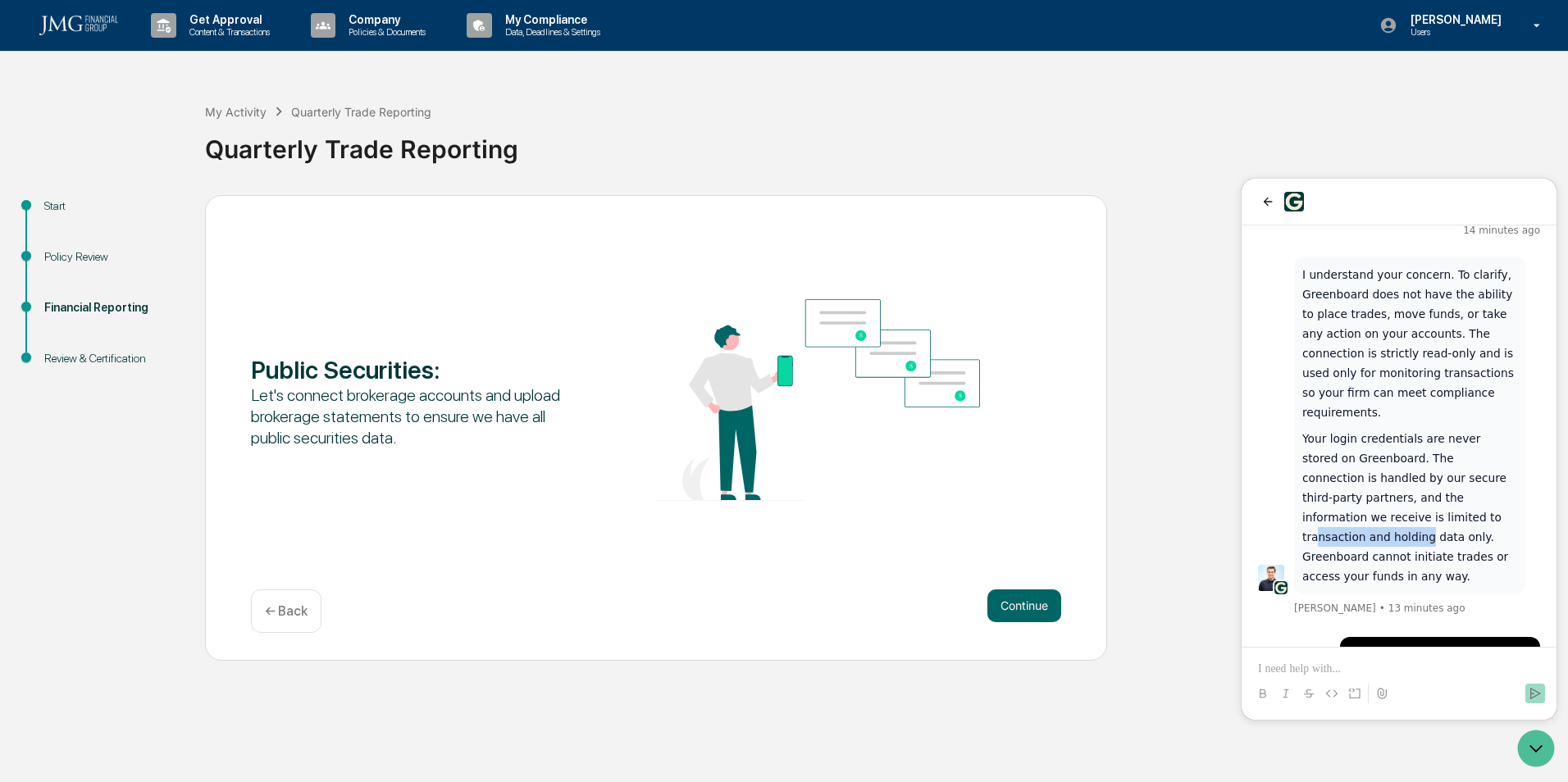
click at [1406, 428] on p "Your login credentials are never stored on Greenboard. The connection is handle…" at bounding box center [1410, 507] width 215 height 157
click at [1344, 666] on p at bounding box center [1399, 669] width 282 height 16
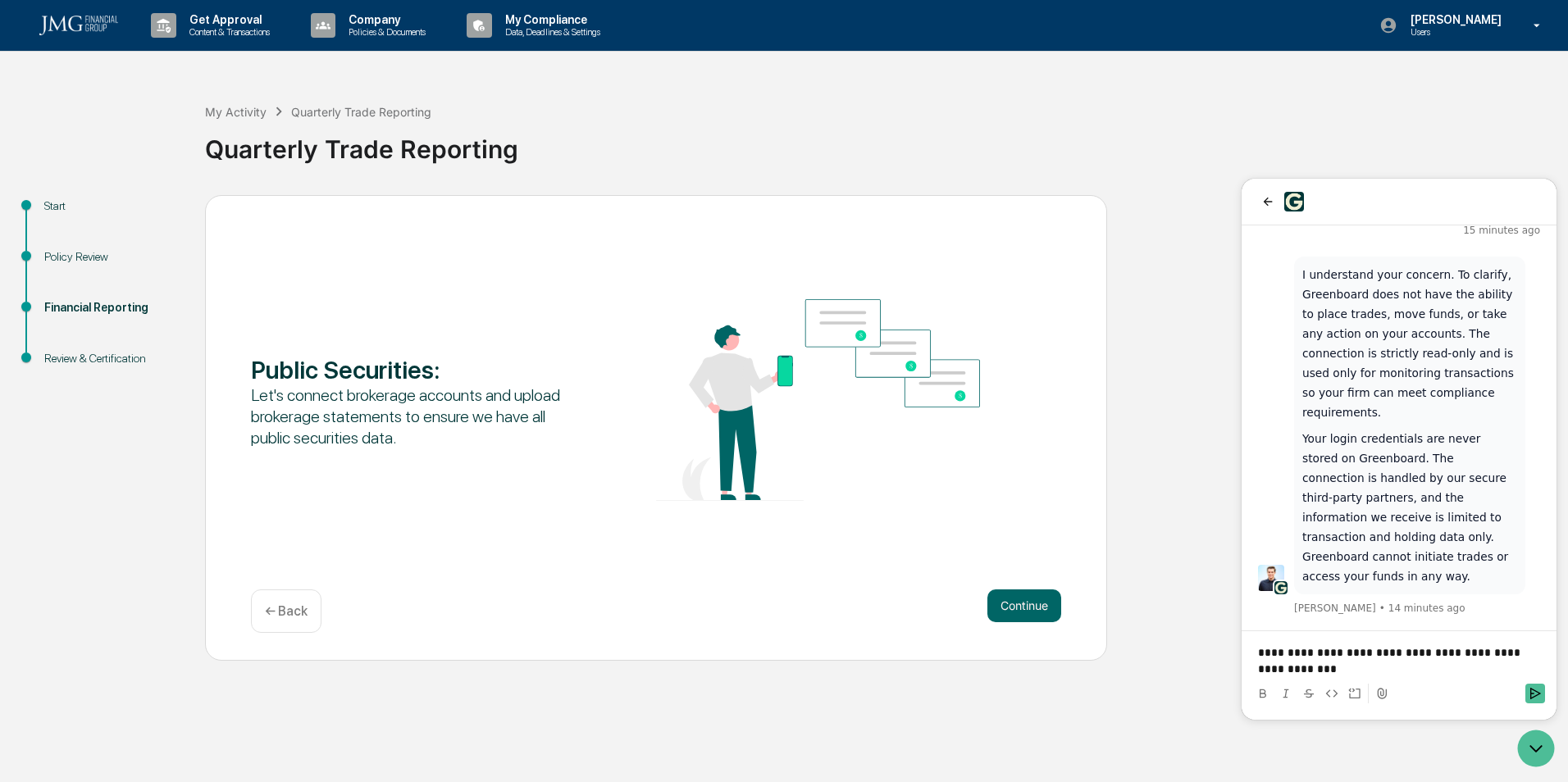
click at [1277, 654] on p "**********" at bounding box center [1399, 661] width 282 height 33
drag, startPoint x: 1277, startPoint y: 654, endPoint x: 1246, endPoint y: 653, distance: 31.0
click at [1246, 653] on div "**********" at bounding box center [1399, 449] width 315 height 541
click at [1322, 667] on p "**********" at bounding box center [1399, 661] width 282 height 33
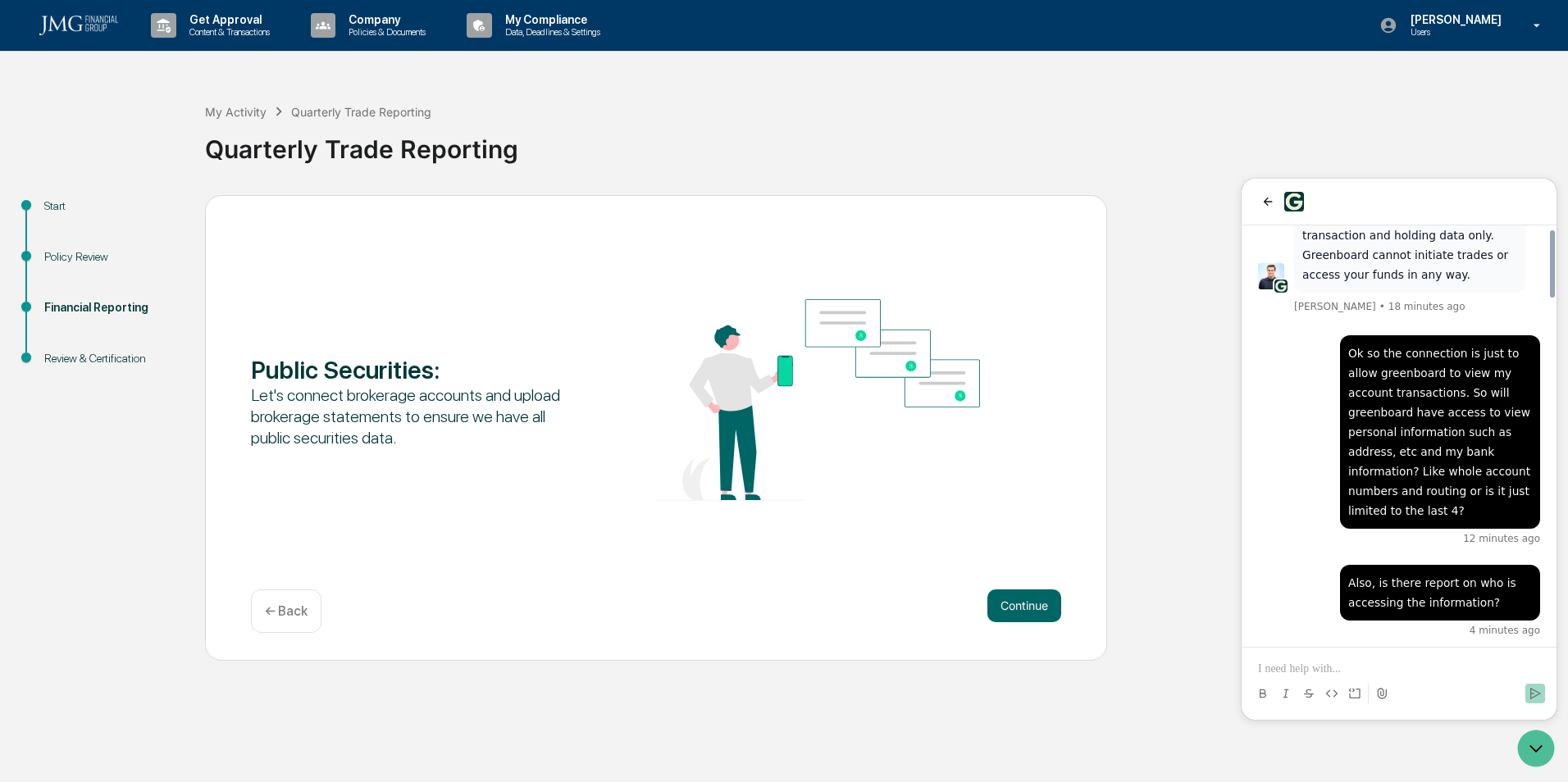
scroll to position [1822, 0]
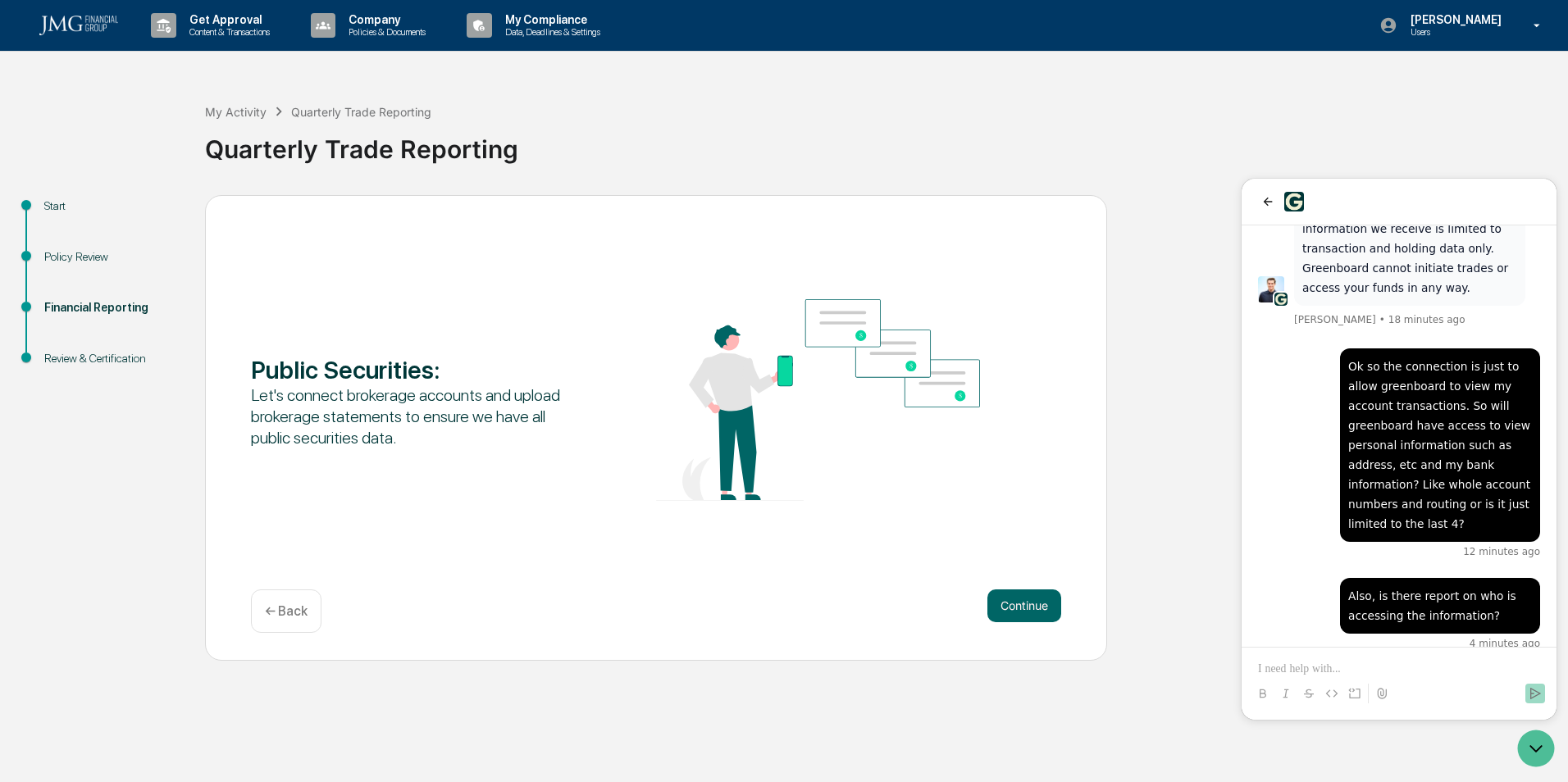
drag, startPoint x: 1363, startPoint y: 487, endPoint x: 1416, endPoint y: 497, distance: 53.9
click at [1416, 678] on p "Through Greenboard, the information that surfaces includes your name, the insti…" at bounding box center [1410, 796] width 215 height 236
drag, startPoint x: 1416, startPoint y: 497, endPoint x: 1344, endPoint y: 503, distance: 72.2
click at [1344, 678] on p "Through Greenboard, the information that surfaces includes your name, the insti…" at bounding box center [1410, 796] width 215 height 236
drag, startPoint x: 1351, startPoint y: 509, endPoint x: 1375, endPoint y: 517, distance: 25.3
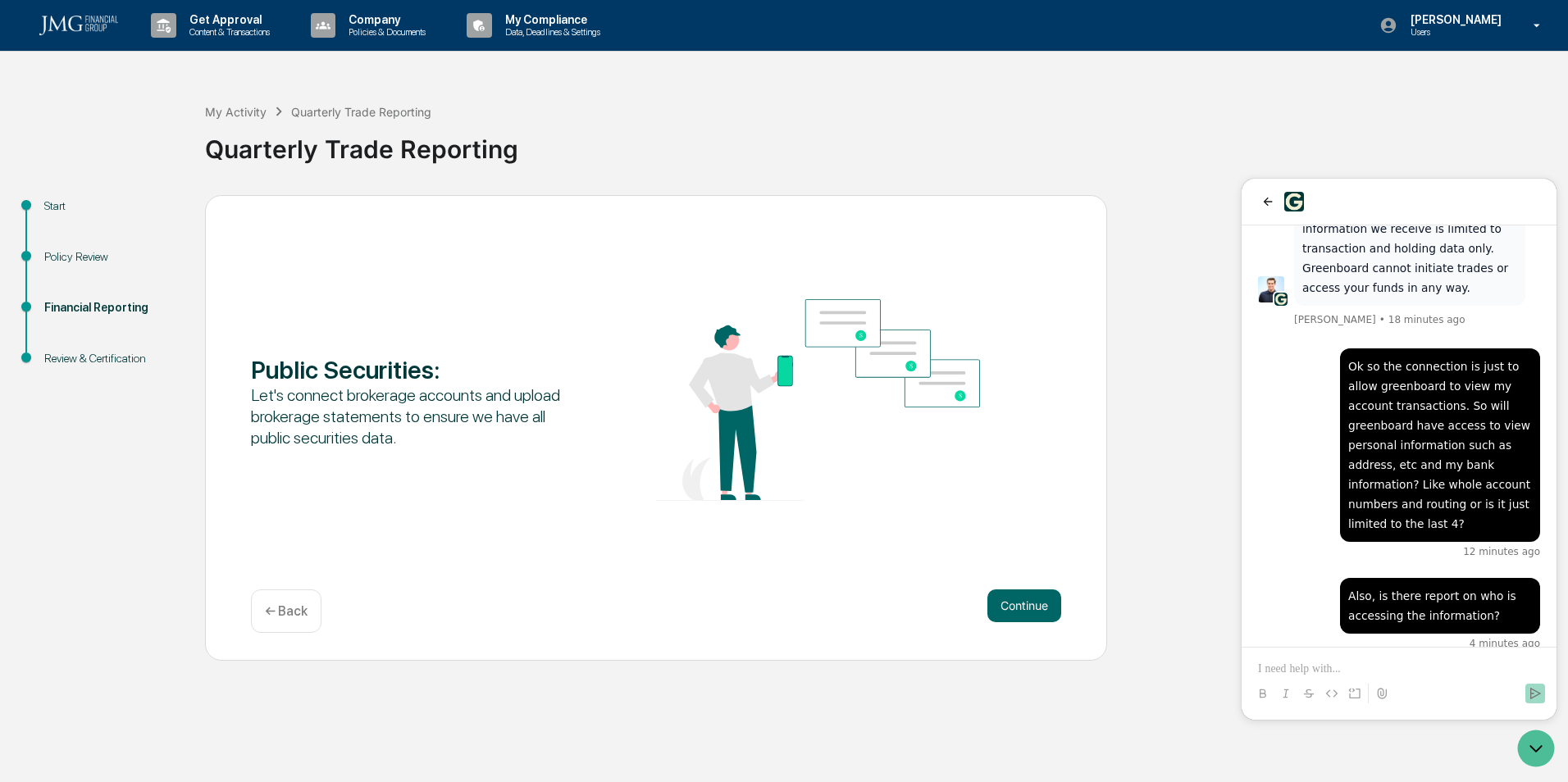
click at [1375, 678] on p "Through Greenboard, the information that surfaces includes your name, the insti…" at bounding box center [1410, 796] width 215 height 236
drag, startPoint x: 1375, startPoint y: 517, endPoint x: 1365, endPoint y: 527, distance: 14.1
click at [1365, 678] on p "Through Greenboard, the information that surfaces includes your name, the insti…" at bounding box center [1410, 796] width 215 height 236
drag, startPoint x: 1381, startPoint y: 537, endPoint x: 1397, endPoint y: 541, distance: 16.5
click at [1397, 678] on p "Through Greenboard, the information that surfaces includes your name, the insti…" at bounding box center [1410, 796] width 215 height 236
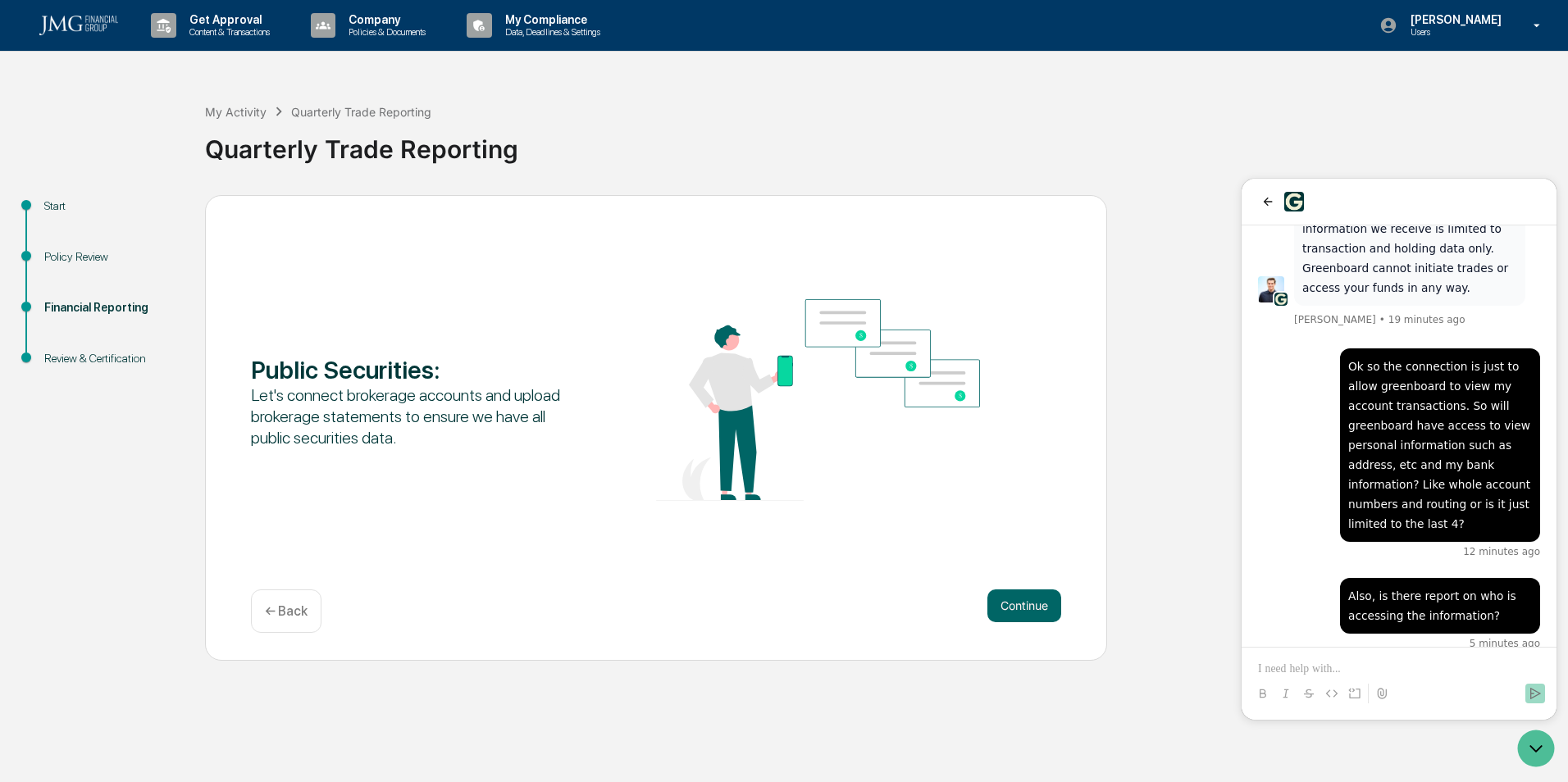
drag, startPoint x: 1397, startPoint y: 541, endPoint x: 1445, endPoint y: 541, distance: 48.0
click at [1445, 678] on p "Through Greenboard, the information that surfaces includes your name, the insti…" at bounding box center [1410, 796] width 215 height 236
click at [1446, 678] on p "Through Greenboard, the information that surfaces includes your name, the insti…" at bounding box center [1410, 796] width 215 height 236
drag, startPoint x: 1446, startPoint y: 532, endPoint x: 1419, endPoint y: 545, distance: 30.0
click at [1415, 678] on p "Through Greenboard, the information that surfaces includes your name, the insti…" at bounding box center [1410, 796] width 215 height 236
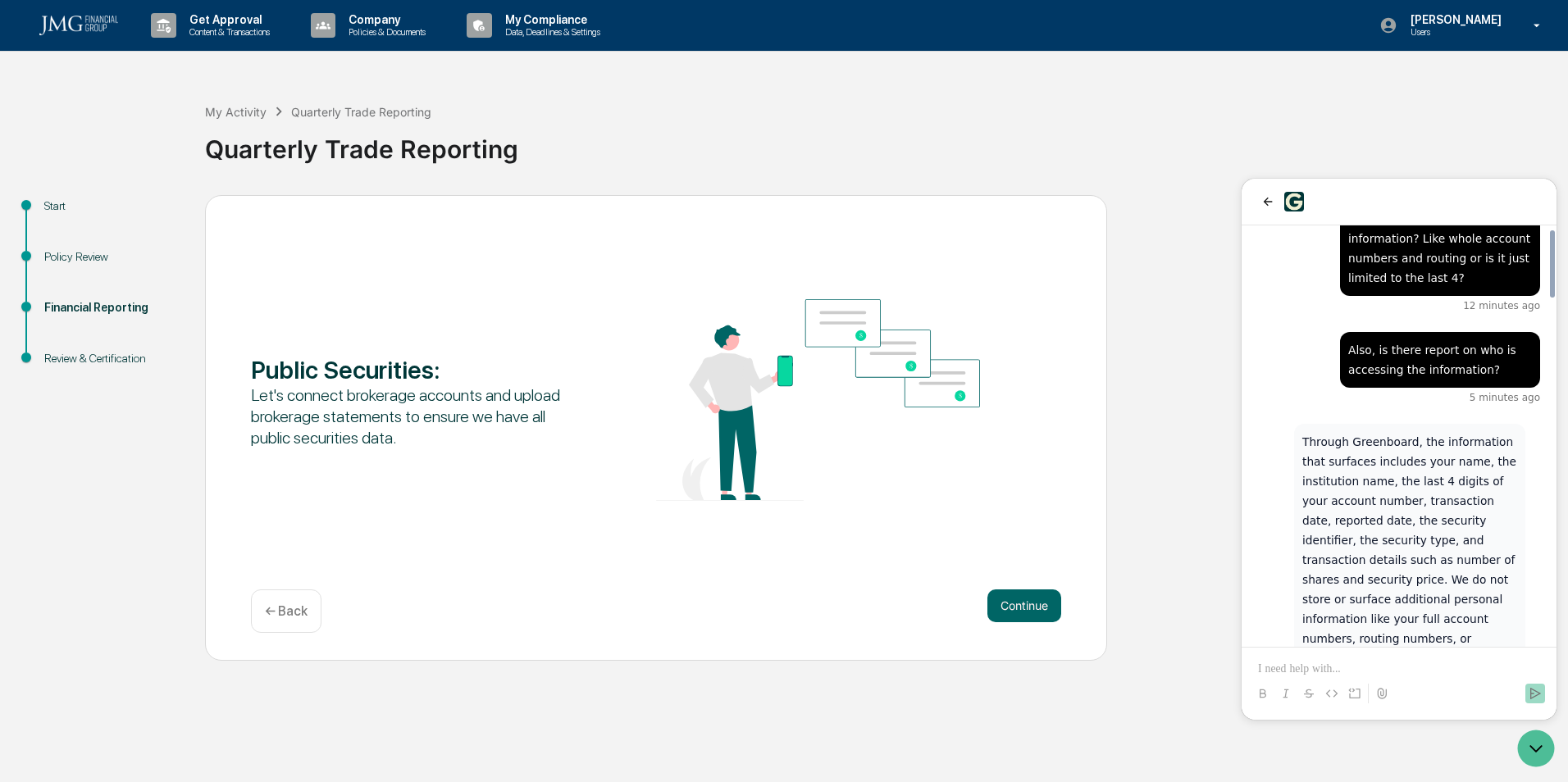
scroll to position [2149, 0]
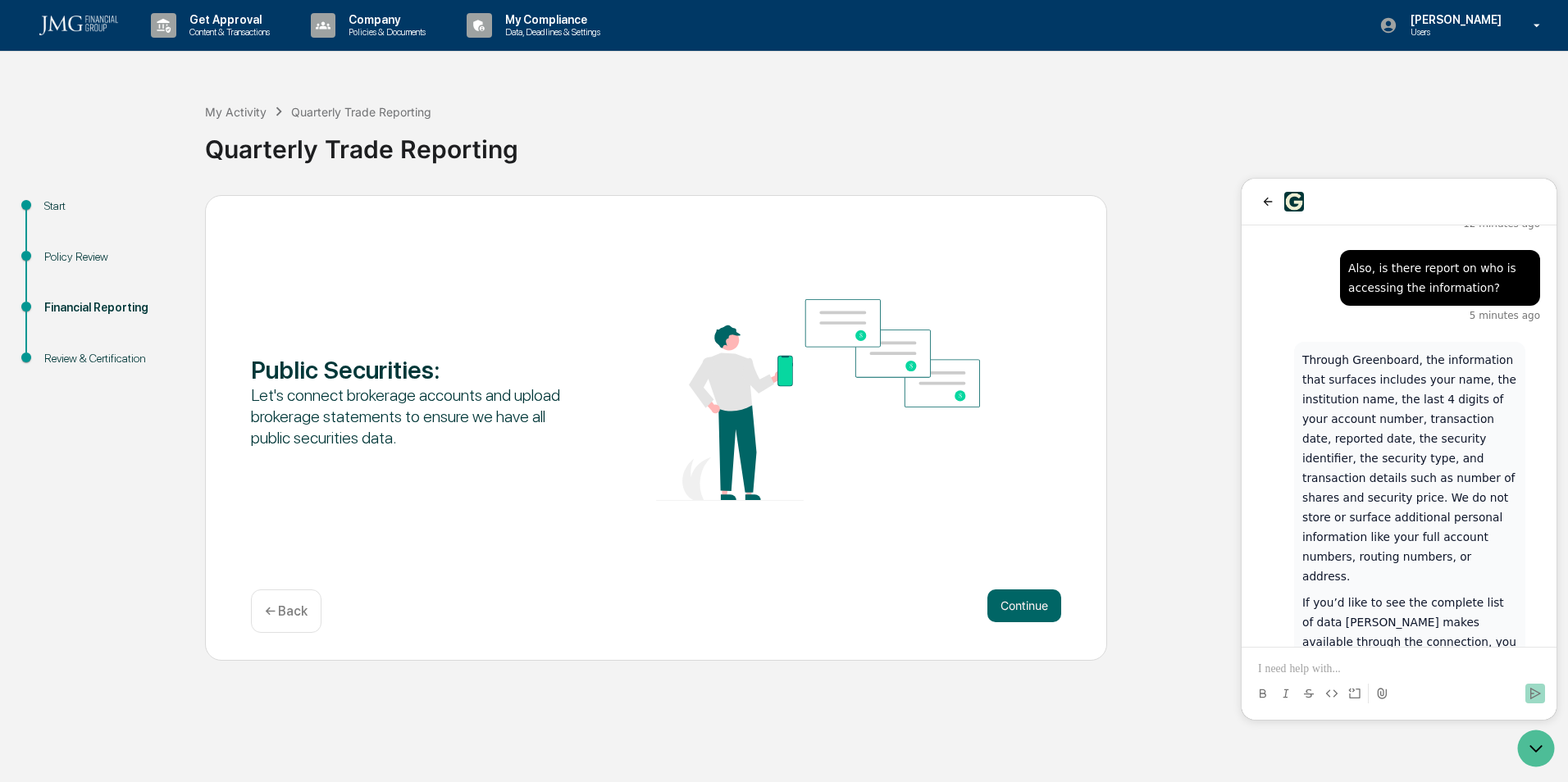
click at [1381, 661] on p at bounding box center [1399, 669] width 282 height 16
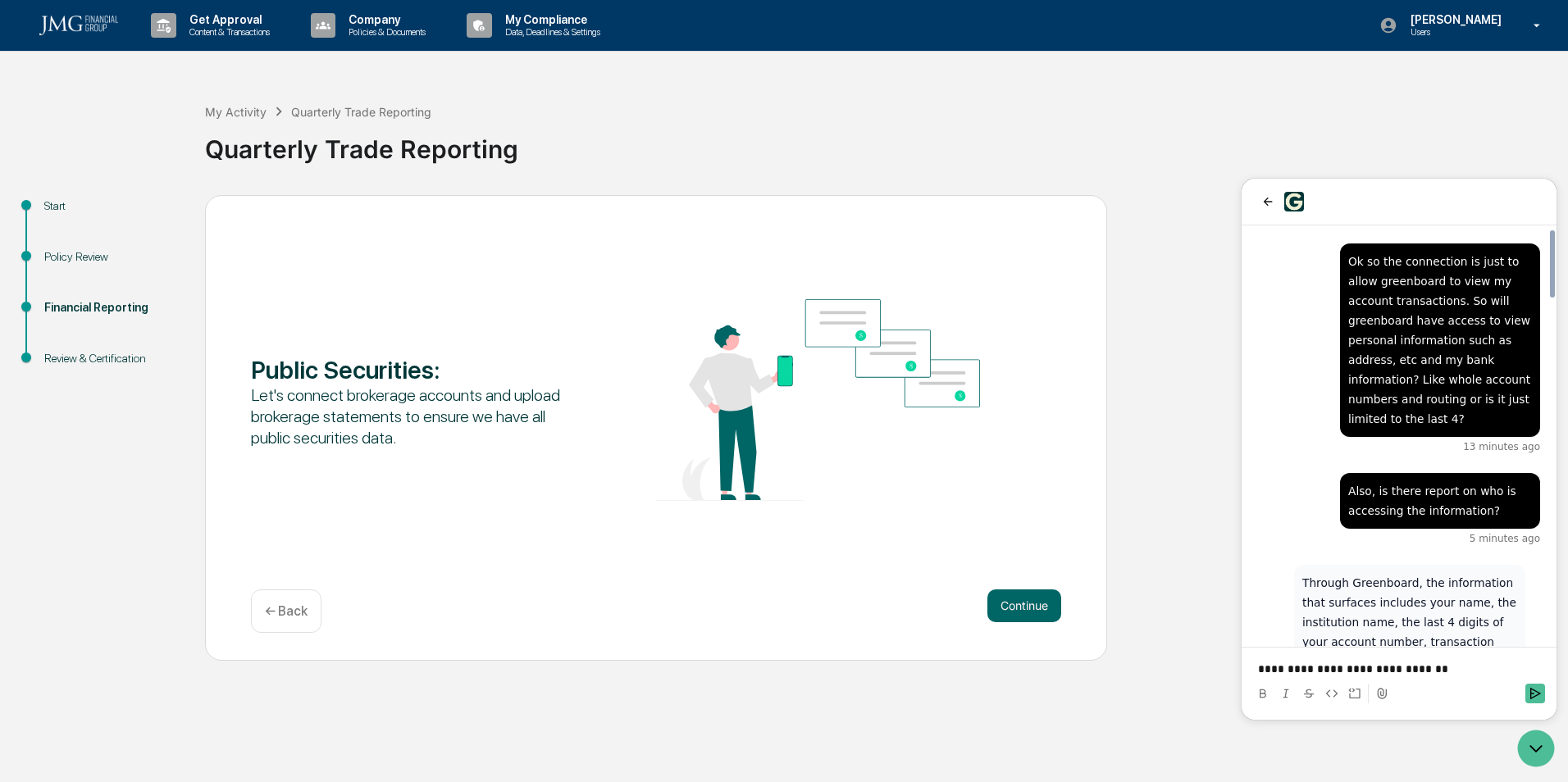
scroll to position [1903, 0]
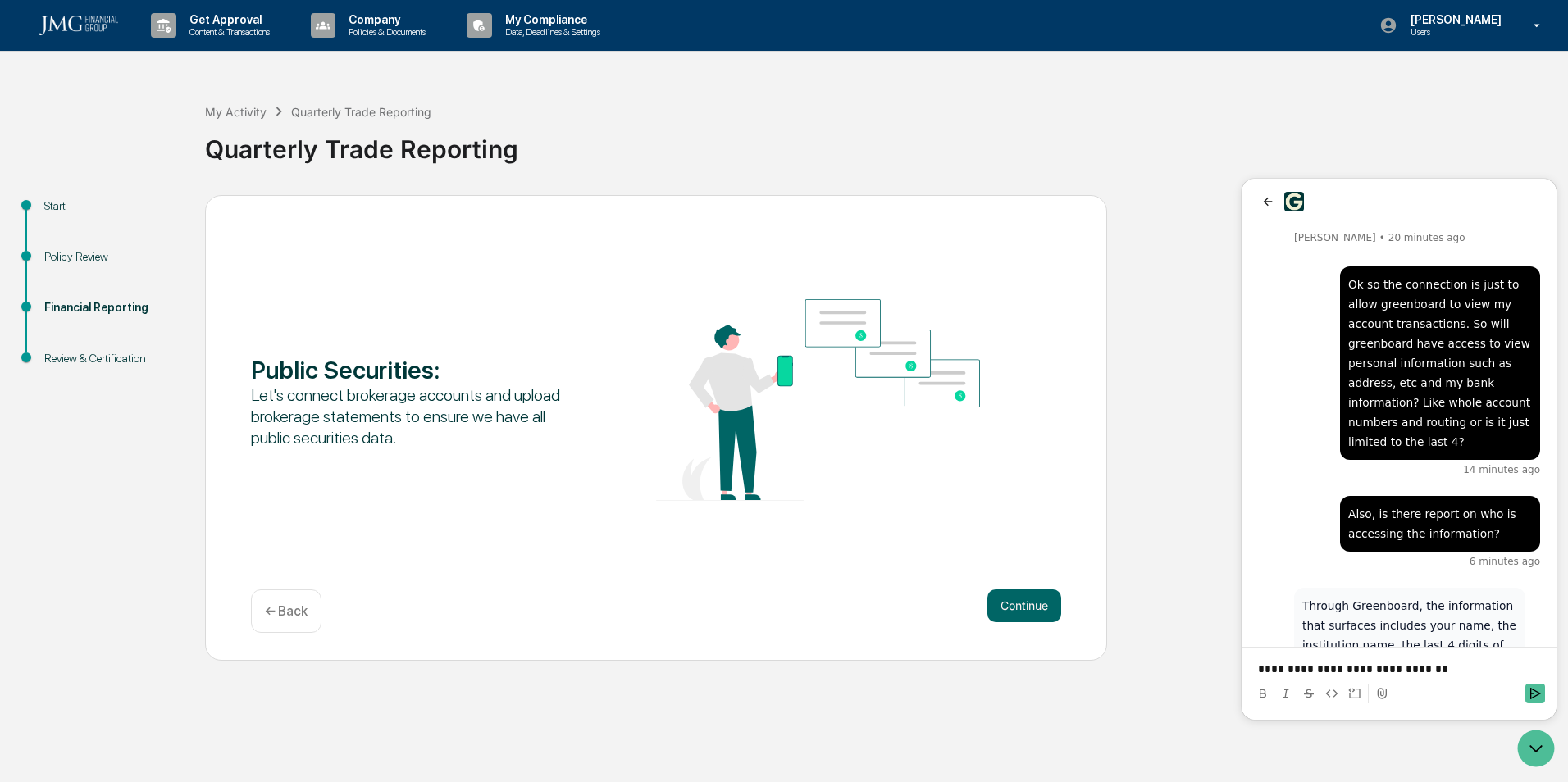
click at [1428, 667] on p "**********" at bounding box center [1399, 669] width 282 height 16
click at [1315, 665] on p "**********" at bounding box center [1399, 661] width 282 height 33
click at [1415, 656] on p "**********" at bounding box center [1399, 661] width 282 height 33
click at [1432, 664] on p "**********" at bounding box center [1399, 661] width 282 height 33
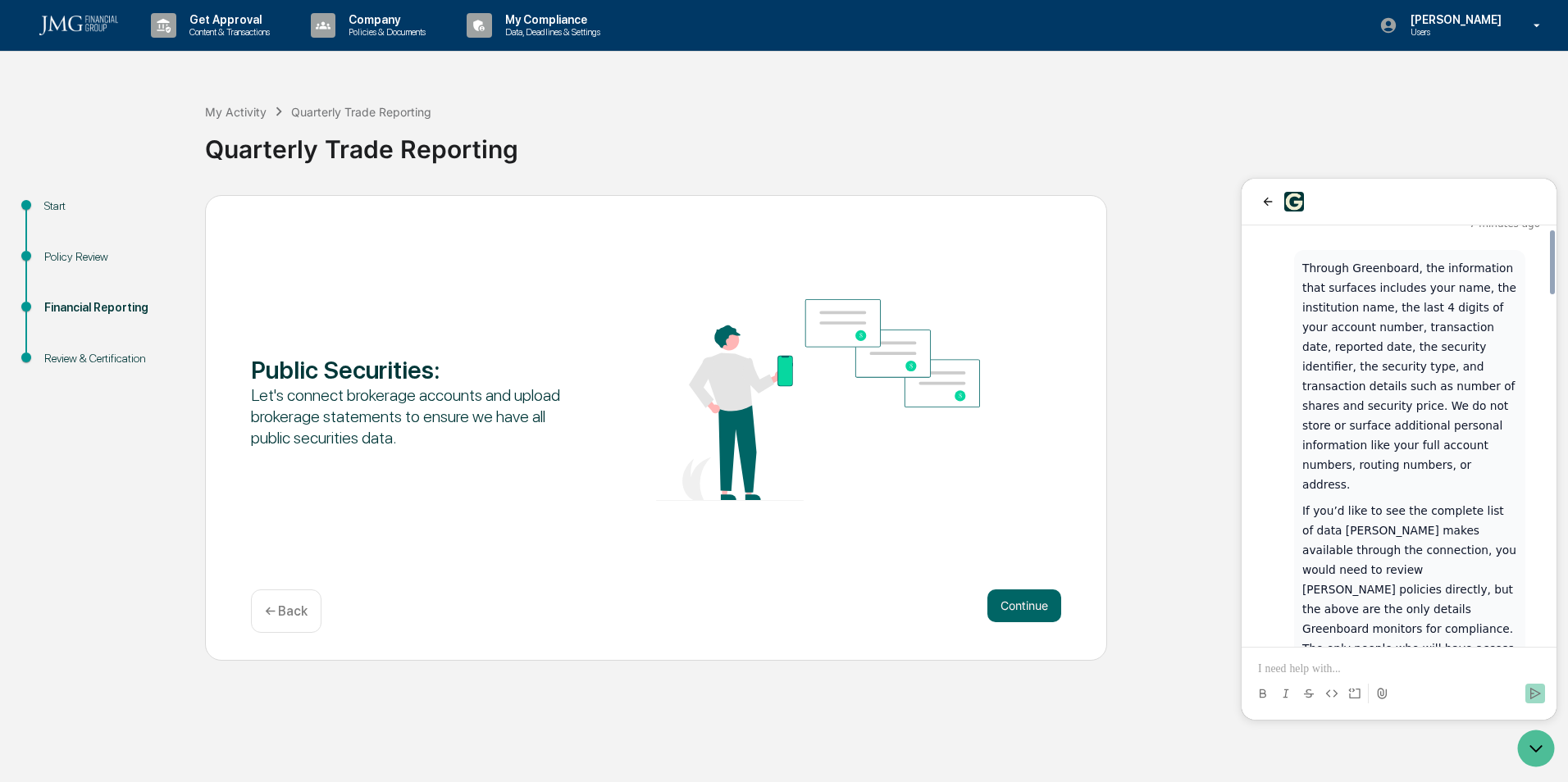
scroll to position [2284, 0]
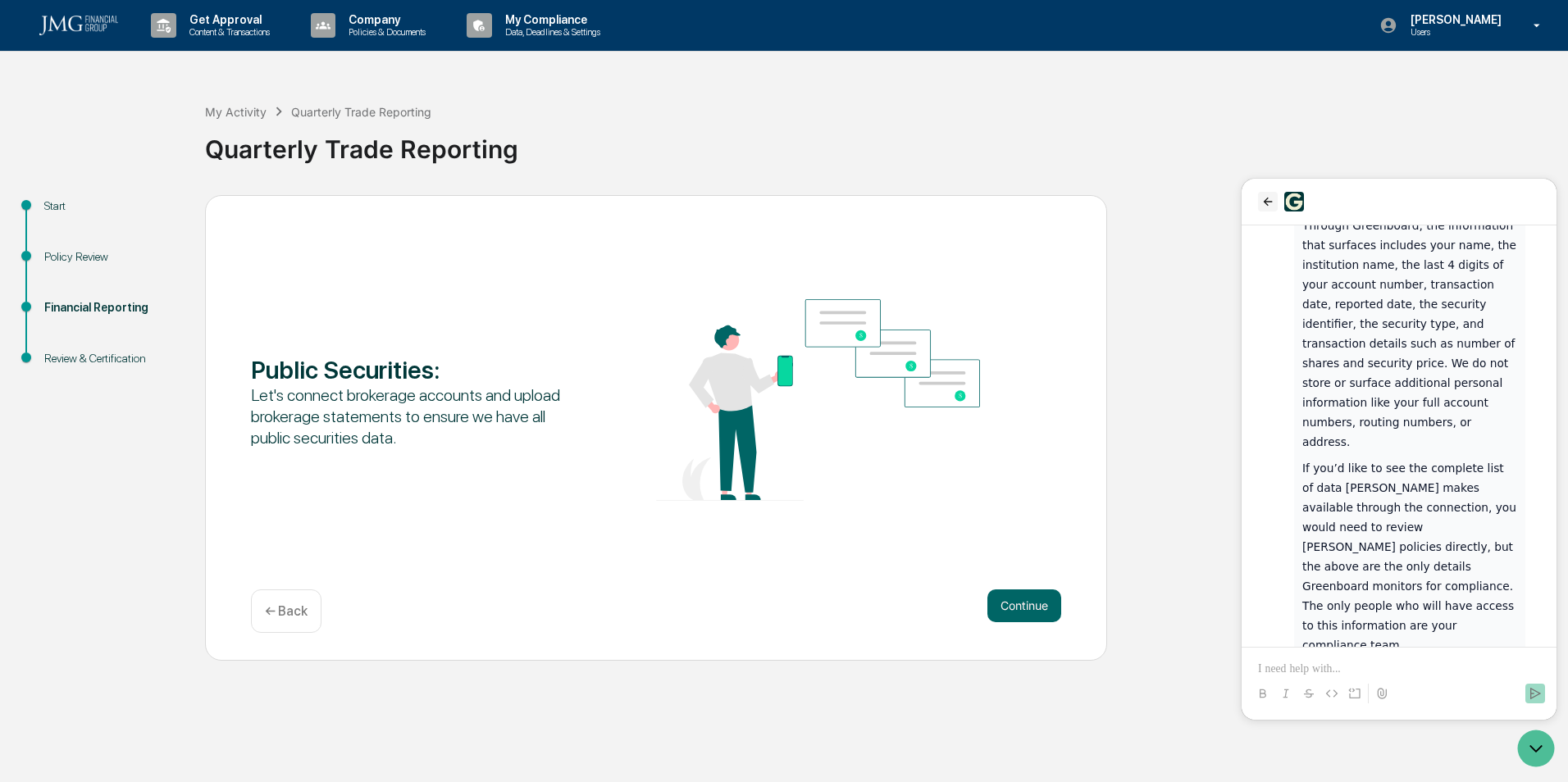
click at [1262, 202] on icon "back" at bounding box center [1268, 202] width 13 height 13
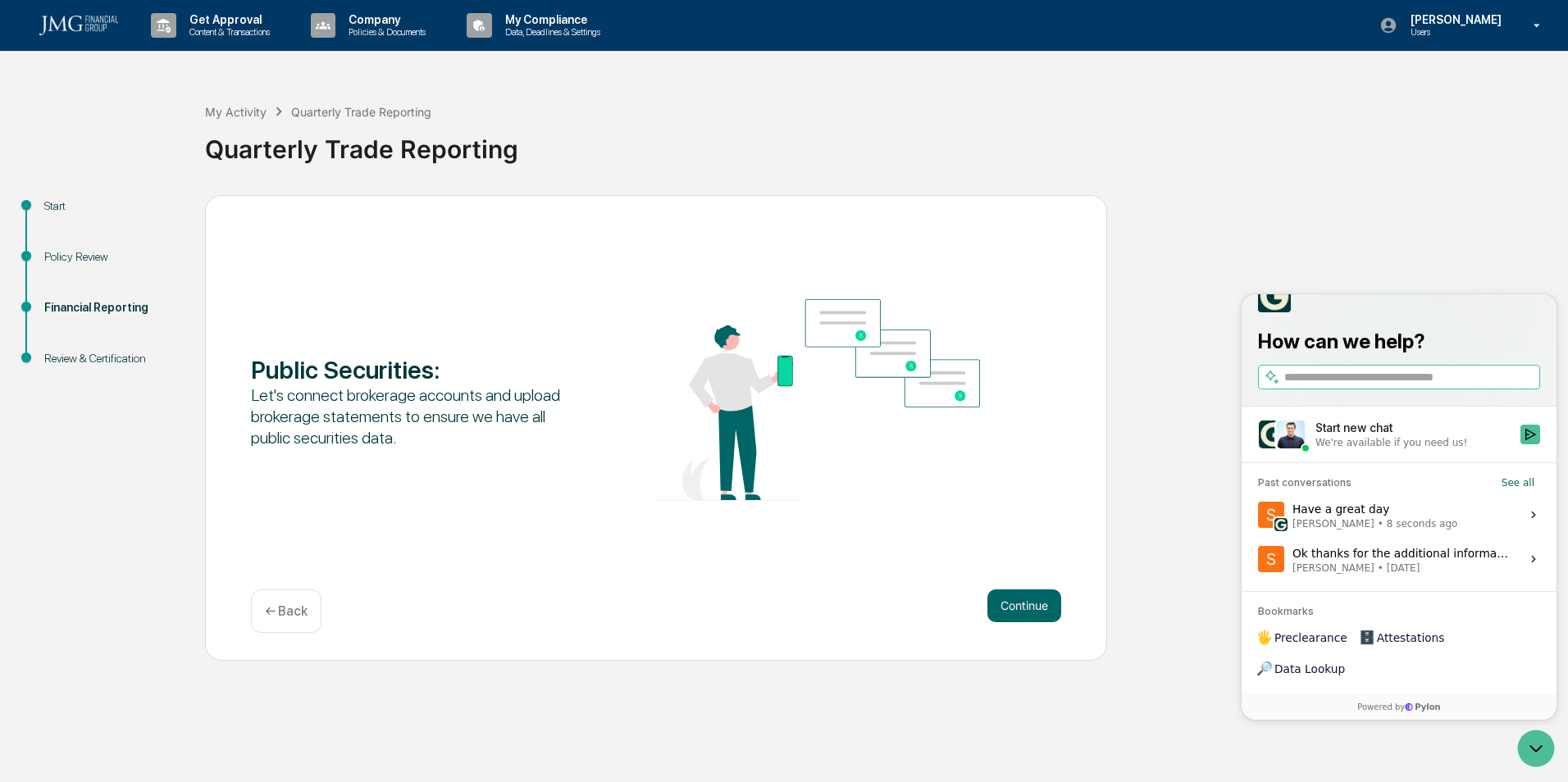
click at [1255, 215] on div "Start Policy Review Financial Reporting Review & Certification Public Securitie…" at bounding box center [784, 428] width 1552 height 466
click at [1394, 531] on span "53 seconds ago" at bounding box center [1425, 524] width 77 height 13
click at [1258, 516] on button "View issue" at bounding box center [1257, 515] width 1 height 1
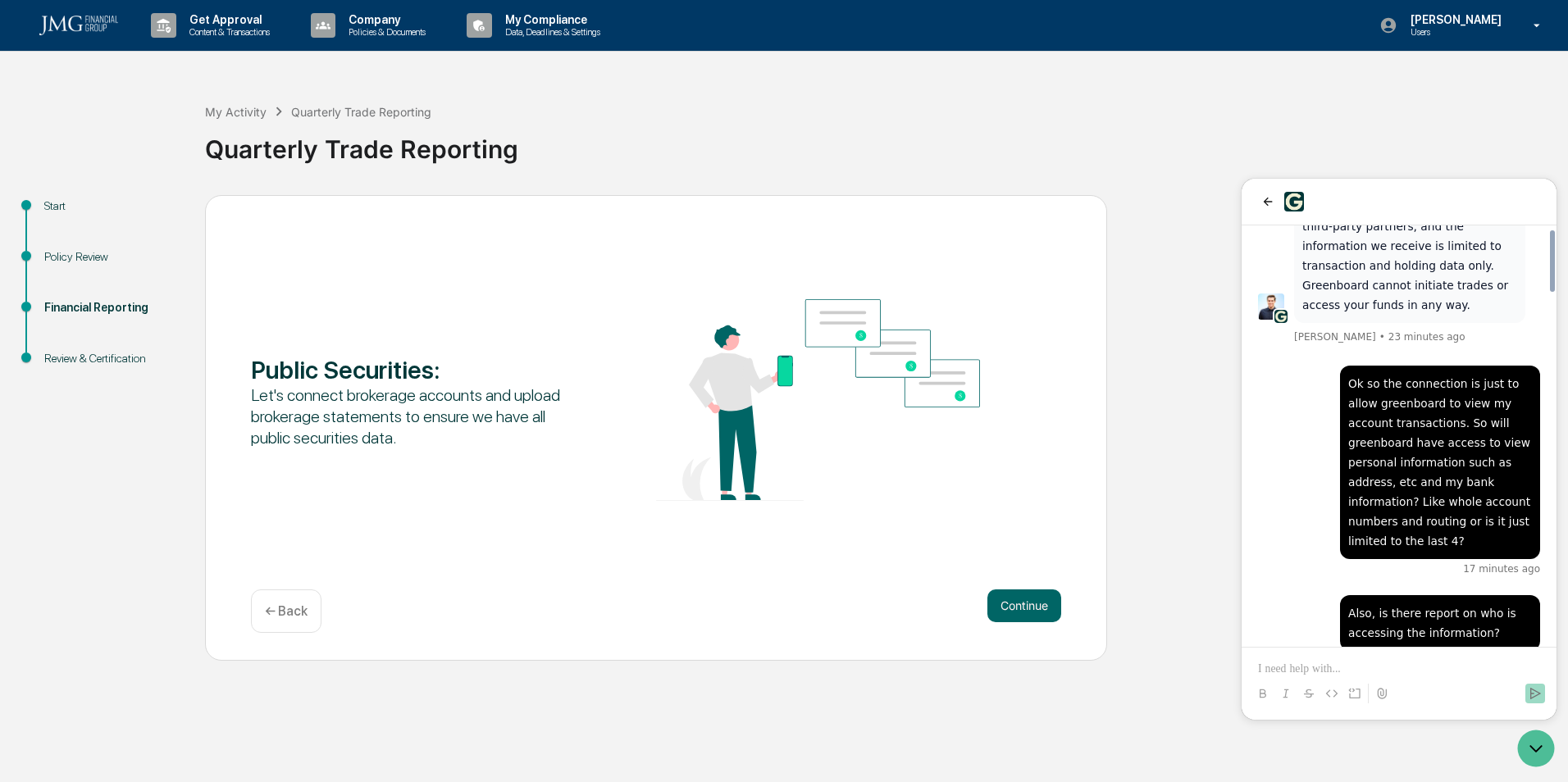
scroll to position [1809, 0]
click at [1270, 194] on button "back" at bounding box center [1268, 202] width 20 height 20
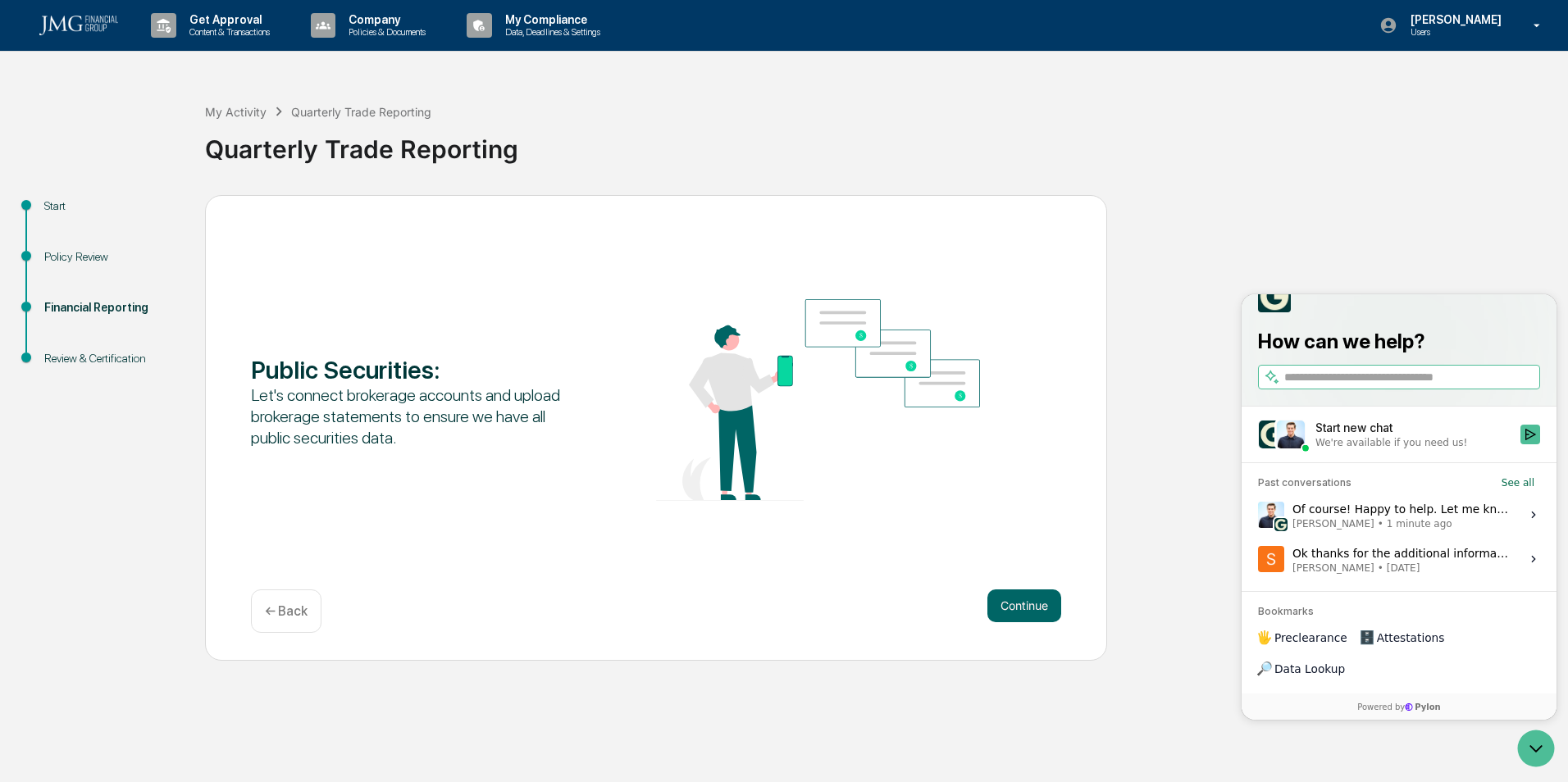
click at [1194, 227] on div "Start Policy Review Financial Reporting Review & Certification Public Securitie…" at bounding box center [784, 428] width 1552 height 466
click at [1464, 35] on p "Users" at bounding box center [1453, 32] width 112 height 12
click at [1397, 91] on li "Logout" at bounding box center [1440, 83] width 230 height 30
